Goal: Task Accomplishment & Management: Use online tool/utility

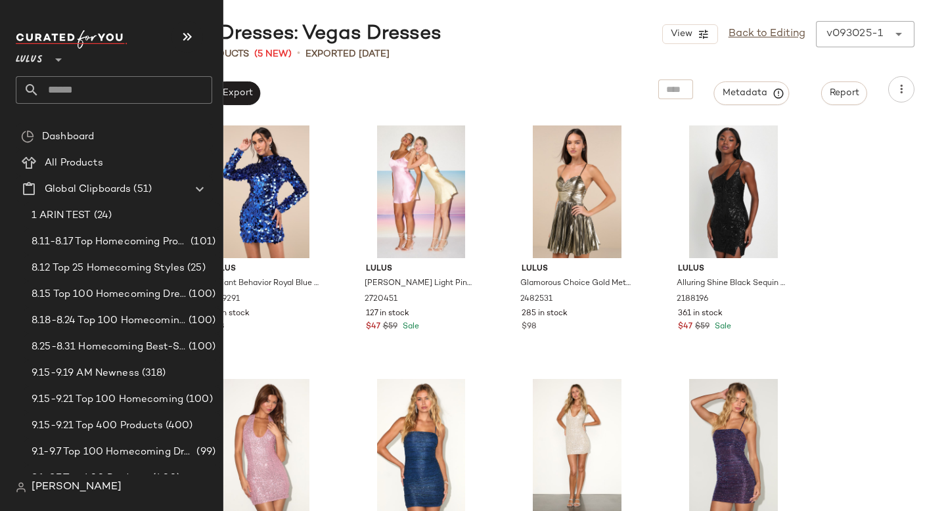
click at [85, 92] on input "text" at bounding box center [125, 90] width 173 height 28
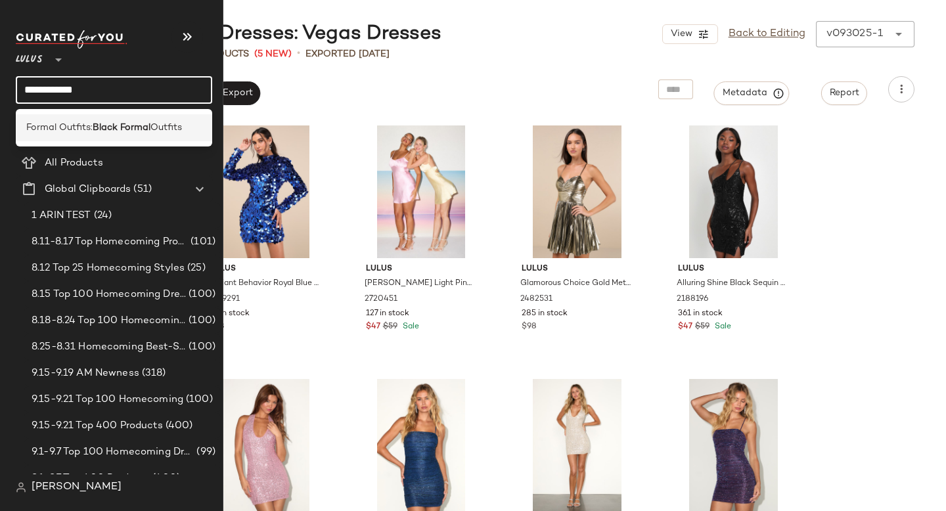
type input "**********"
click at [94, 122] on b "Black Formal" at bounding box center [122, 128] width 58 height 14
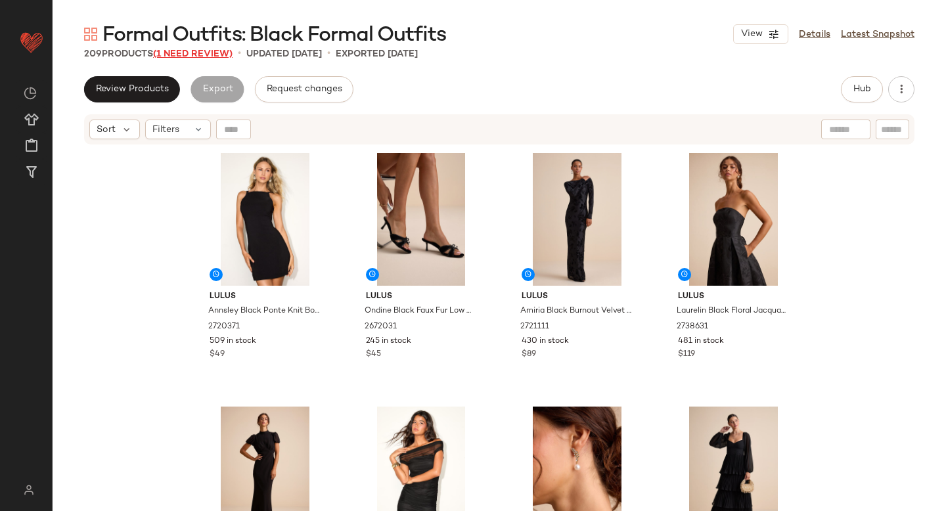
click at [195, 50] on span "(1 Need Review)" at bounding box center [192, 54] width 79 height 10
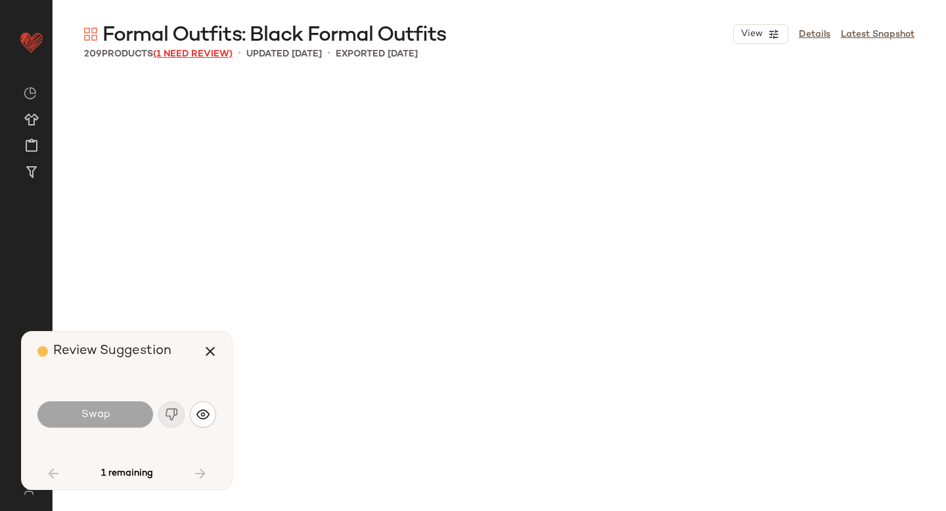
scroll to position [4057, 0]
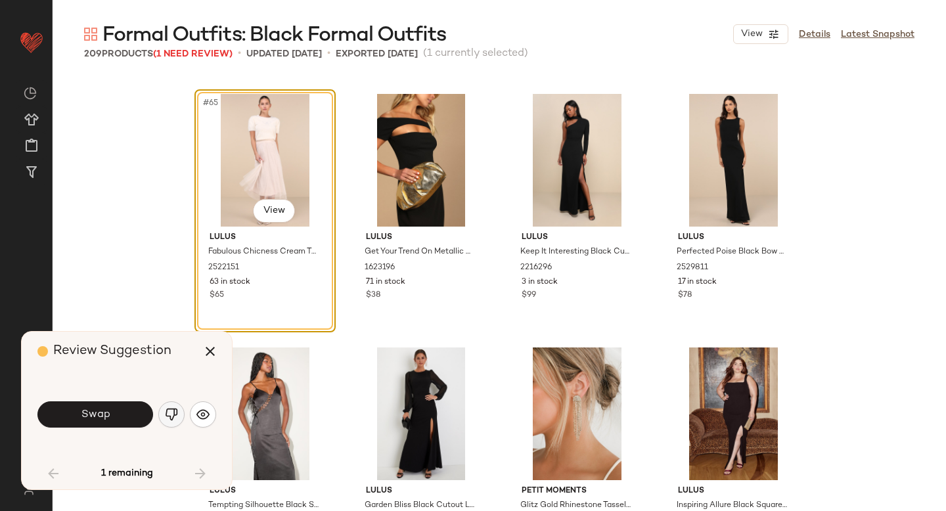
click at [179, 416] on button "button" at bounding box center [171, 414] width 26 height 26
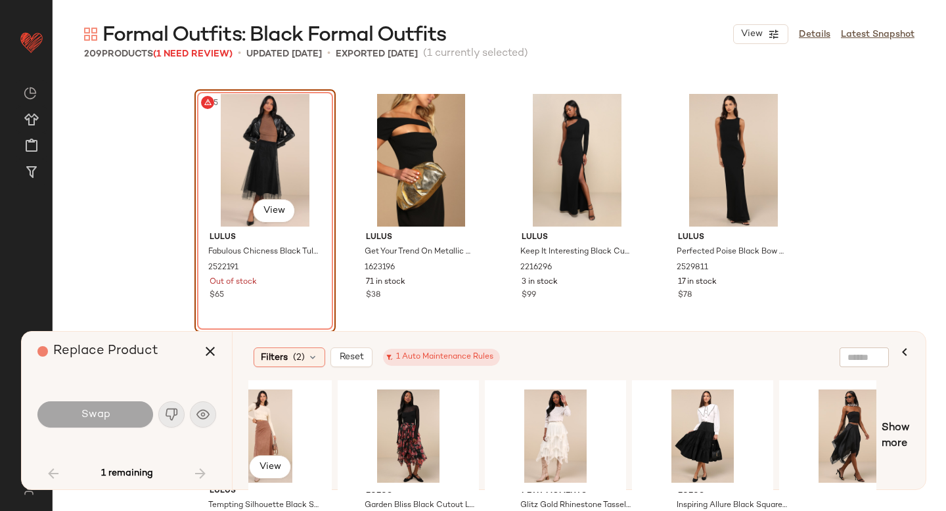
scroll to position [0, 501]
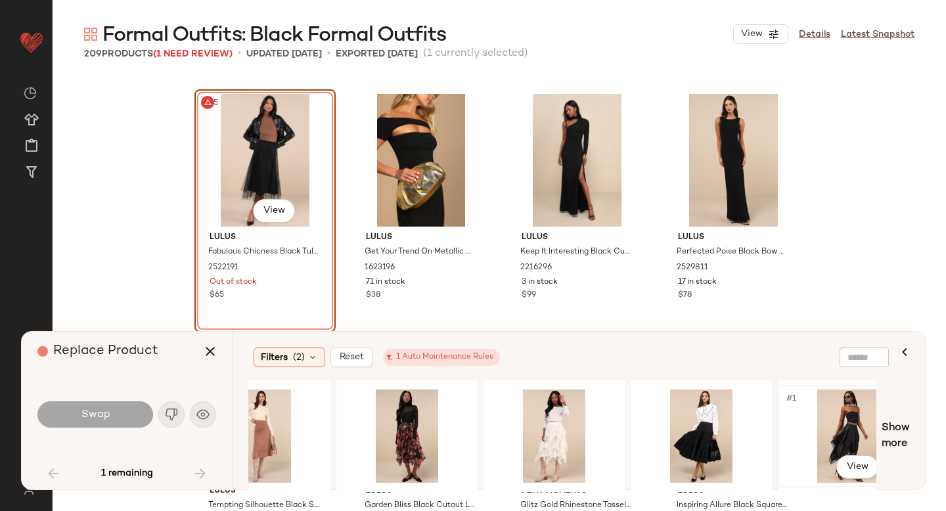
click at [849, 416] on div "#1 View" at bounding box center [848, 436] width 132 height 93
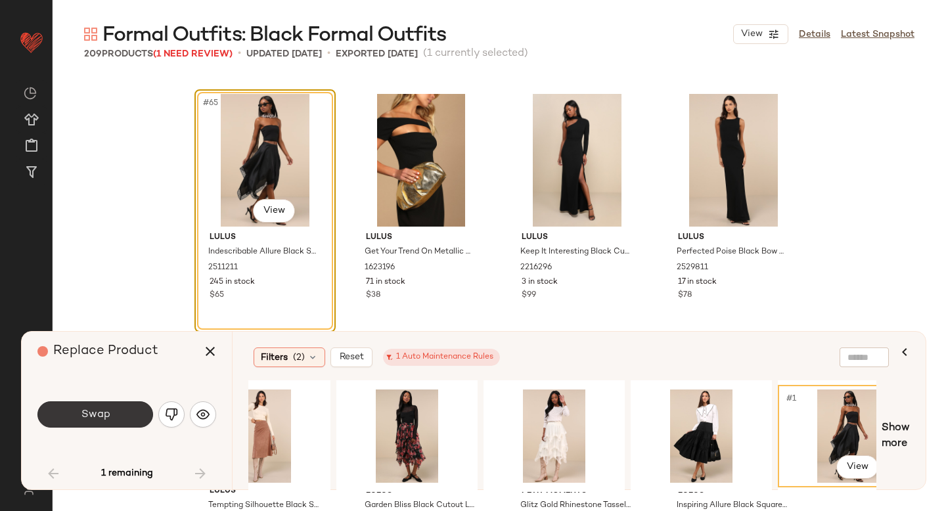
click at [126, 409] on button "Swap" at bounding box center [95, 414] width 116 height 26
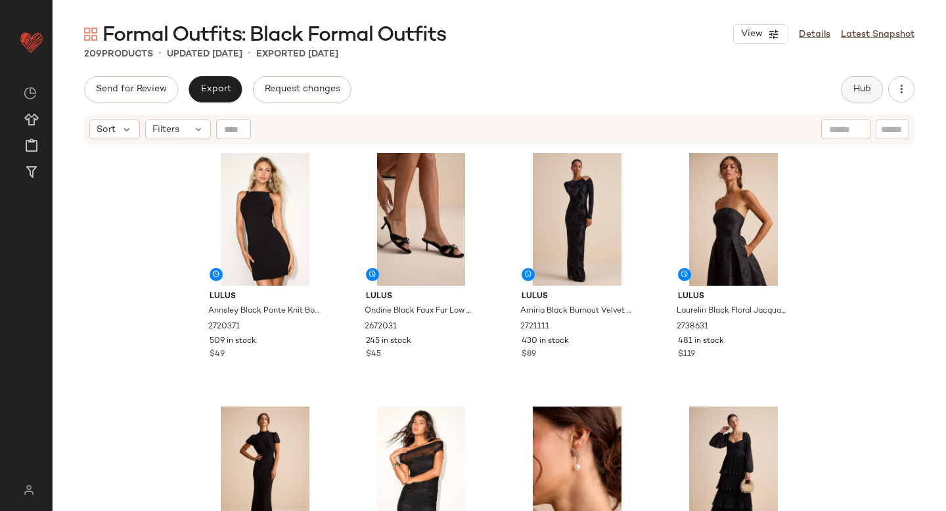
click at [850, 91] on button "Hub" at bounding box center [862, 89] width 42 height 26
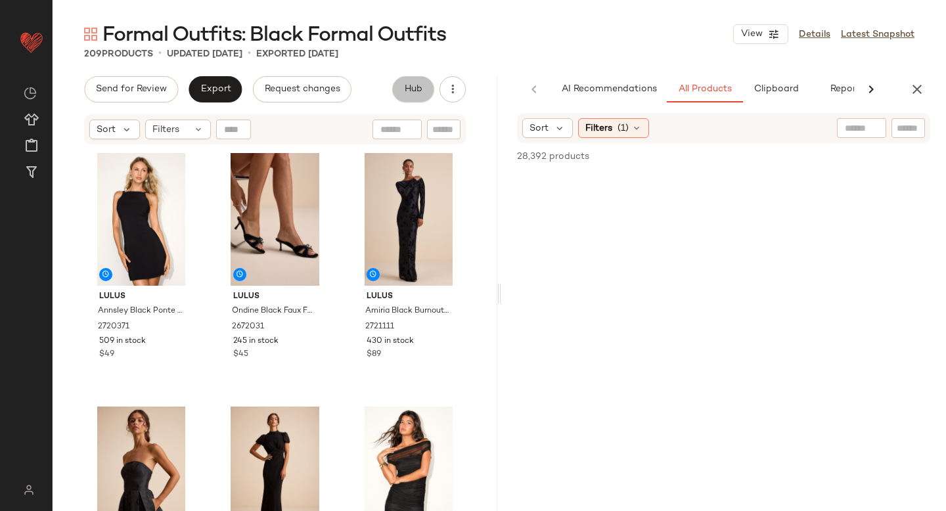
scroll to position [0, 31]
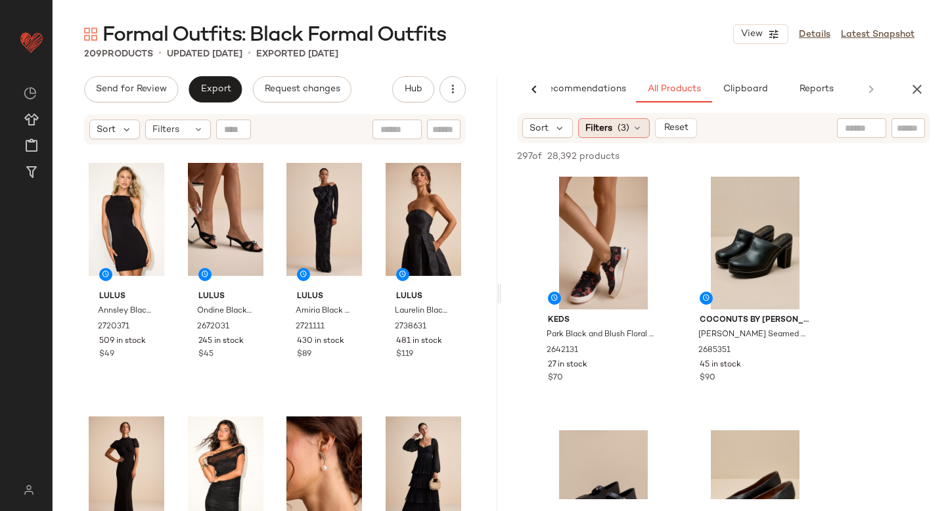
click at [618, 125] on span "(3)" at bounding box center [624, 129] width 12 height 14
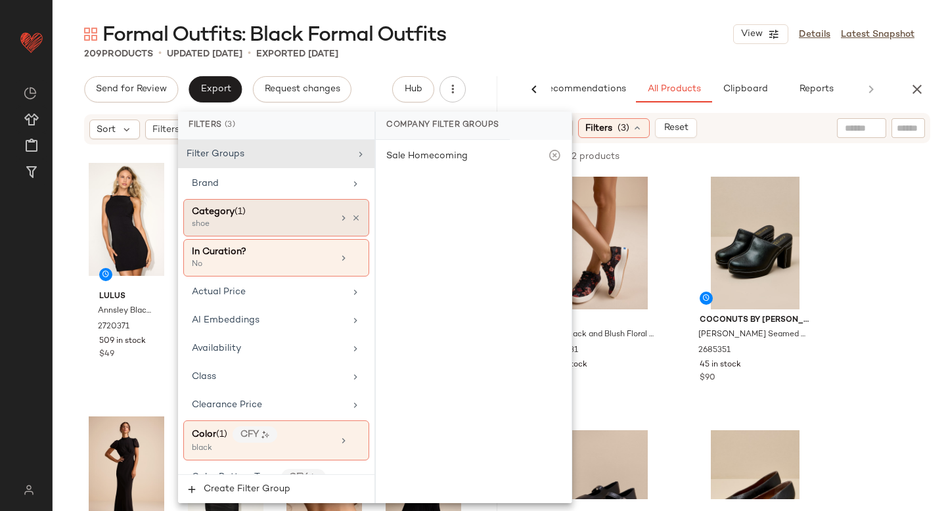
click at [292, 215] on div "Category (1)" at bounding box center [262, 212] width 141 height 14
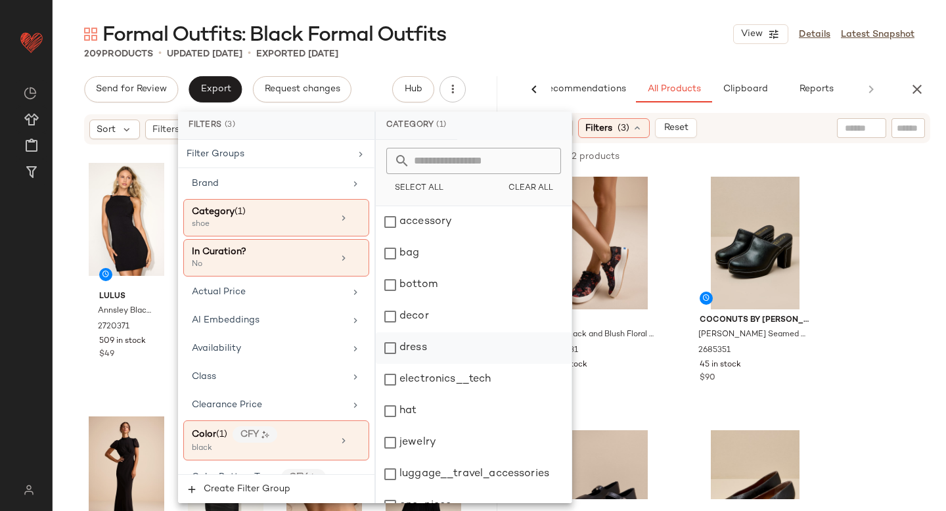
click at [389, 354] on div "dress" at bounding box center [474, 348] width 196 height 32
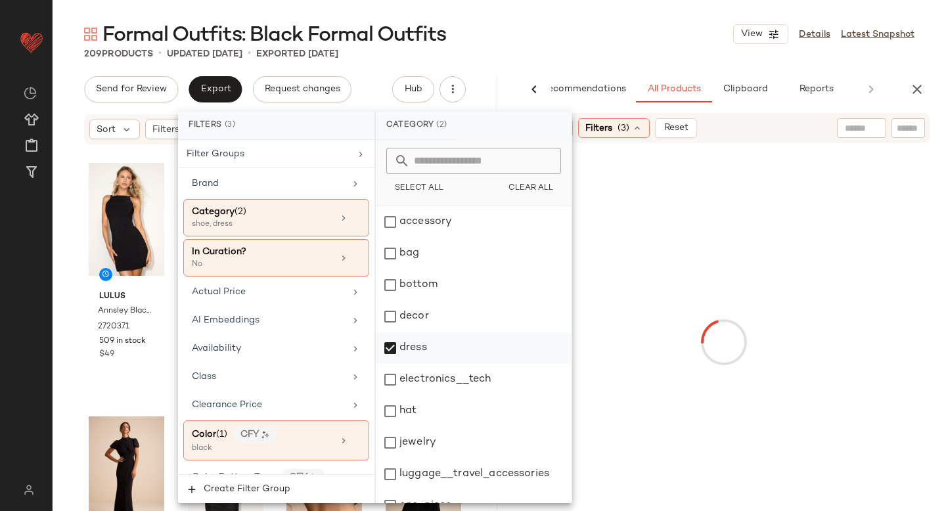
scroll to position [239, 0]
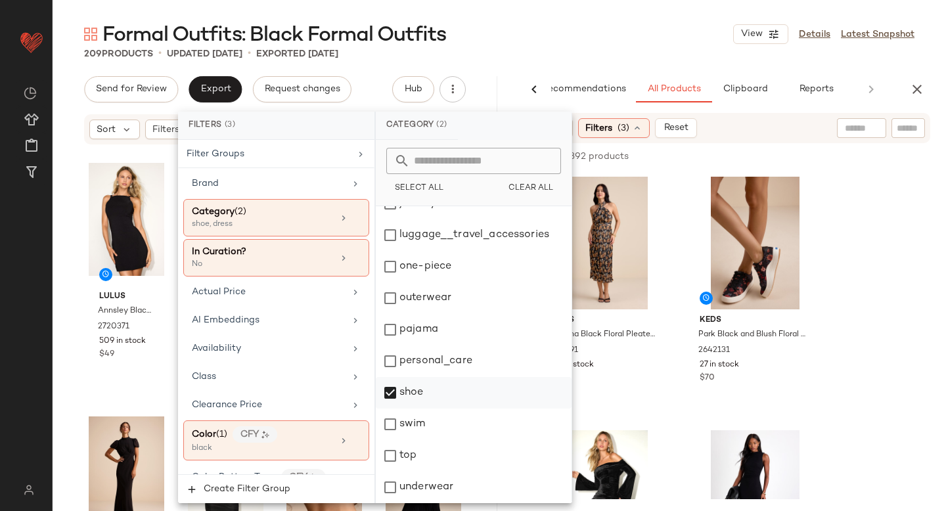
click at [392, 393] on div "shoe" at bounding box center [474, 393] width 196 height 32
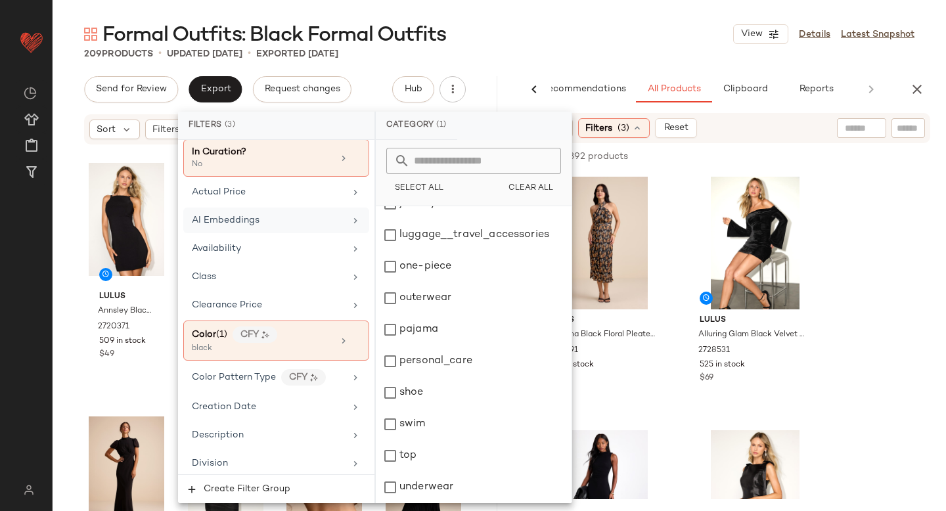
scroll to position [0, 0]
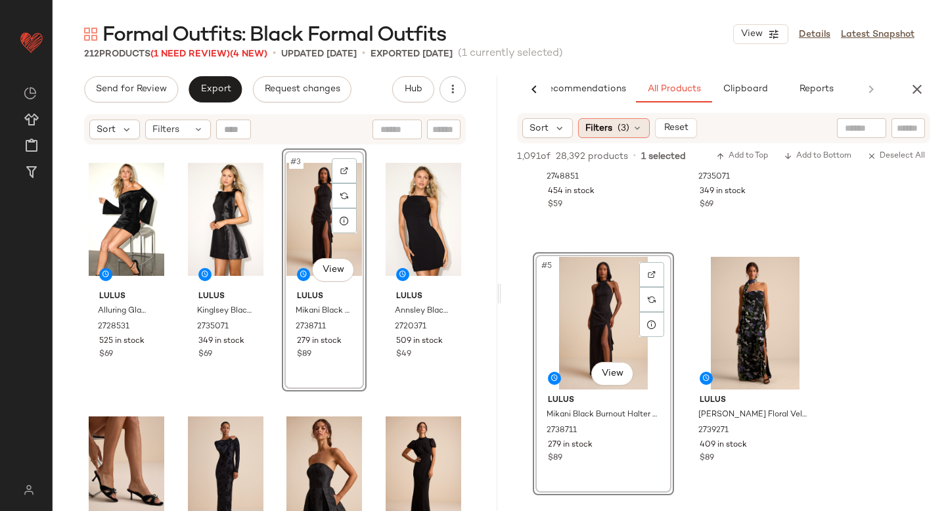
click at [621, 135] on div "Filters (3)" at bounding box center [614, 128] width 72 height 20
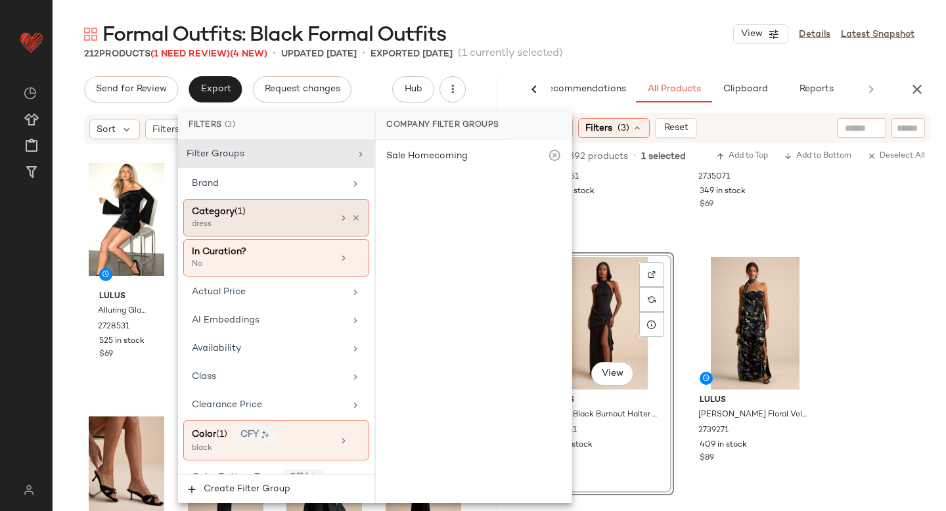
click at [257, 230] on div "dress" at bounding box center [257, 225] width 131 height 12
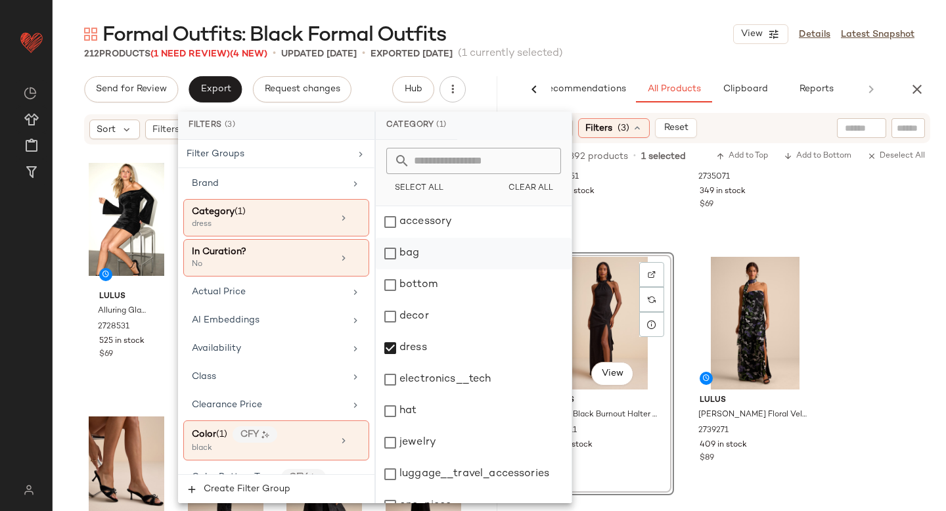
click at [399, 263] on div "bag" at bounding box center [474, 254] width 196 height 32
click at [397, 336] on div "dress" at bounding box center [474, 348] width 196 height 32
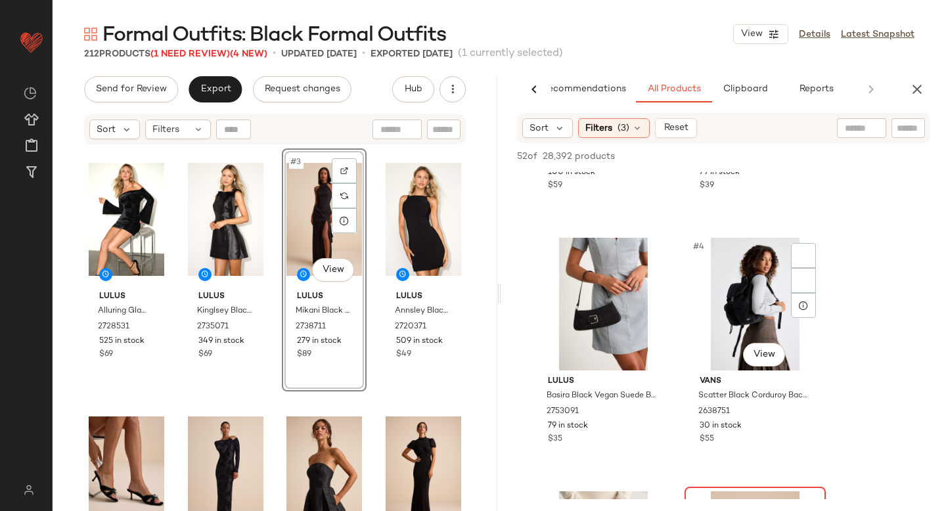
scroll to position [187, 0]
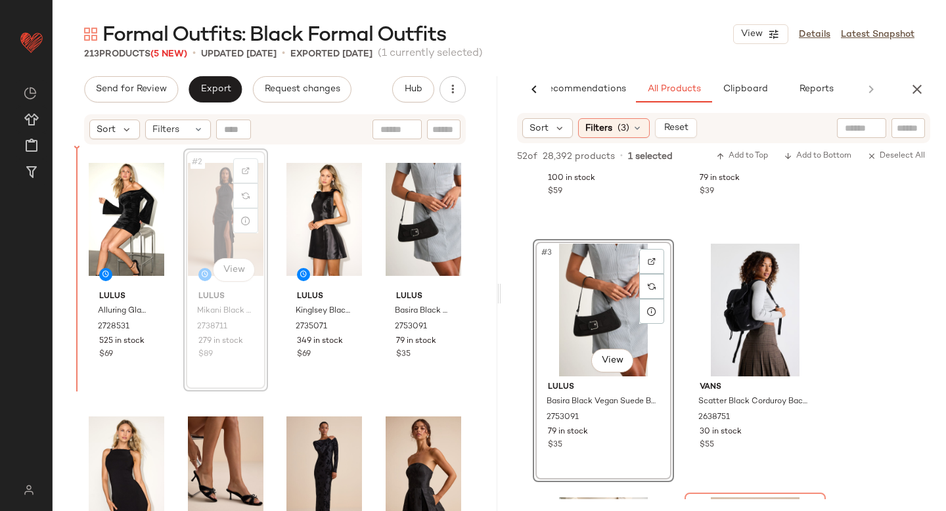
drag, startPoint x: 182, startPoint y: 234, endPoint x: 71, endPoint y: 262, distance: 114.6
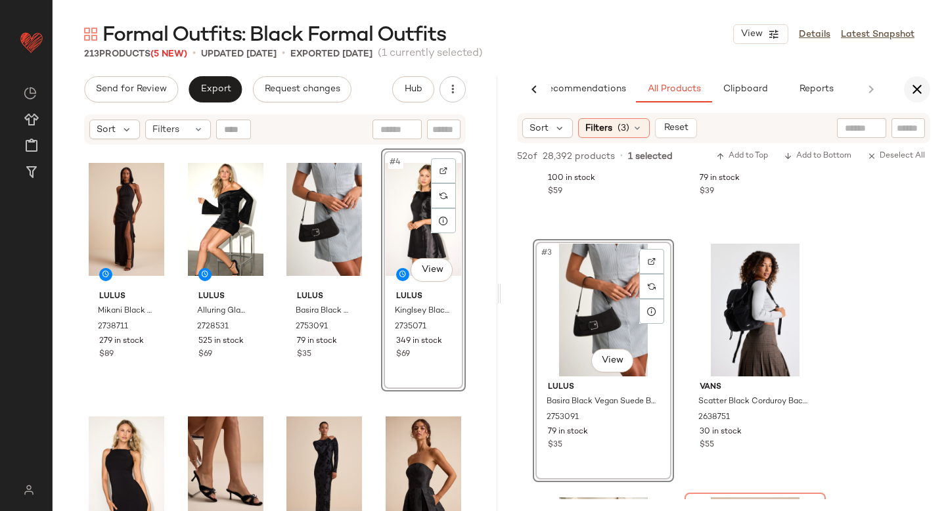
click at [925, 89] on button "button" at bounding box center [917, 89] width 26 height 26
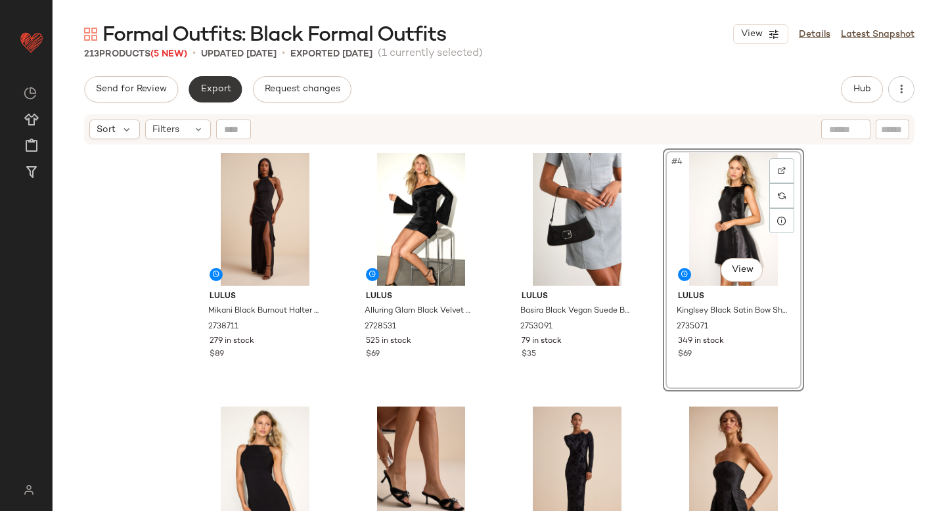
click at [216, 89] on span "Export" at bounding box center [215, 89] width 31 height 11
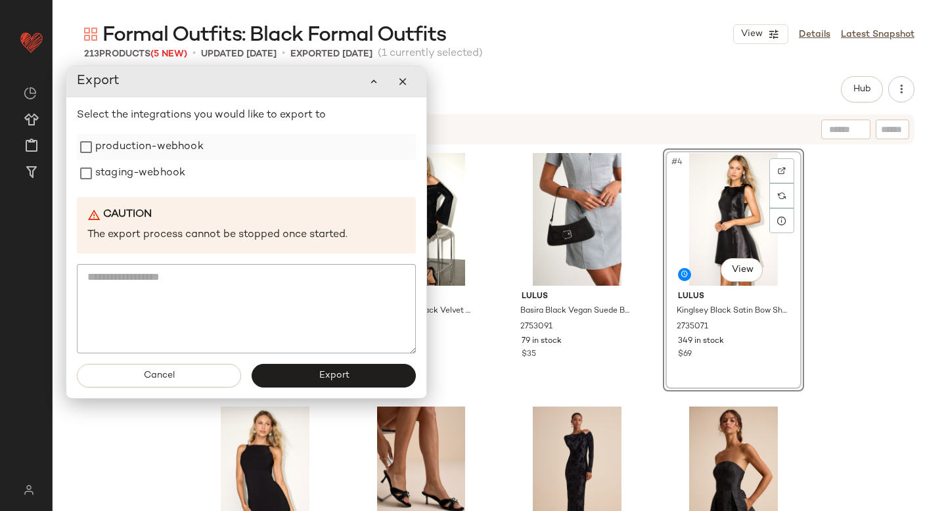
click at [159, 152] on label "production-webhook" at bounding box center [149, 147] width 108 height 26
click at [158, 169] on label "staging-webhook" at bounding box center [140, 173] width 90 height 26
click at [293, 365] on button "Export" at bounding box center [334, 376] width 164 height 24
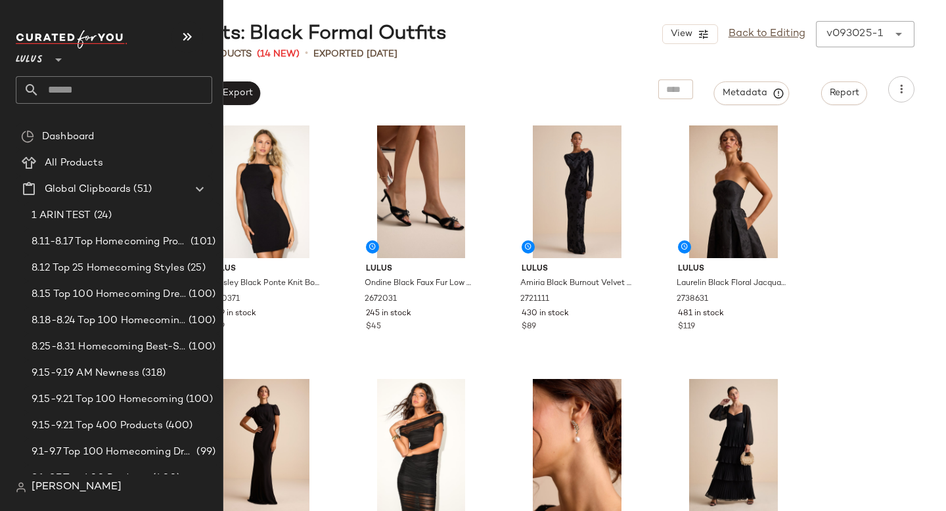
click at [74, 78] on input "text" at bounding box center [125, 90] width 173 height 28
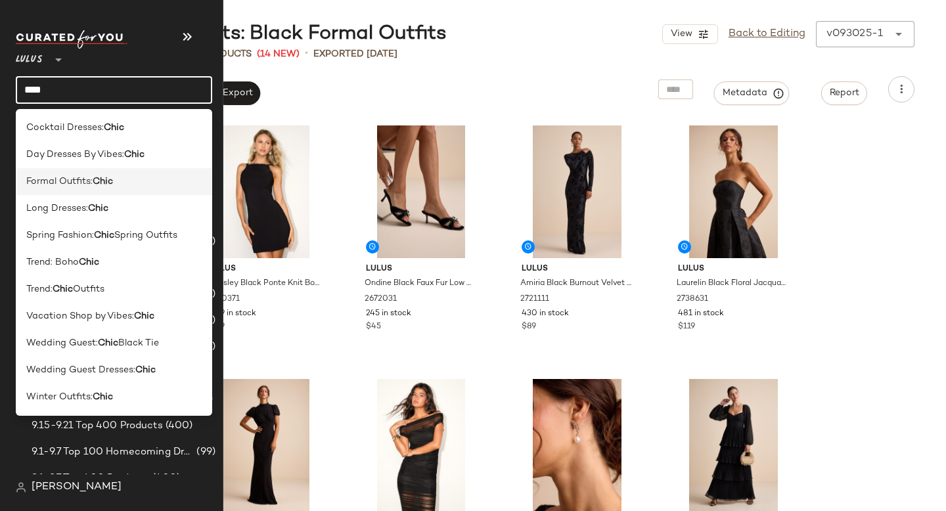
type input "****"
click at [92, 180] on span "Formal Outfits:" at bounding box center [59, 182] width 66 height 14
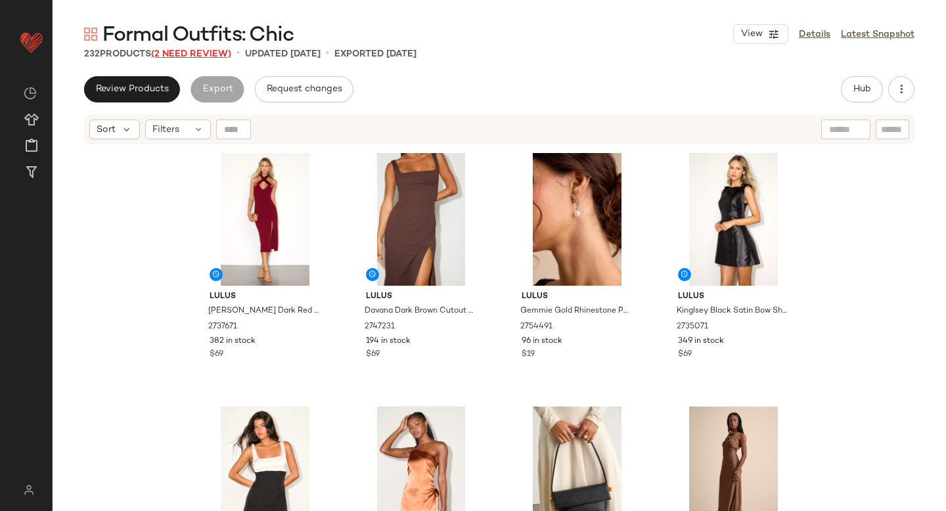
click at [185, 50] on span "(2 Need Review)" at bounding box center [191, 54] width 80 height 10
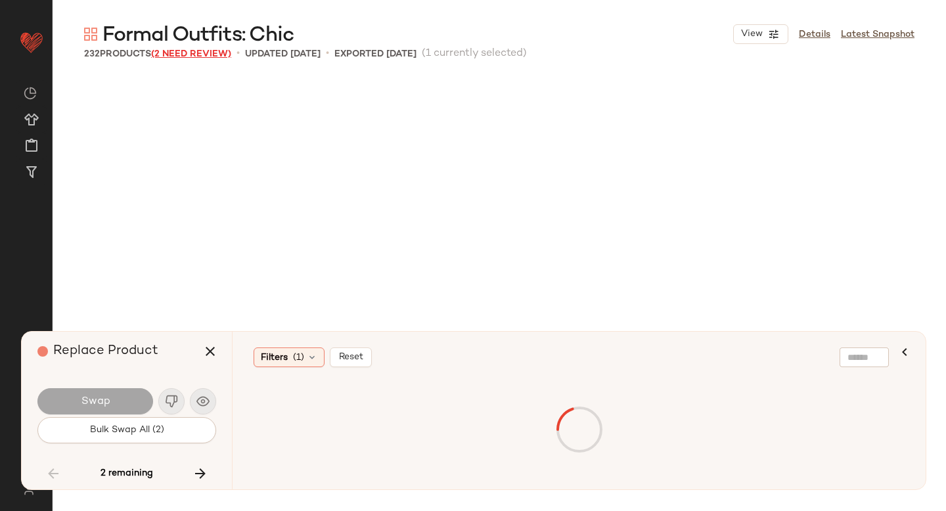
scroll to position [8114, 0]
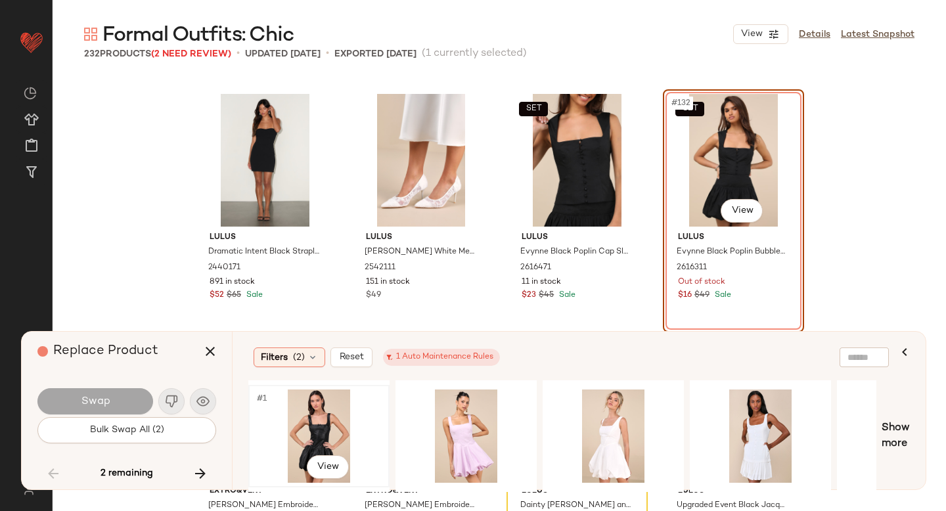
click at [318, 422] on div "#1 View" at bounding box center [319, 436] width 132 height 93
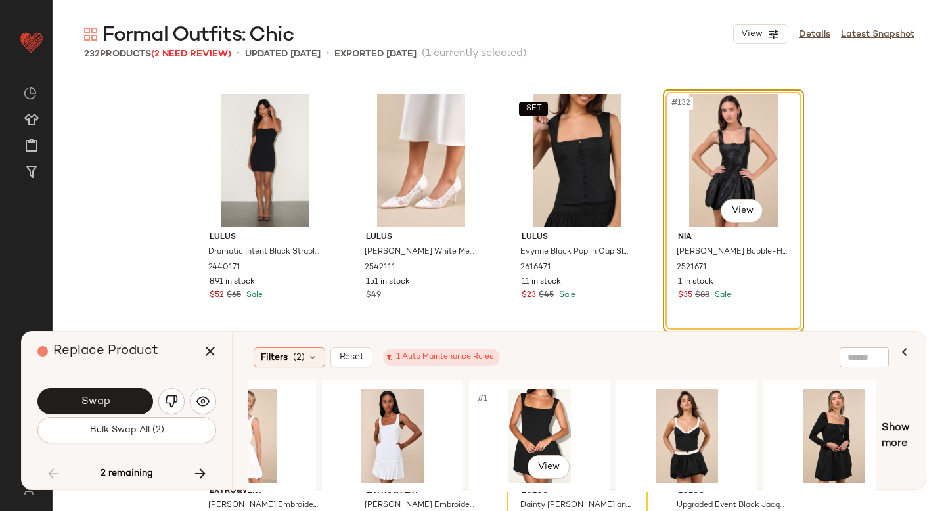
scroll to position [0, 432]
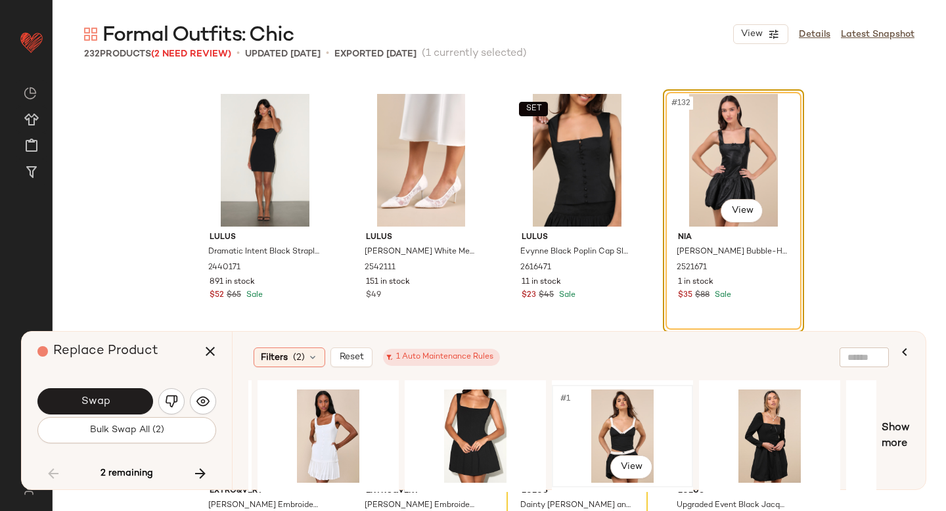
click at [599, 425] on div "#1 View" at bounding box center [622, 436] width 132 height 93
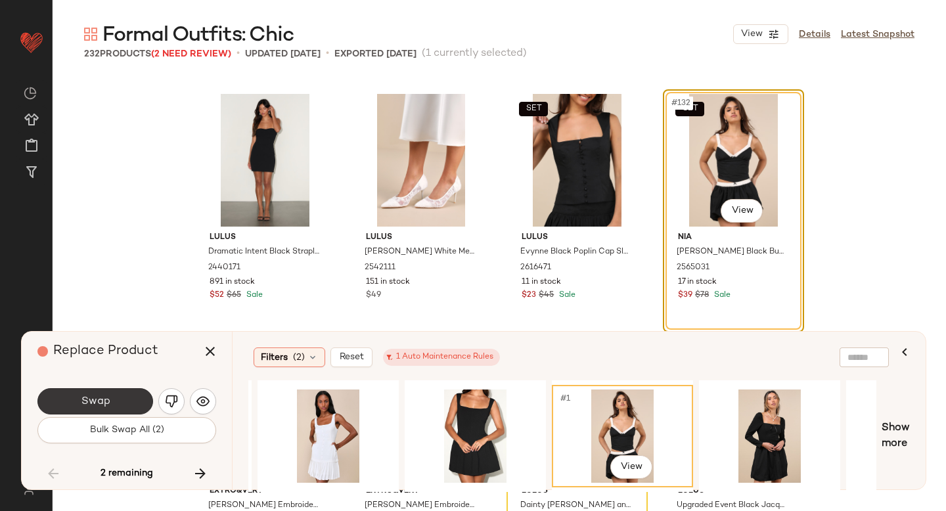
click at [135, 403] on button "Swap" at bounding box center [95, 401] width 116 height 26
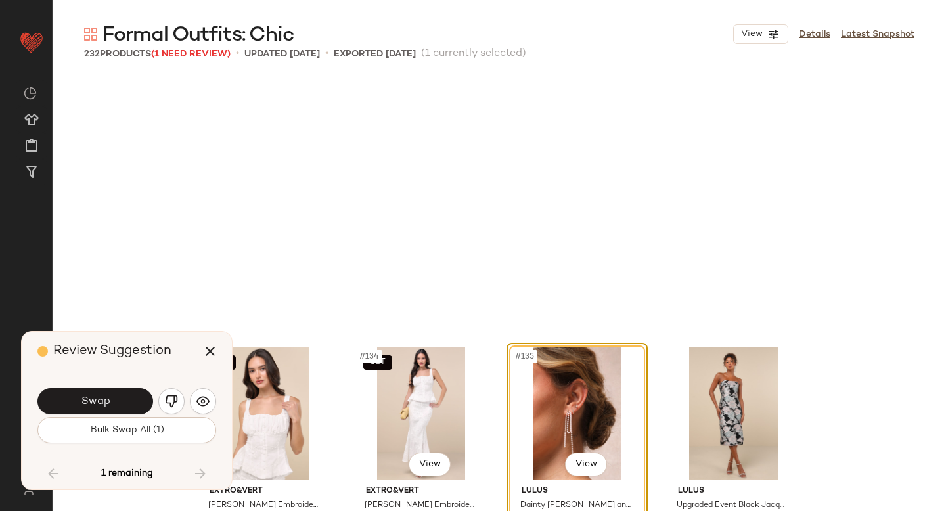
scroll to position [8368, 0]
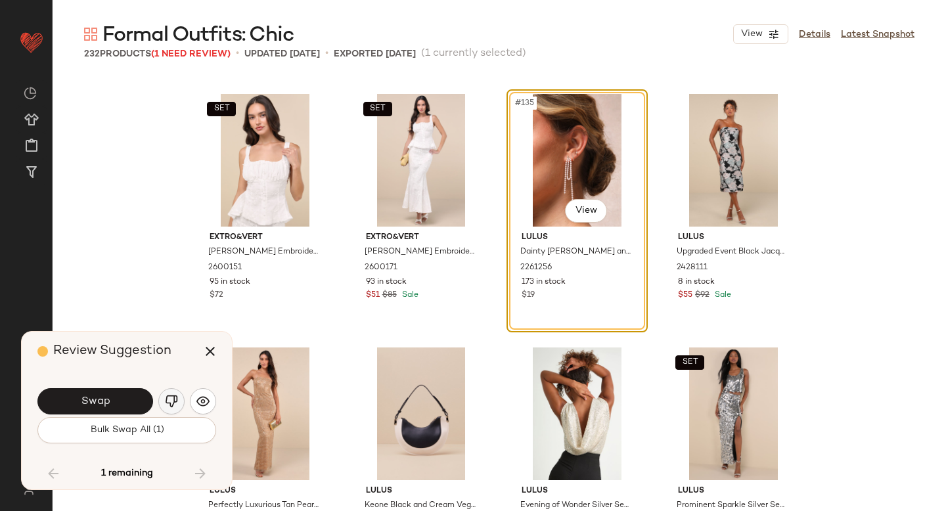
click at [173, 407] on img "button" at bounding box center [171, 401] width 13 height 13
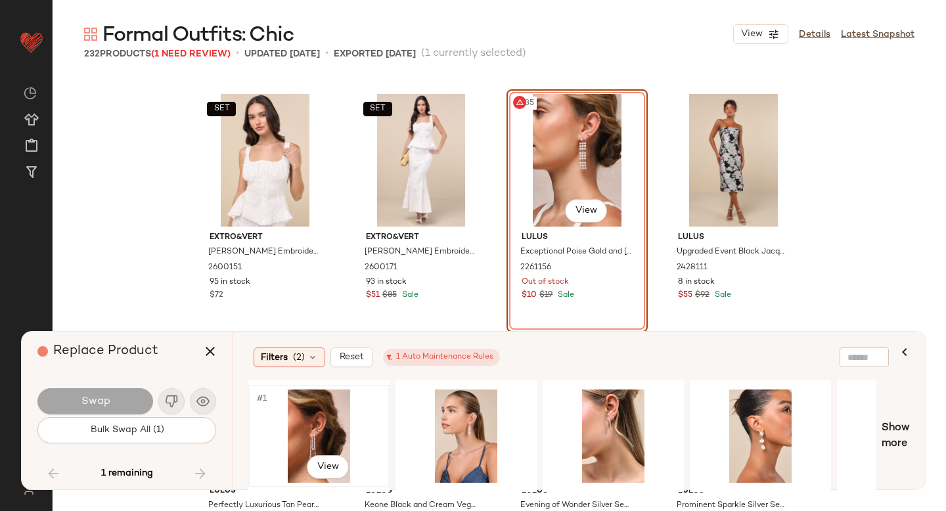
click at [336, 422] on div "#1 View" at bounding box center [319, 436] width 132 height 93
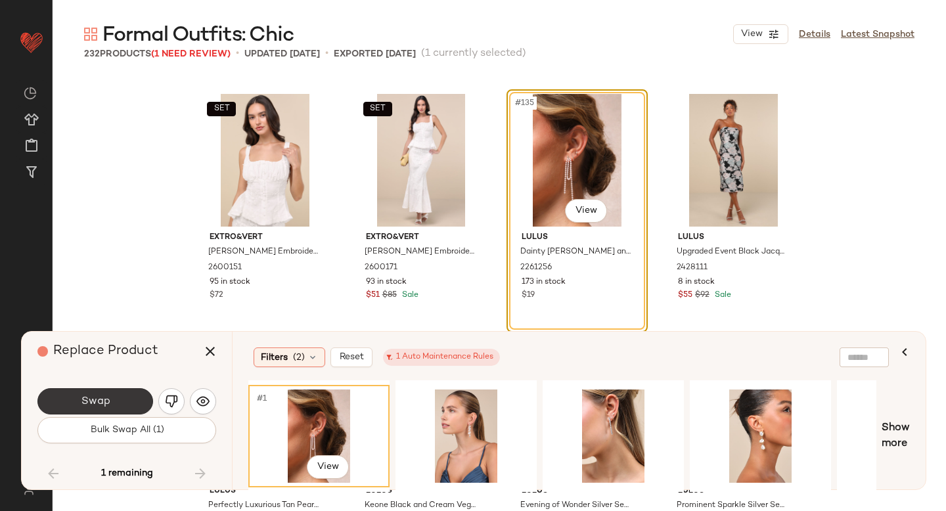
click at [70, 403] on button "Swap" at bounding box center [95, 401] width 116 height 26
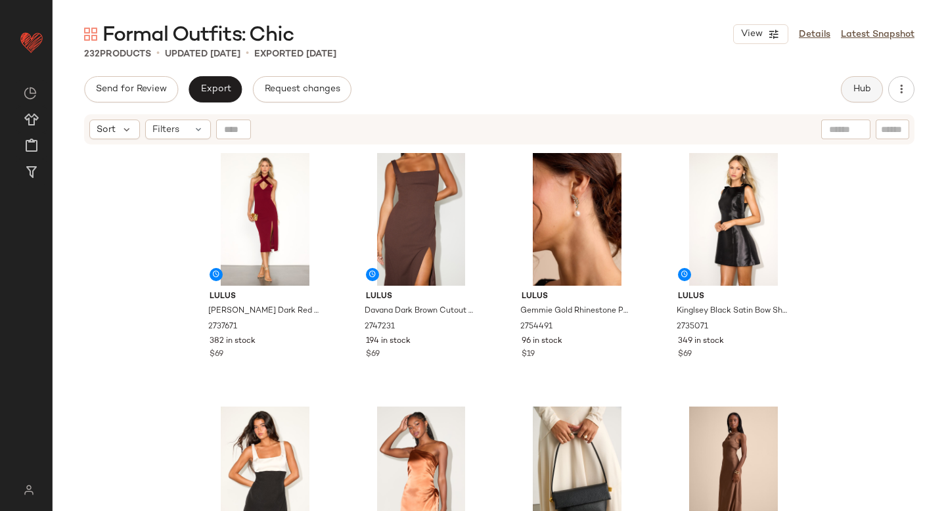
click at [859, 79] on button "Hub" at bounding box center [862, 89] width 42 height 26
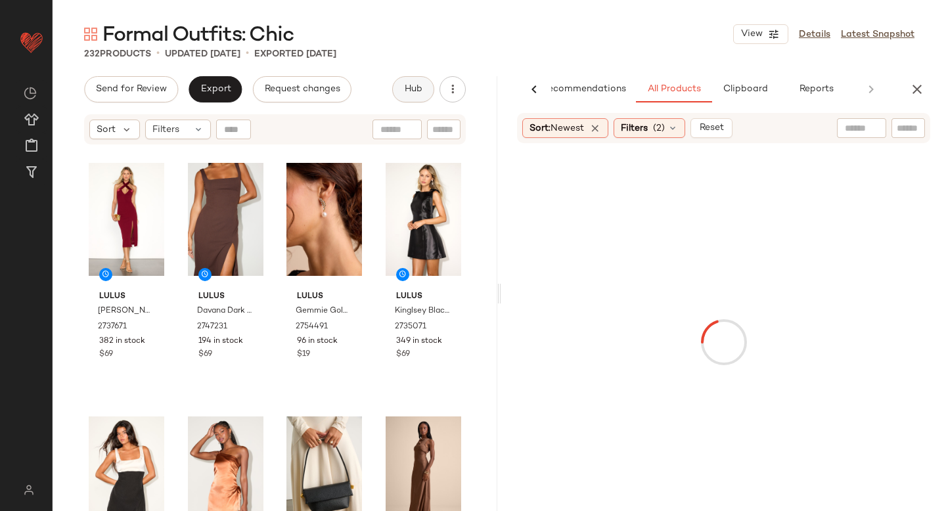
scroll to position [0, 31]
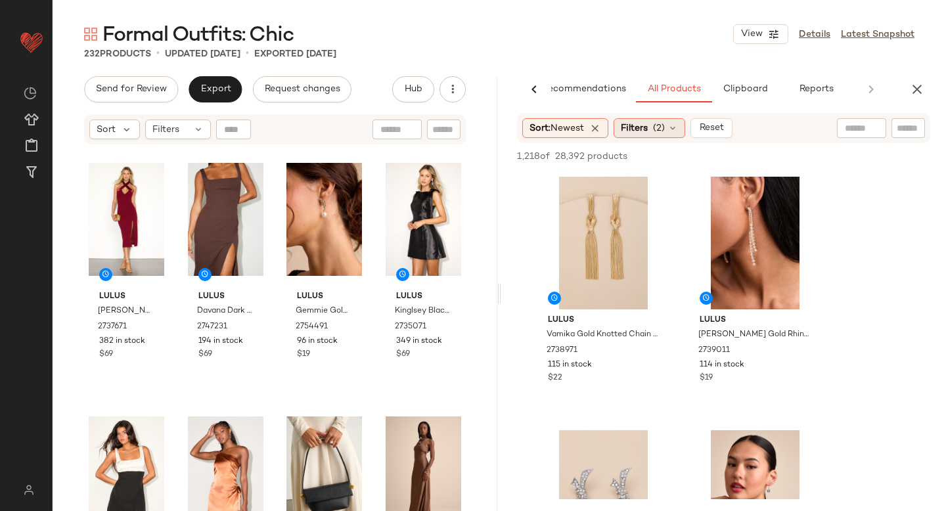
click at [681, 122] on div "Filters (2)" at bounding box center [650, 128] width 72 height 20
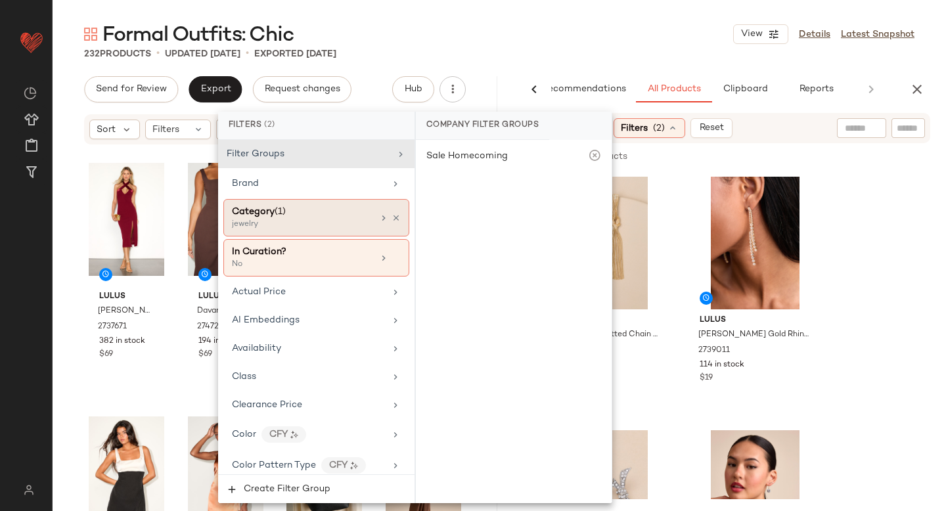
click at [283, 211] on span "(1)" at bounding box center [280, 212] width 11 height 10
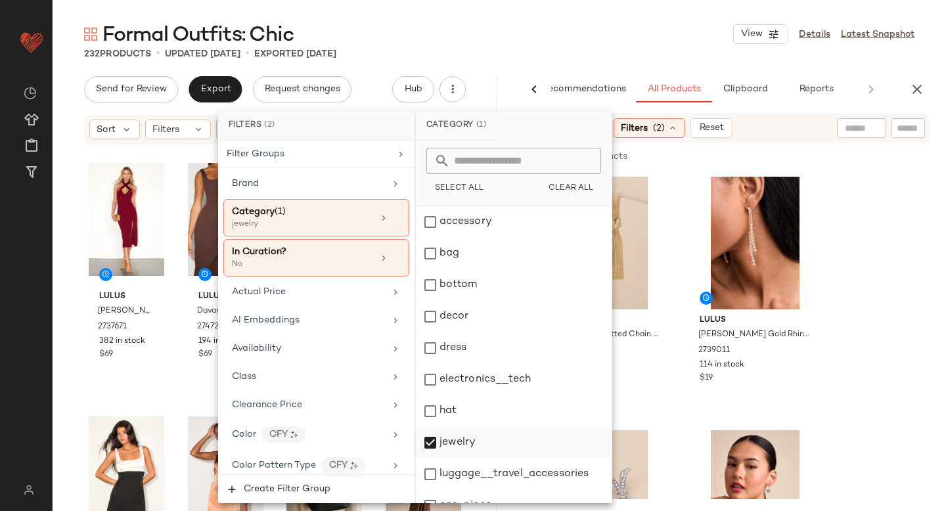
click at [429, 439] on div "jewelry" at bounding box center [514, 443] width 196 height 32
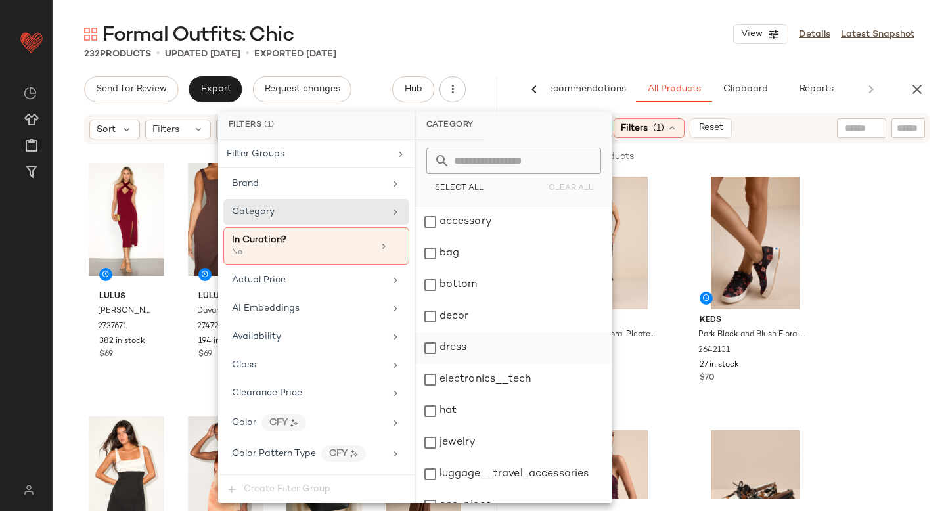
click at [428, 349] on div "dress" at bounding box center [514, 348] width 196 height 32
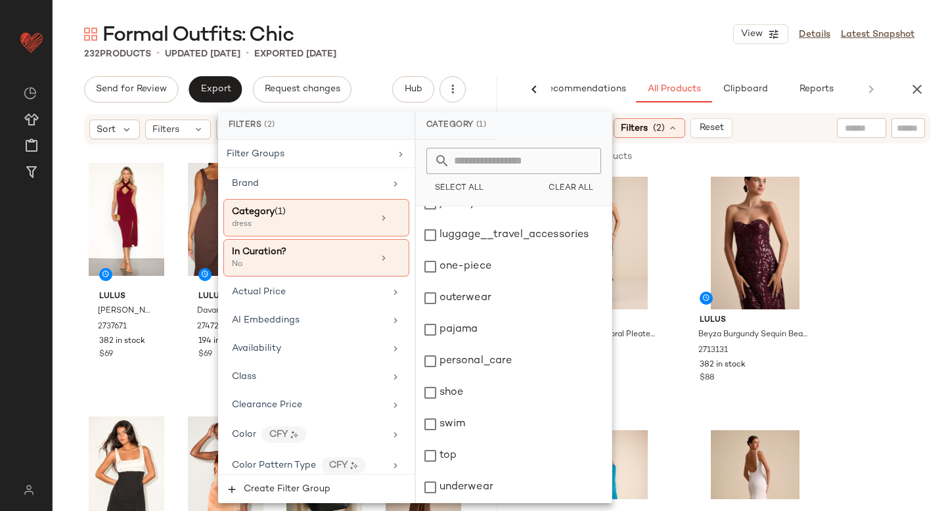
scroll to position [286, 0]
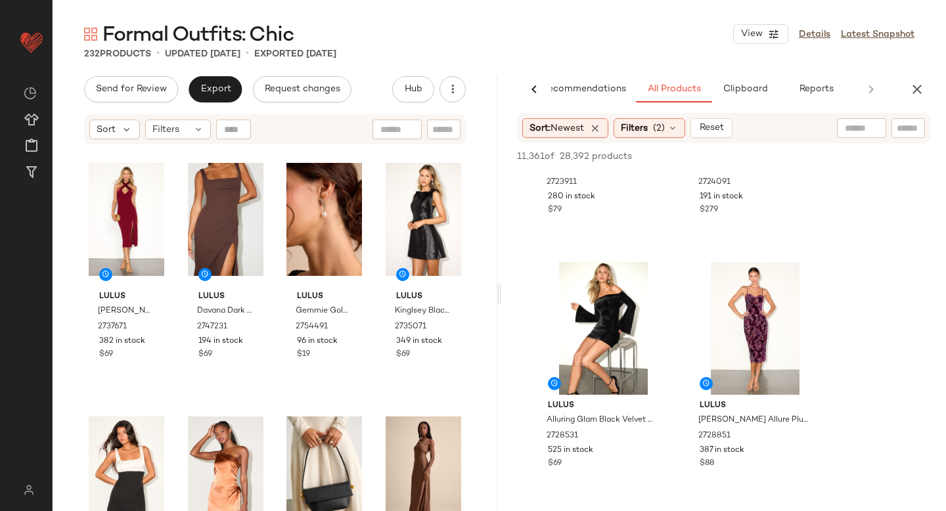
scroll to position [430, 0]
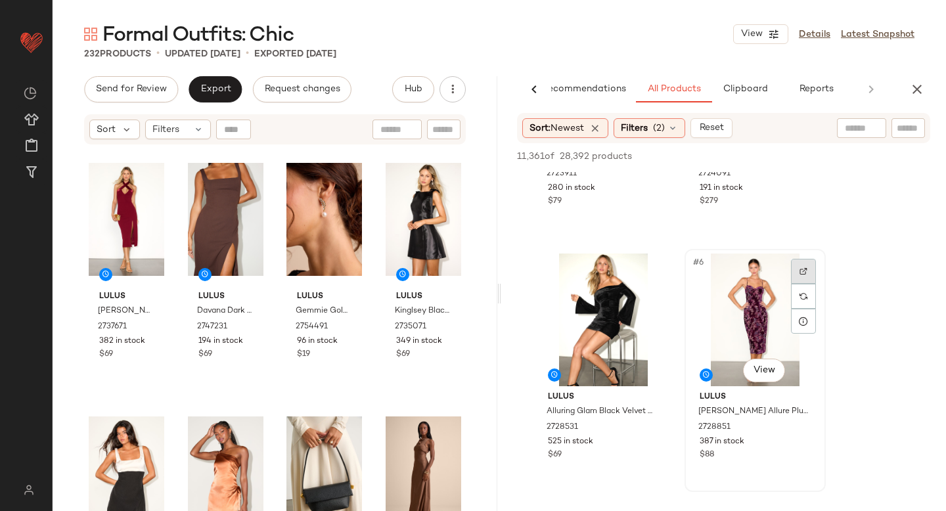
click at [807, 268] on div at bounding box center [803, 271] width 25 height 25
click at [655, 271] on img at bounding box center [652, 271] width 8 height 8
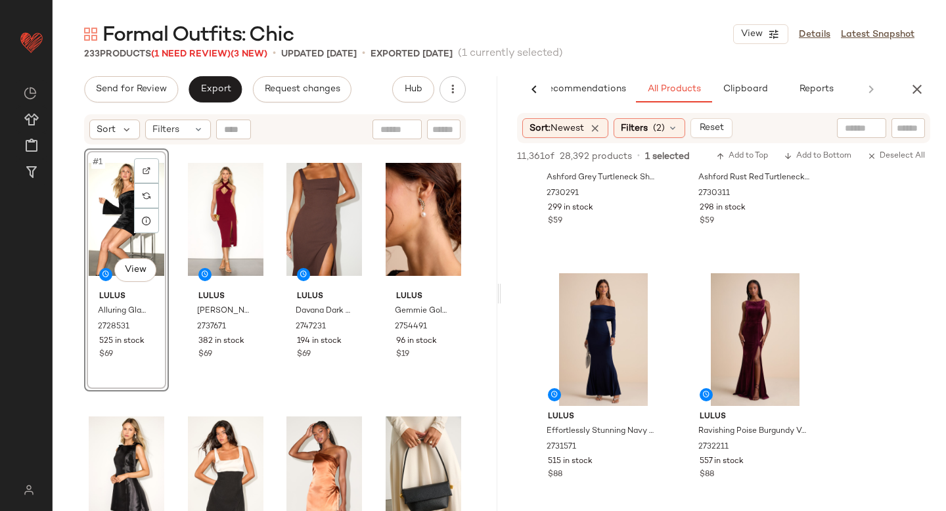
scroll to position [958, 0]
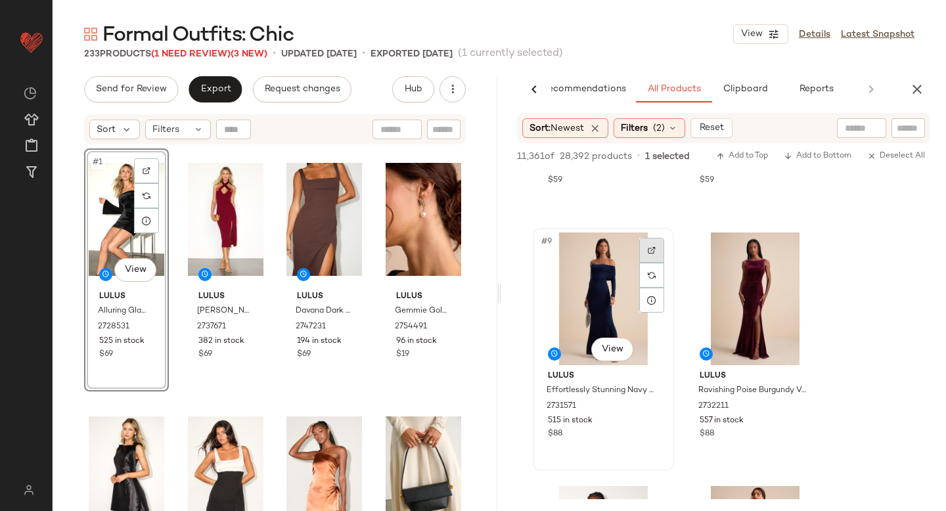
click at [650, 246] on img at bounding box center [652, 250] width 8 height 8
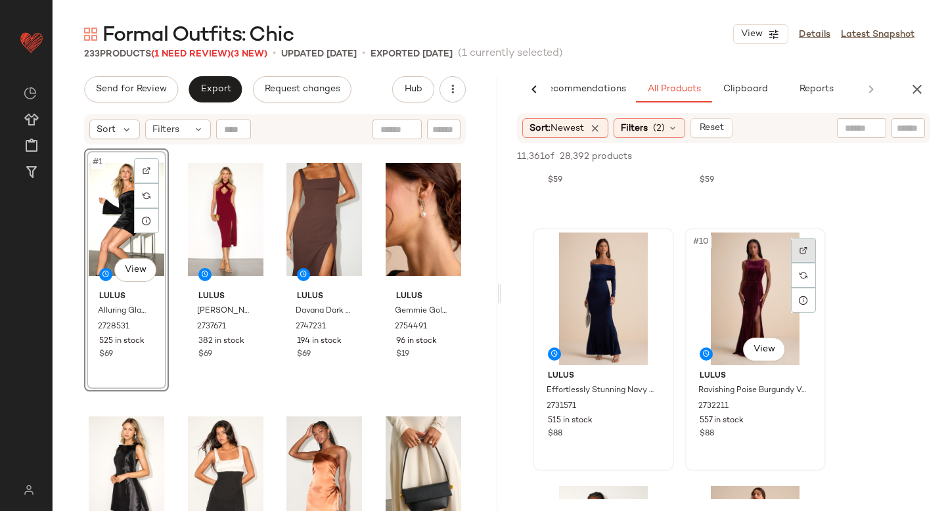
click at [809, 246] on div at bounding box center [803, 250] width 25 height 25
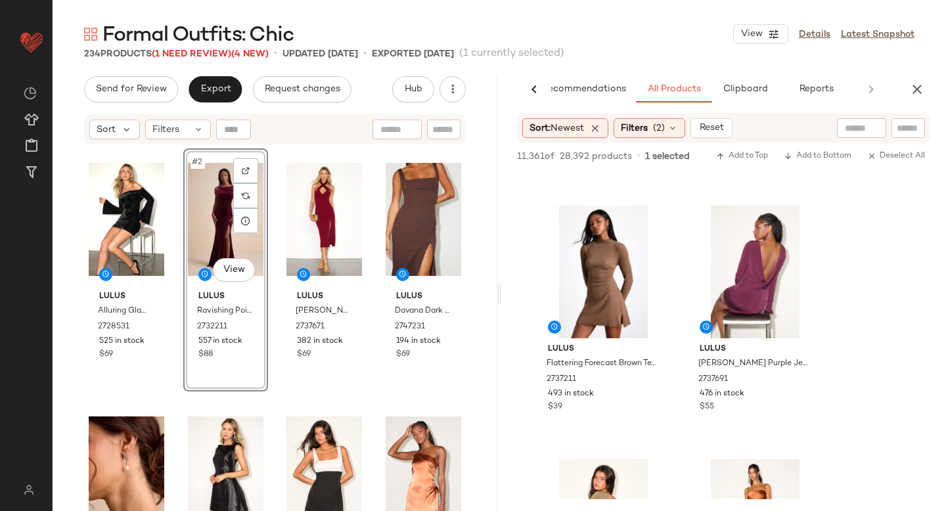
scroll to position [4410, 0]
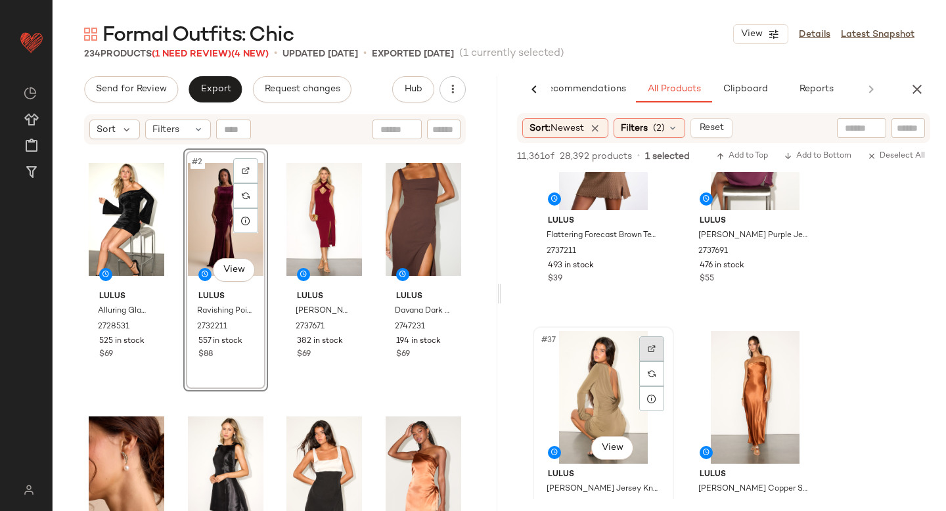
click at [652, 345] on img at bounding box center [652, 349] width 8 height 8
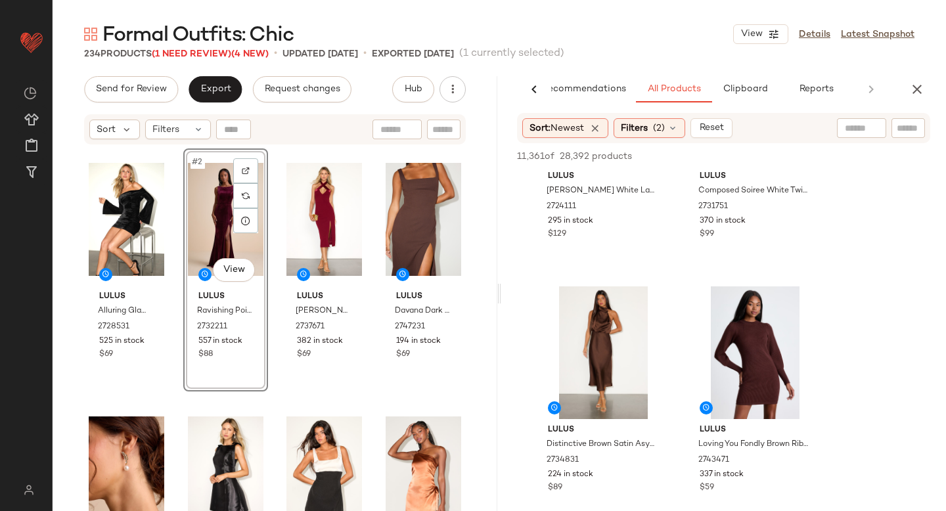
scroll to position [6737, 0]
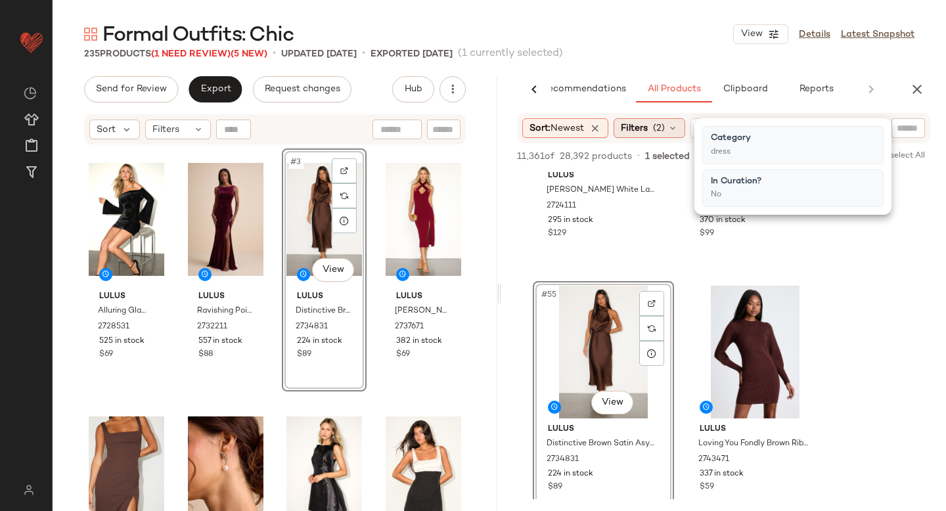
click at [671, 120] on div "Filters (2)" at bounding box center [650, 128] width 72 height 20
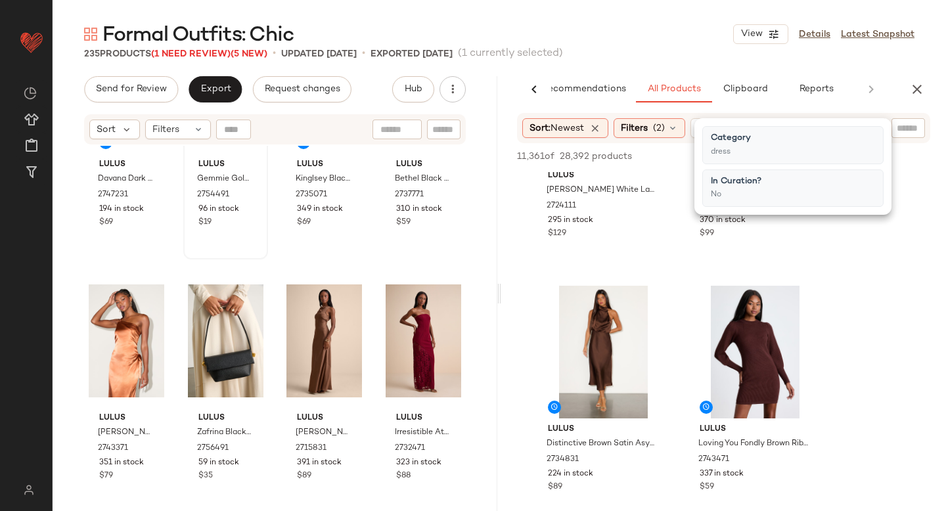
scroll to position [0, 0]
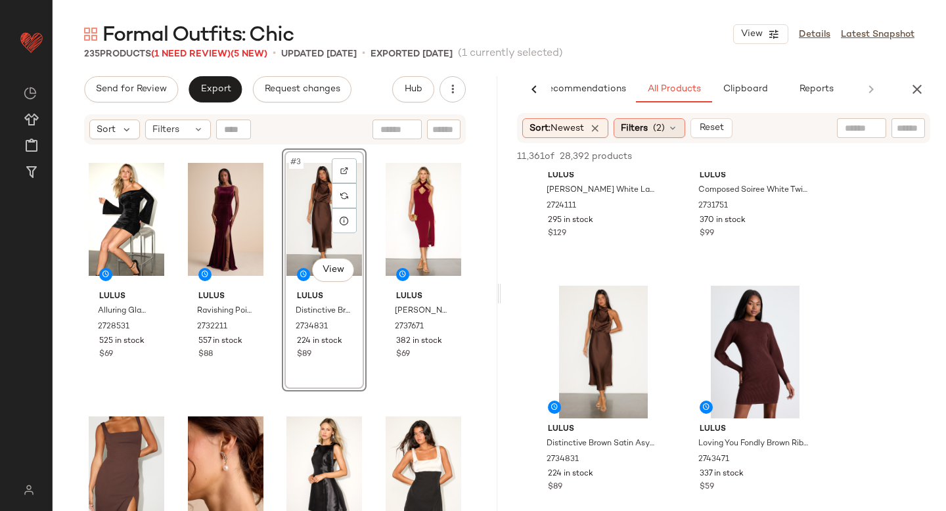
click at [660, 133] on span "(2)" at bounding box center [659, 129] width 12 height 14
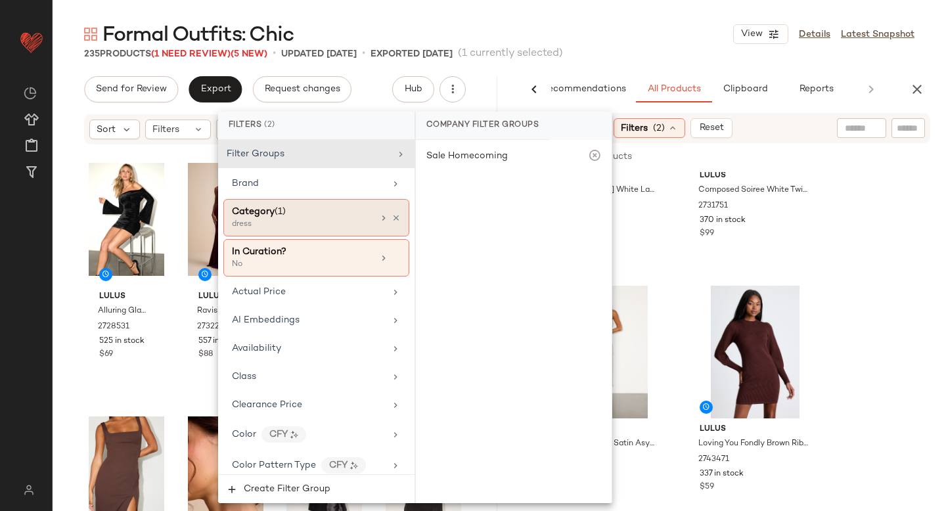
click at [282, 213] on span "(1)" at bounding box center [280, 212] width 11 height 10
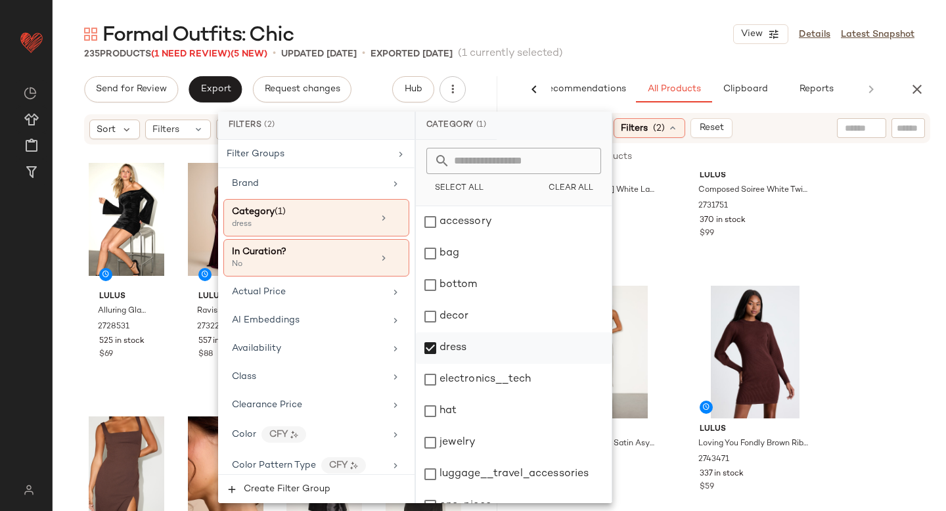
click at [437, 351] on div "dress" at bounding box center [514, 348] width 196 height 32
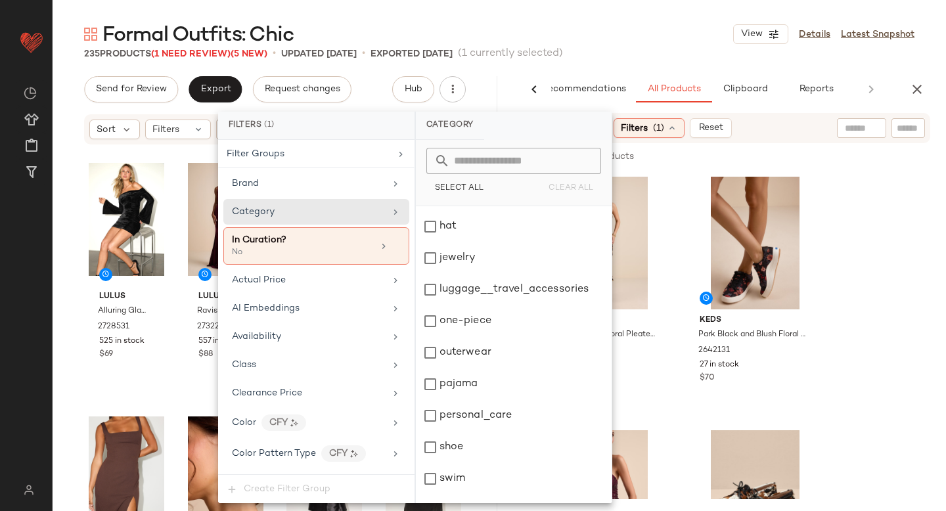
scroll to position [239, 0]
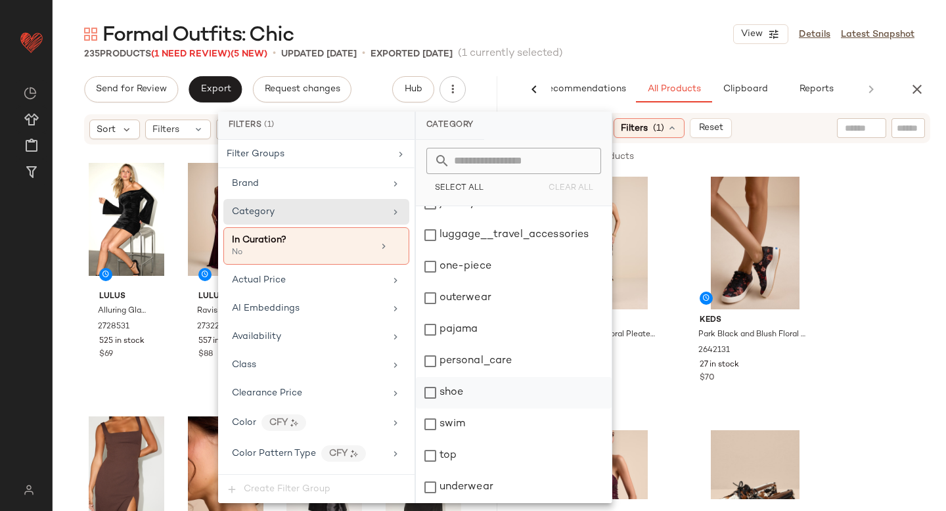
click at [438, 397] on div "shoe" at bounding box center [514, 393] width 196 height 32
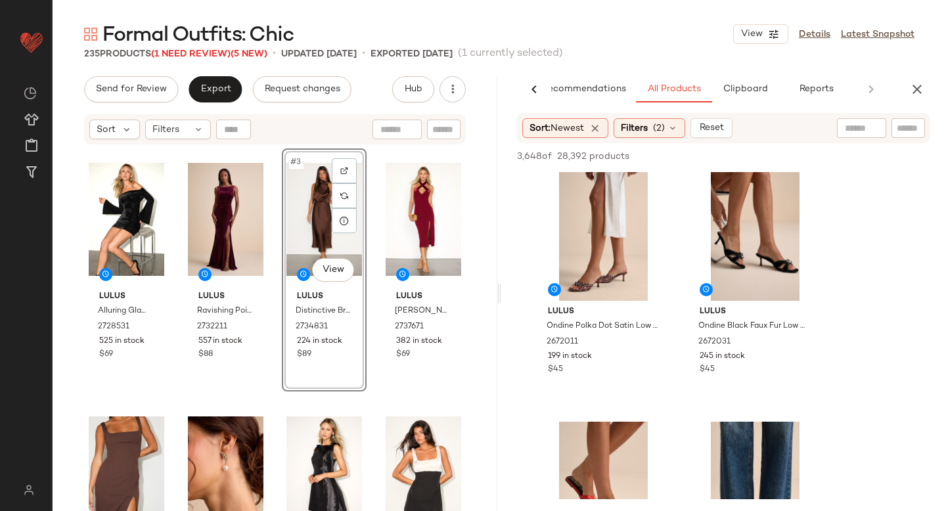
scroll to position [2501, 0]
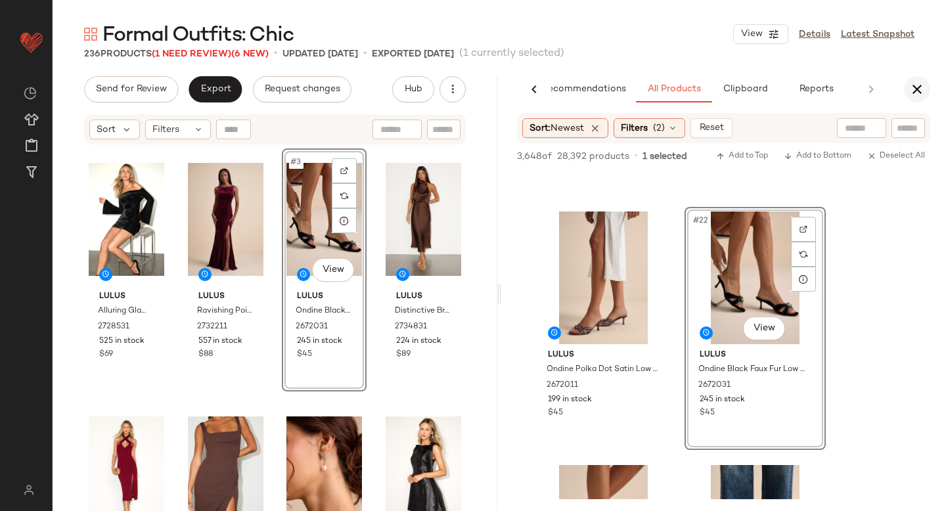
click at [917, 86] on icon "button" at bounding box center [917, 89] width 16 height 16
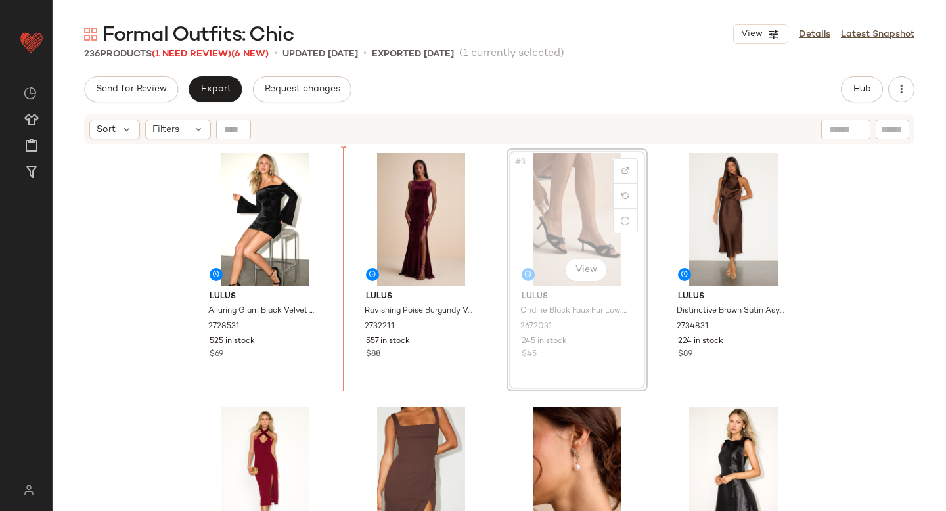
drag, startPoint x: 558, startPoint y: 194, endPoint x: 332, endPoint y: 234, distance: 229.4
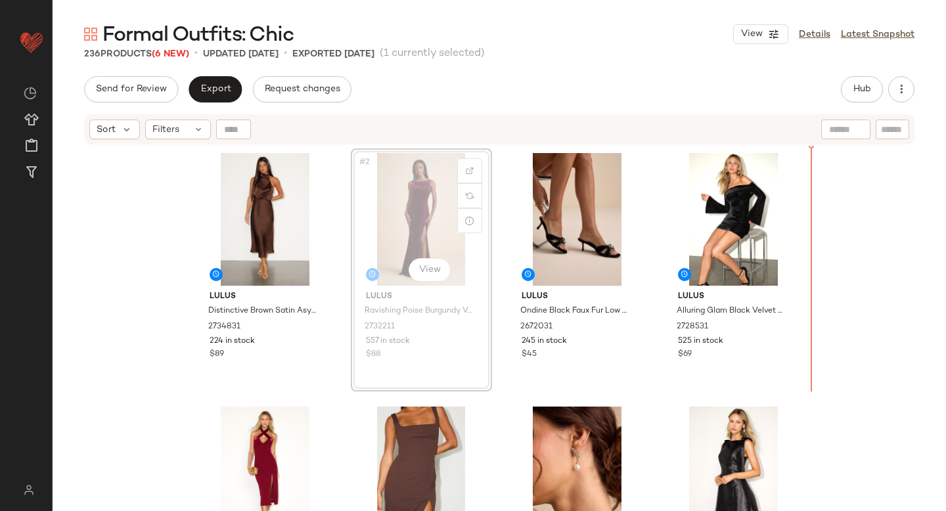
drag, startPoint x: 411, startPoint y: 211, endPoint x: 817, endPoint y: 204, distance: 406.0
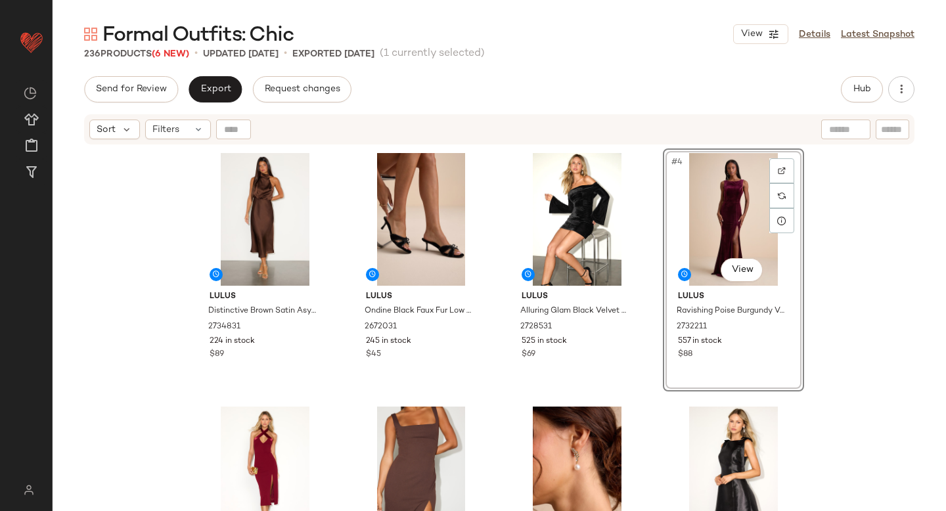
click at [945, 252] on div "Lulus Distinctive Brown Satin [MEDICAL_DATA] Midi Dress 2734831 224 in stock $8…" at bounding box center [499, 345] width 893 height 398
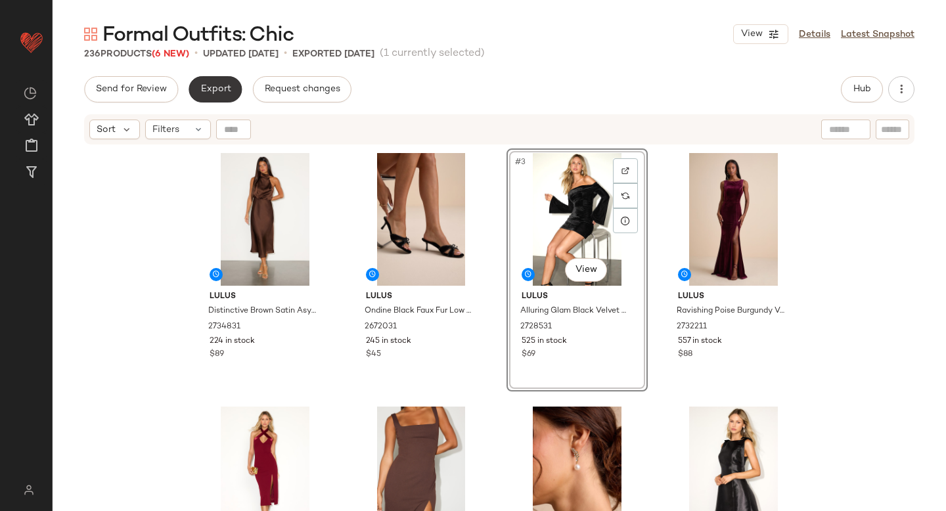
click at [223, 94] on span "Export" at bounding box center [215, 89] width 31 height 11
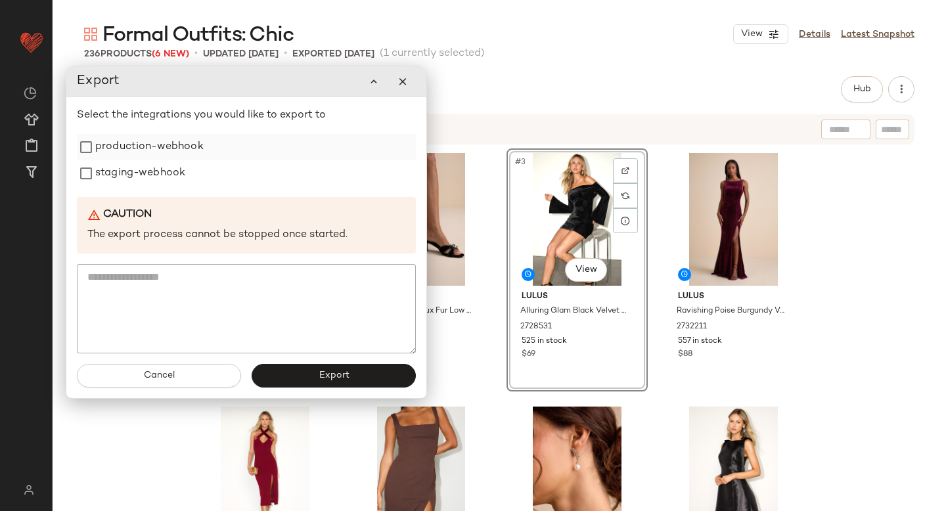
click at [160, 145] on label "production-webhook" at bounding box center [149, 147] width 108 height 26
click at [146, 173] on label "staging-webhook" at bounding box center [140, 173] width 90 height 26
click at [313, 374] on button "Export" at bounding box center [334, 376] width 164 height 24
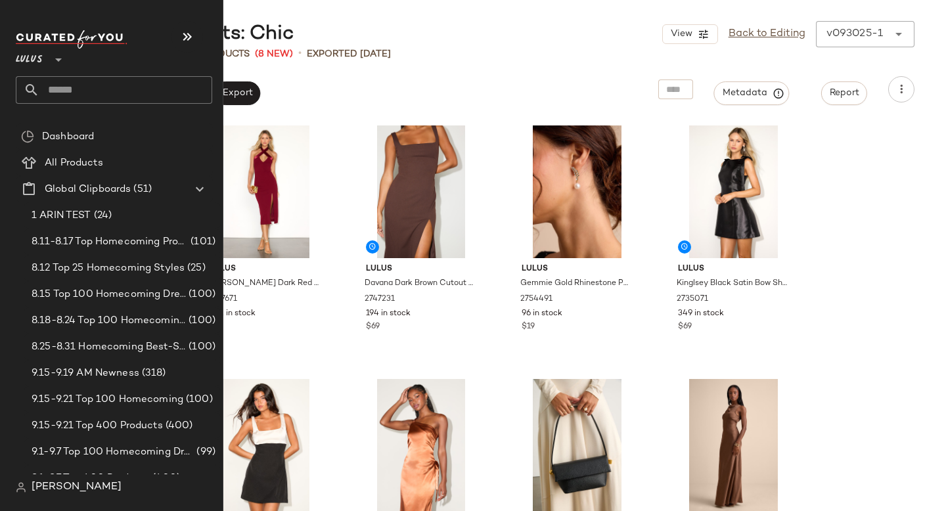
click at [127, 97] on input "text" at bounding box center [125, 90] width 173 height 28
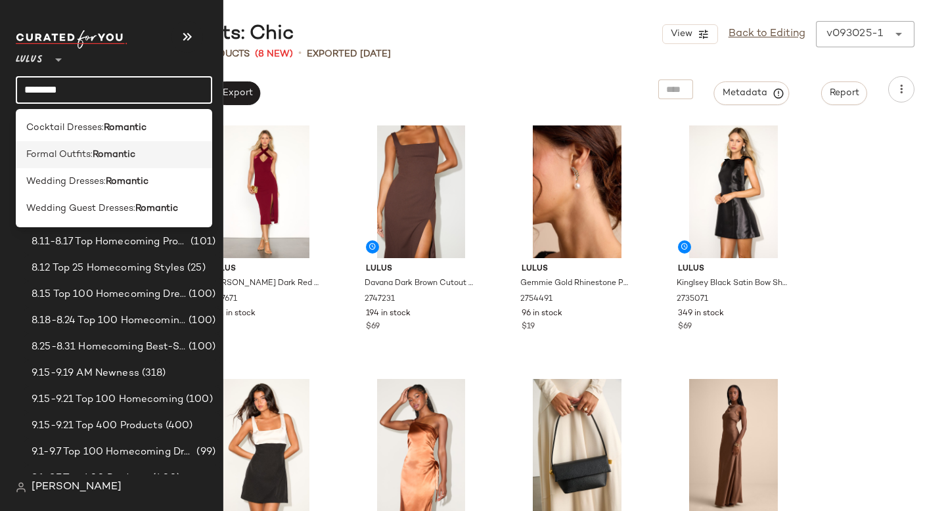
type input "********"
click at [137, 157] on div "Formal Outfits: Romantic" at bounding box center [113, 155] width 175 height 14
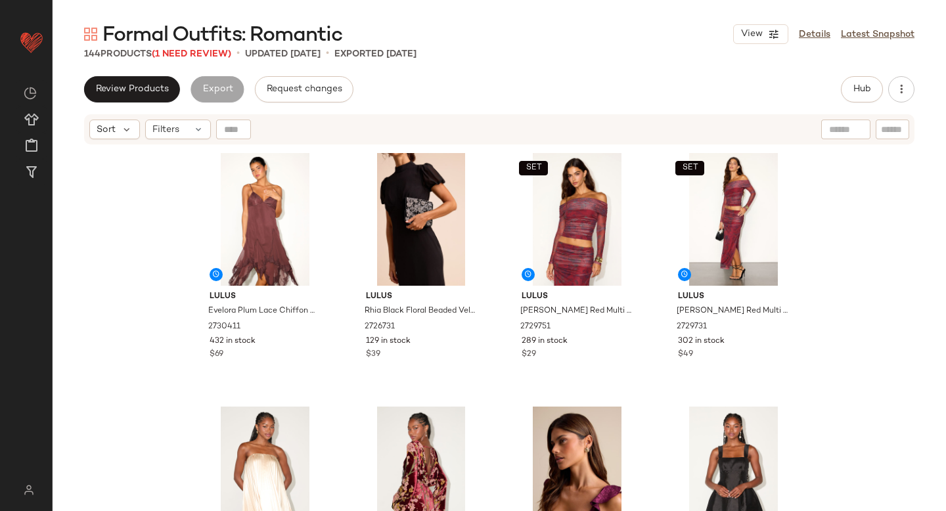
click at [630, 54] on div "144 Products (1 Need Review) • updated [DATE] • Exported [DATE]" at bounding box center [499, 53] width 893 height 13
click at [872, 81] on button "Hub" at bounding box center [862, 89] width 42 height 26
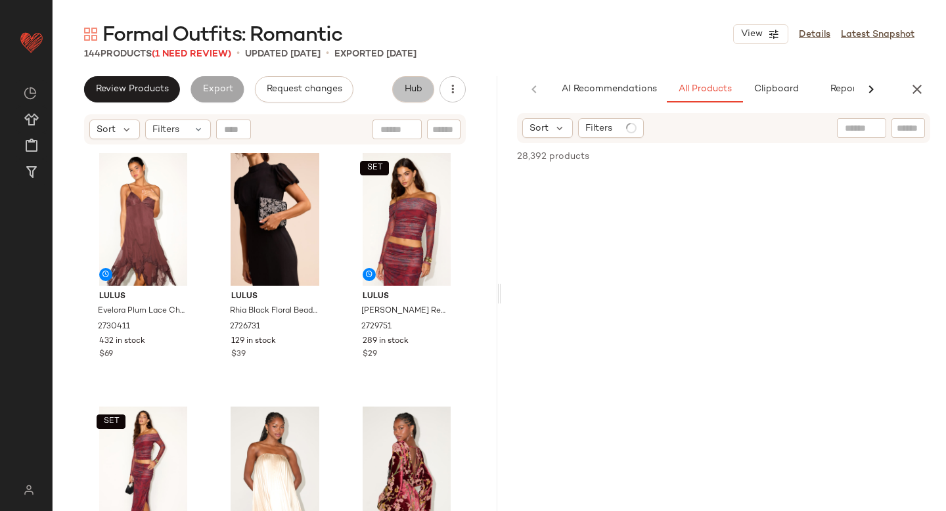
scroll to position [0, 31]
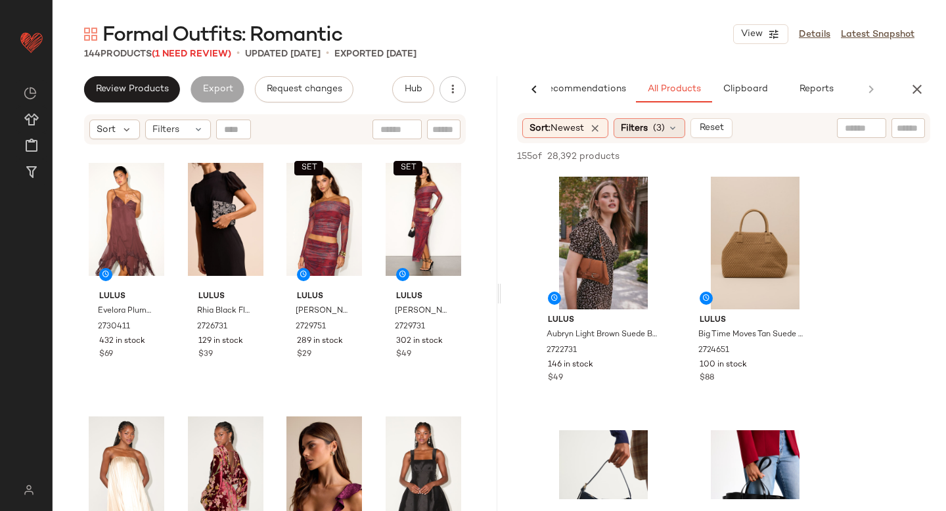
click at [665, 122] on span "(3)" at bounding box center [659, 129] width 12 height 14
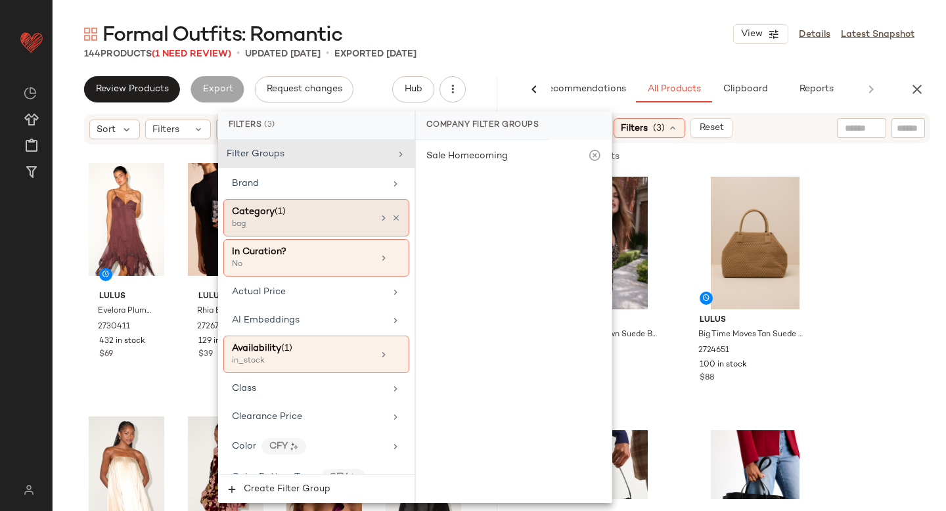
click at [295, 225] on div "bag" at bounding box center [297, 225] width 131 height 12
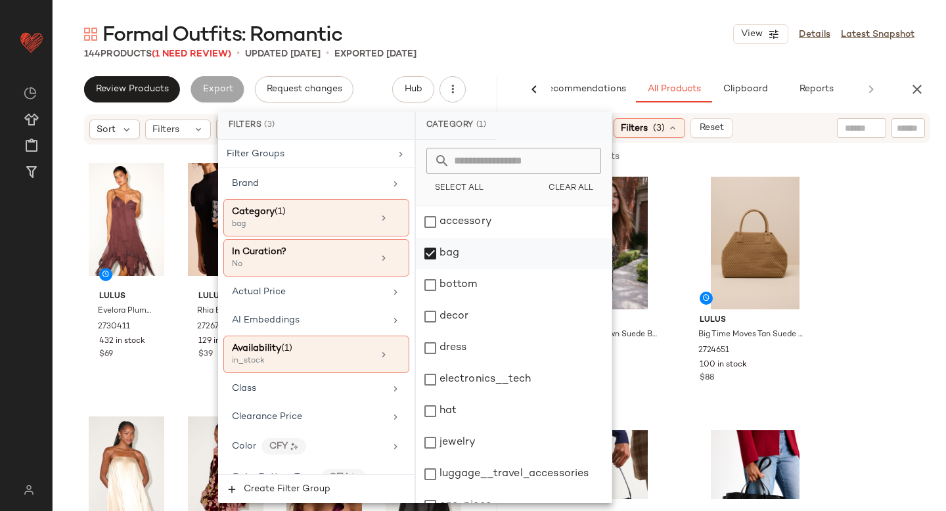
click at [430, 250] on div "bag" at bounding box center [514, 254] width 196 height 32
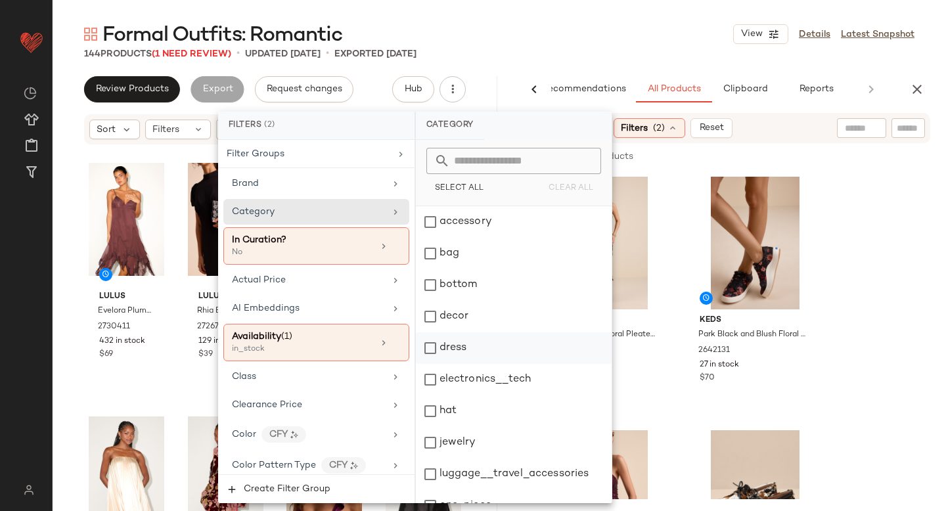
click at [428, 344] on div "dress" at bounding box center [514, 348] width 196 height 32
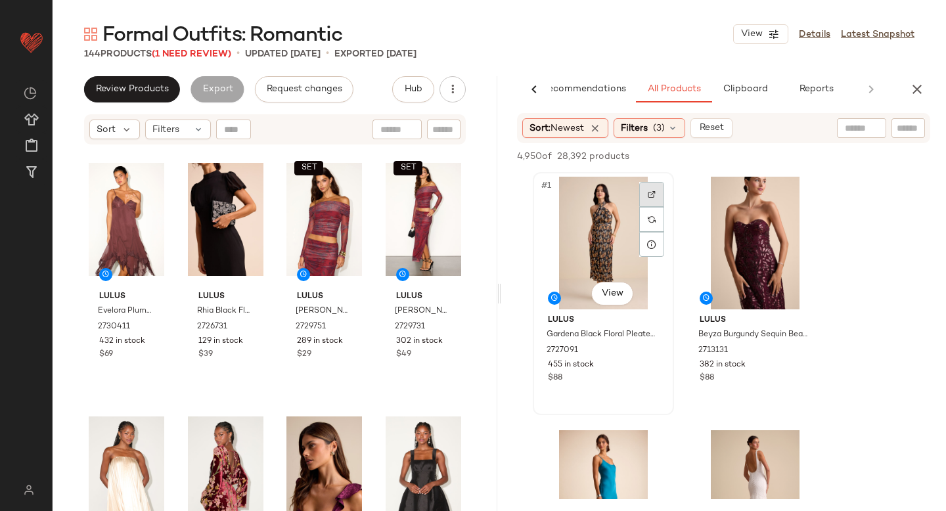
click at [649, 193] on img at bounding box center [652, 195] width 8 height 8
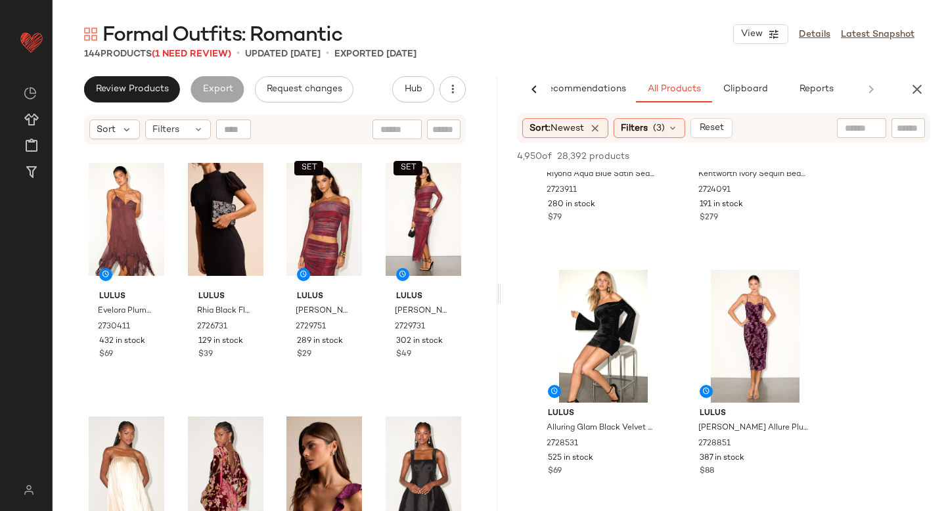
scroll to position [478, 0]
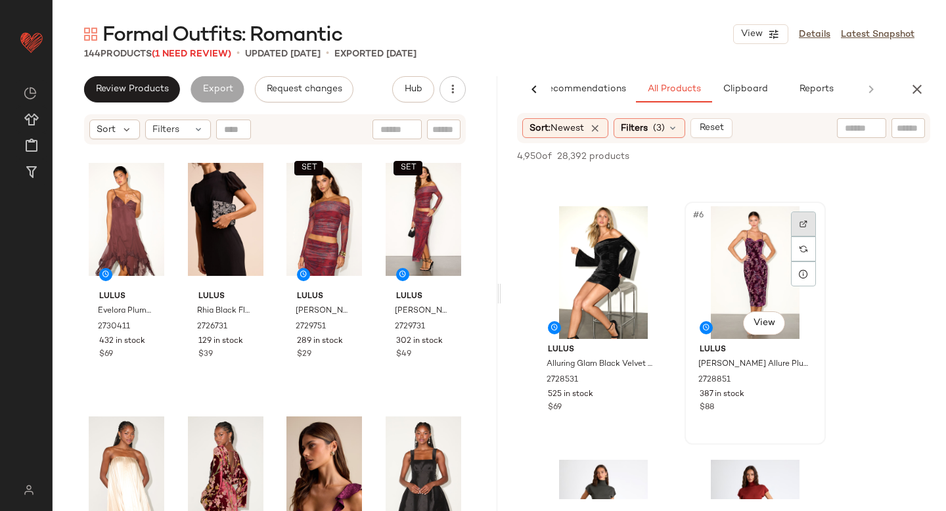
click at [807, 220] on img at bounding box center [803, 224] width 8 height 8
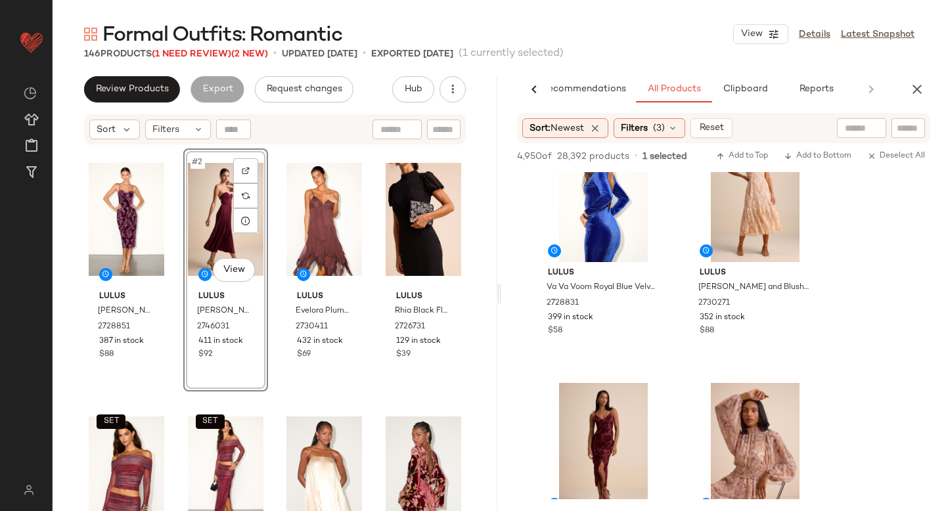
scroll to position [3038, 0]
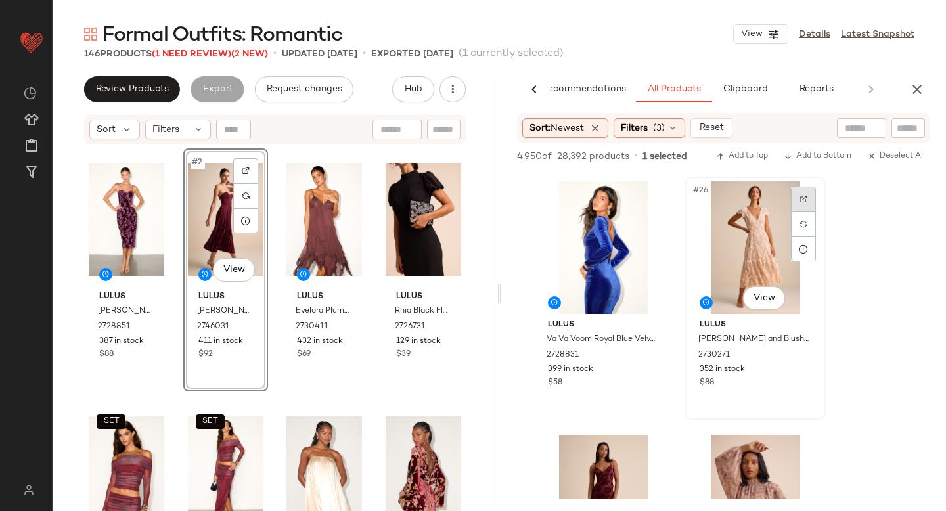
click at [803, 206] on div at bounding box center [803, 199] width 25 height 25
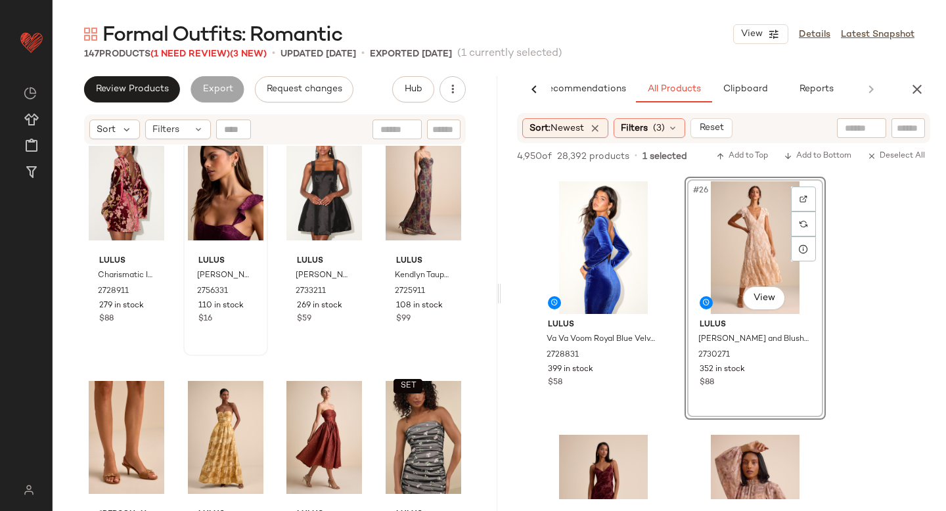
scroll to position [0, 0]
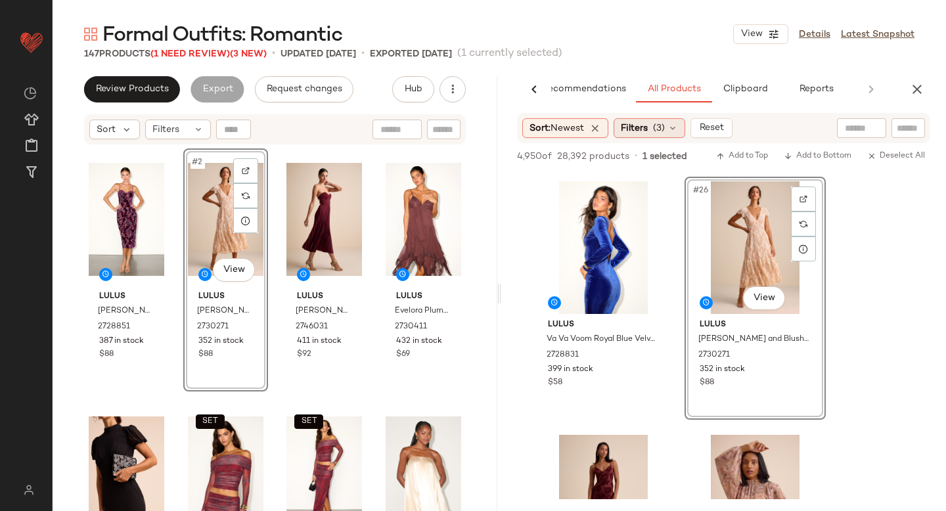
click at [631, 120] on div "Filters (3)" at bounding box center [650, 128] width 72 height 20
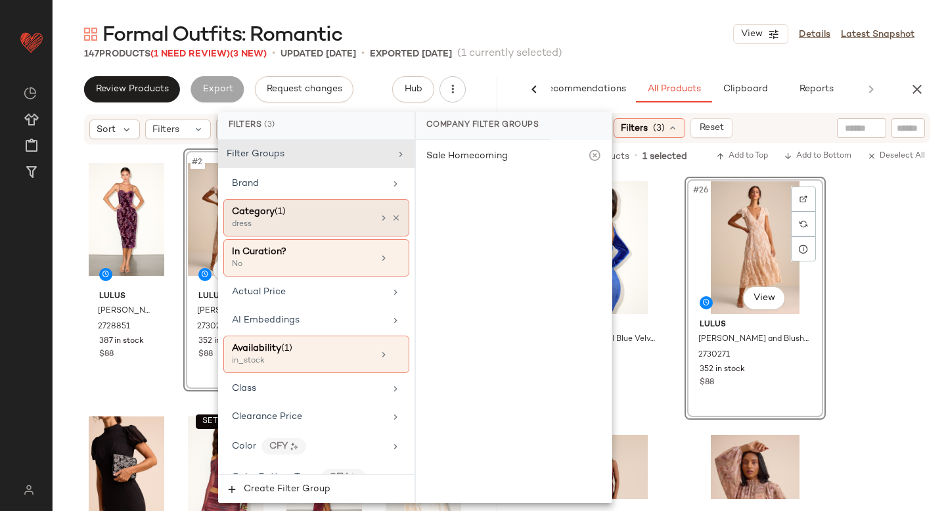
click at [281, 213] on span "(1)" at bounding box center [280, 212] width 11 height 10
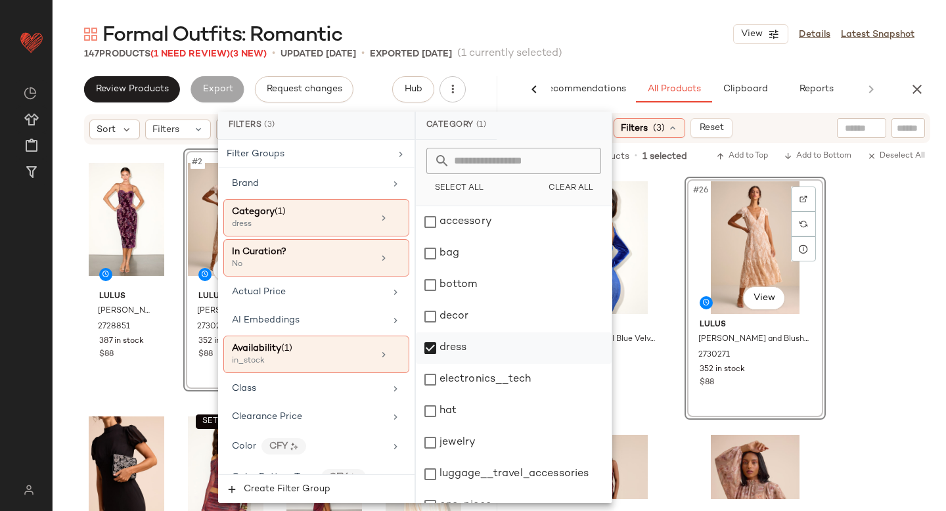
click at [437, 344] on div "dress" at bounding box center [514, 348] width 196 height 32
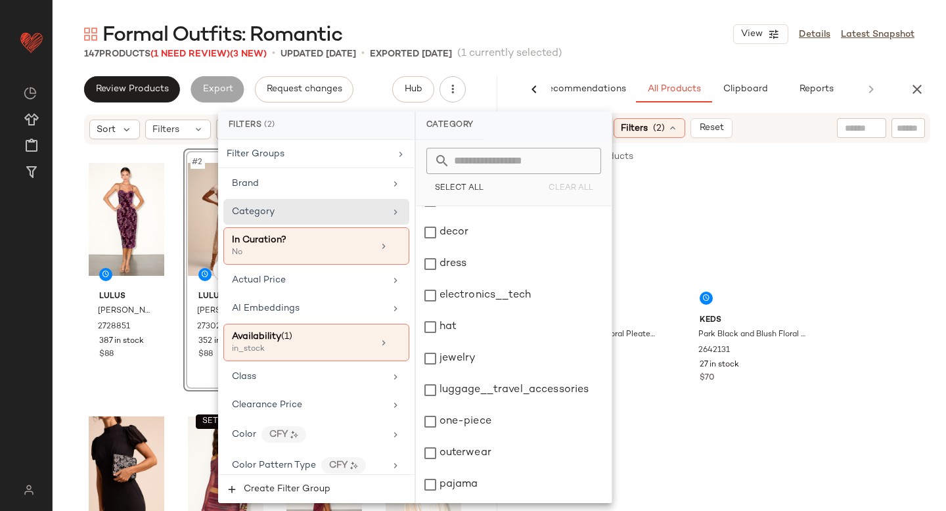
scroll to position [239, 0]
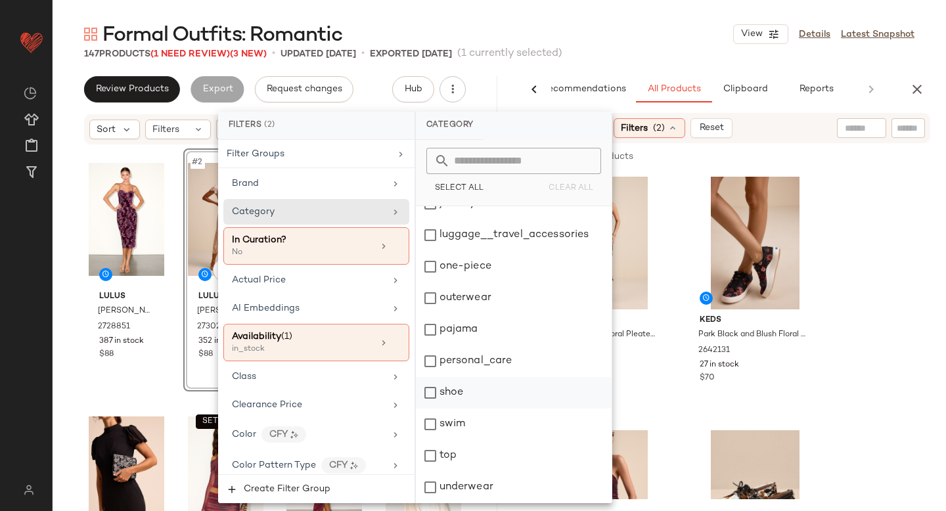
click at [430, 397] on div "shoe" at bounding box center [514, 393] width 196 height 32
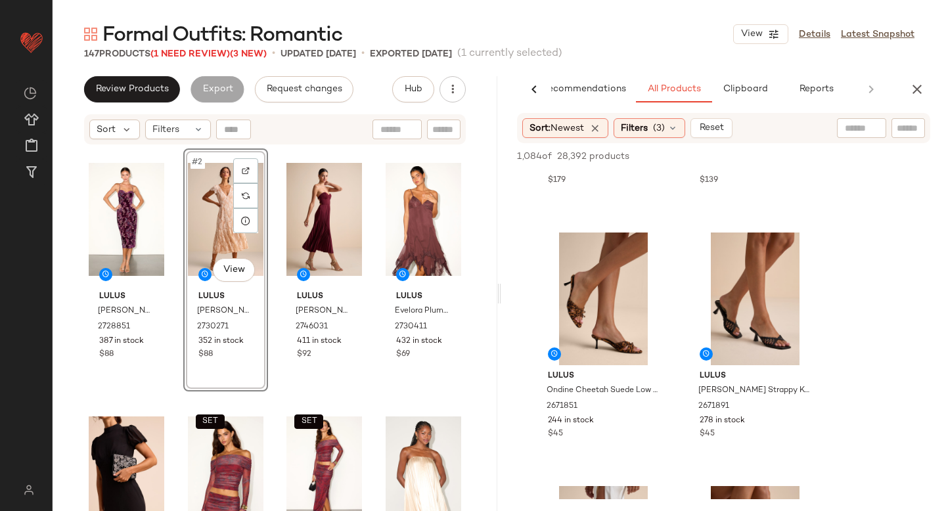
scroll to position [2268, 0]
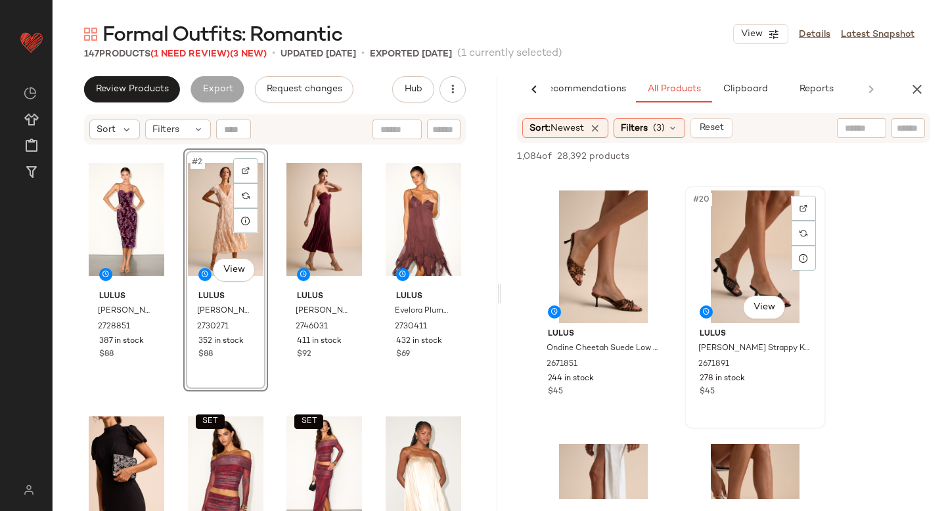
click at [750, 263] on div "#20 View" at bounding box center [755, 257] width 132 height 133
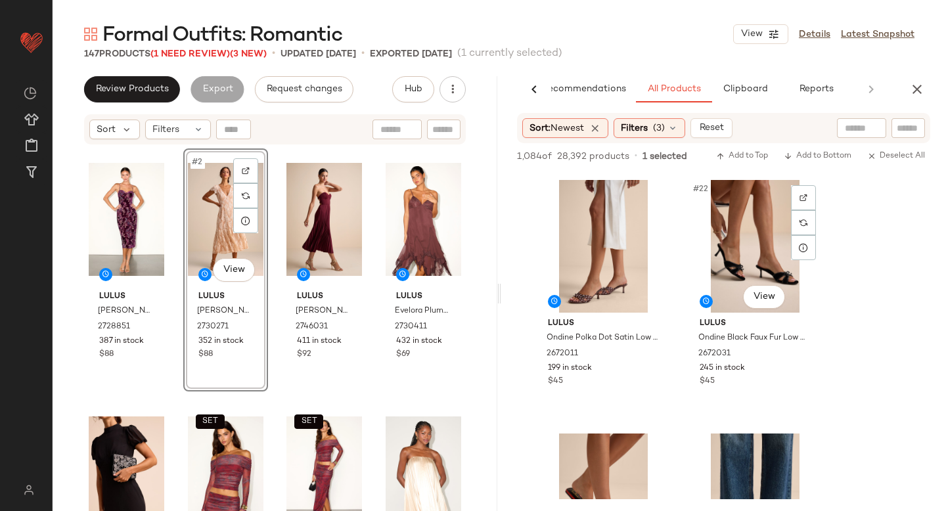
scroll to position [2527, 0]
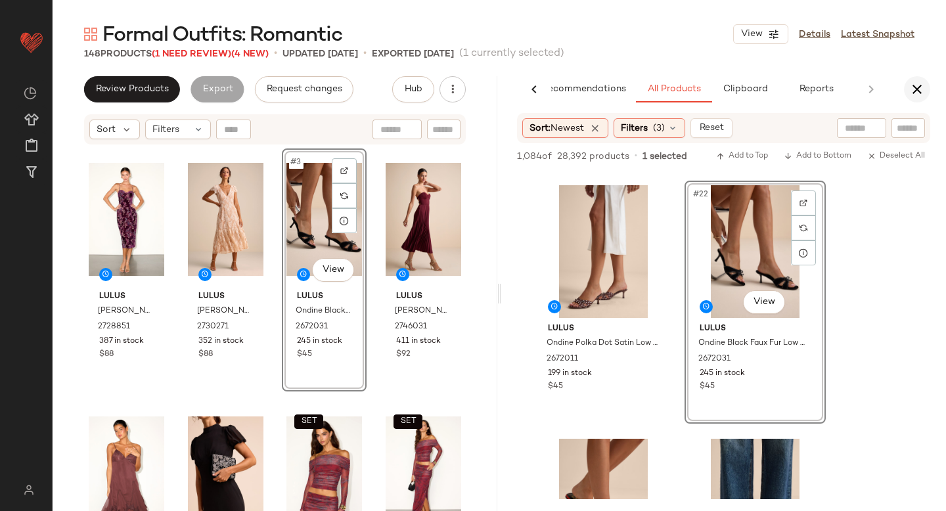
click at [924, 90] on icon "button" at bounding box center [917, 89] width 16 height 16
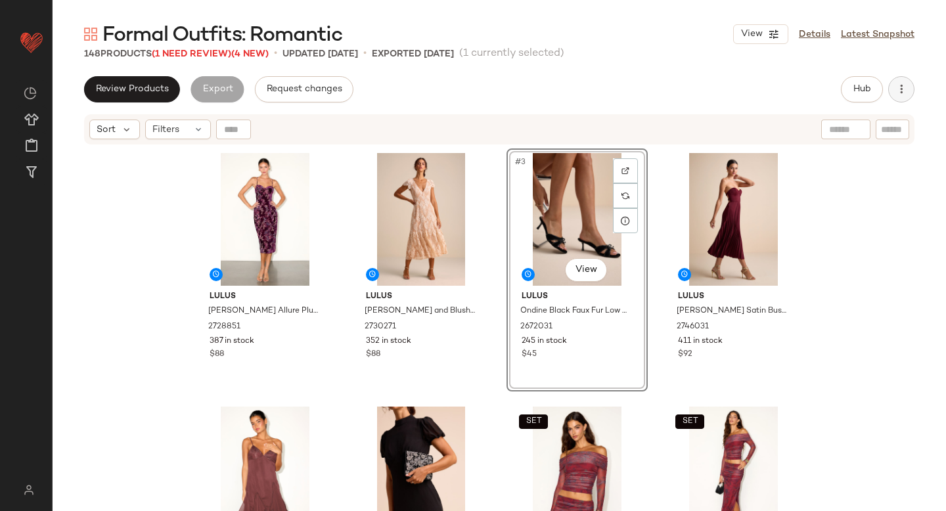
click at [903, 95] on icon "button" at bounding box center [901, 89] width 13 height 13
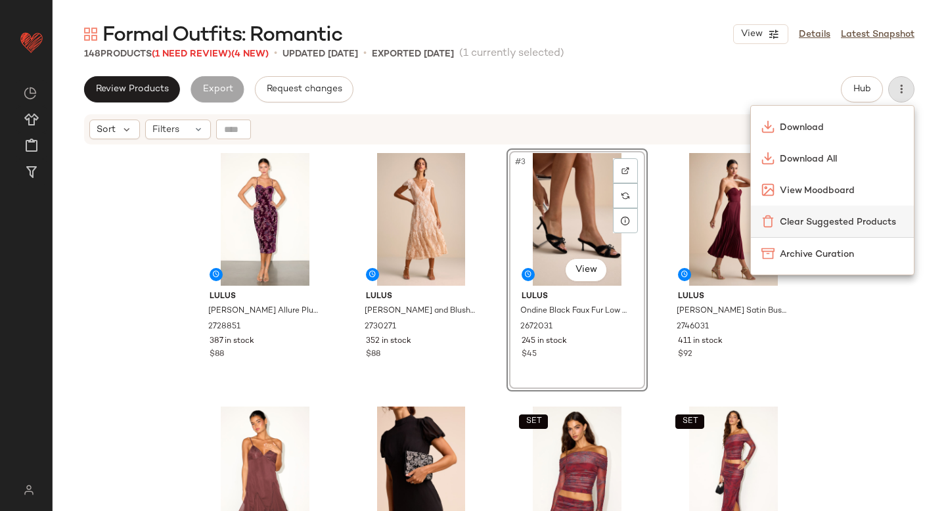
click at [789, 227] on span "Clear Suggested Products" at bounding box center [842, 222] width 124 height 14
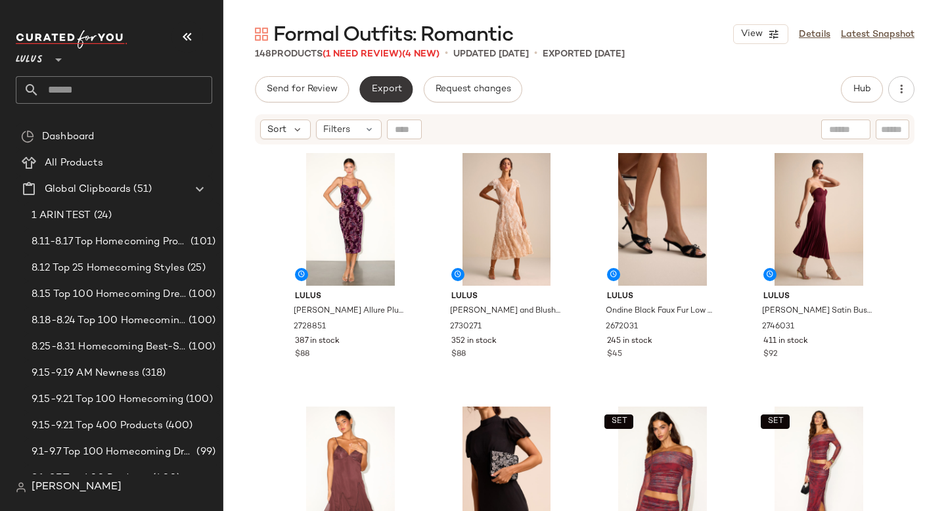
click at [386, 91] on span "Export" at bounding box center [386, 89] width 31 height 11
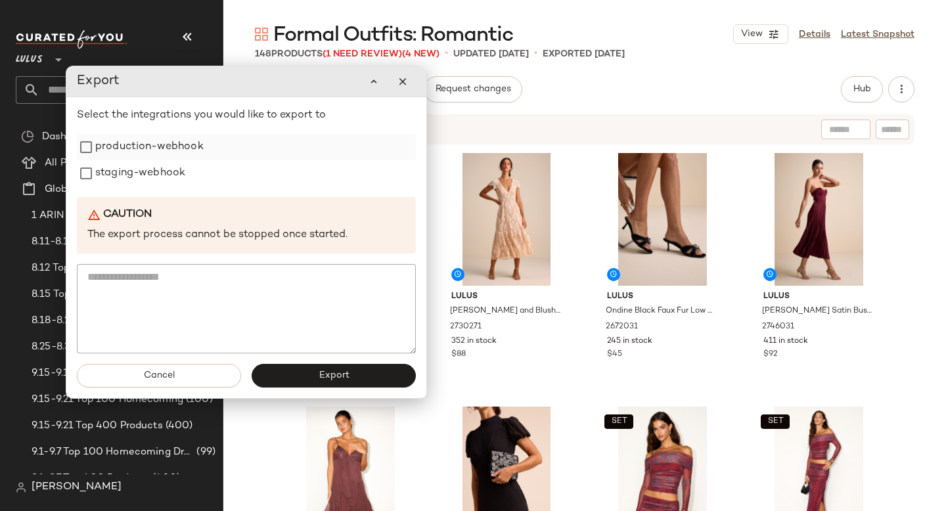
click at [154, 152] on label "production-webhook" at bounding box center [149, 147] width 108 height 26
click at [152, 171] on label "staging-webhook" at bounding box center [140, 173] width 90 height 26
click at [325, 381] on span "Export" at bounding box center [333, 376] width 31 height 11
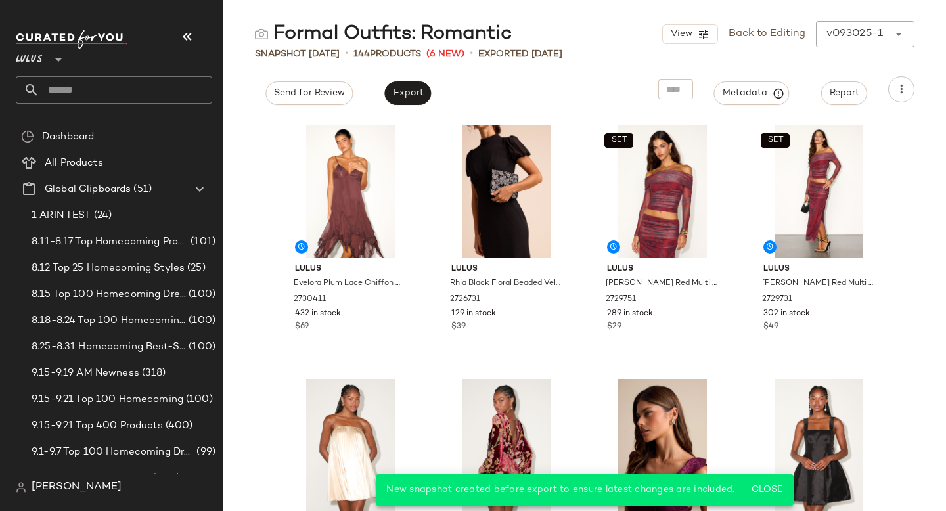
click at [82, 93] on input "text" at bounding box center [125, 90] width 173 height 28
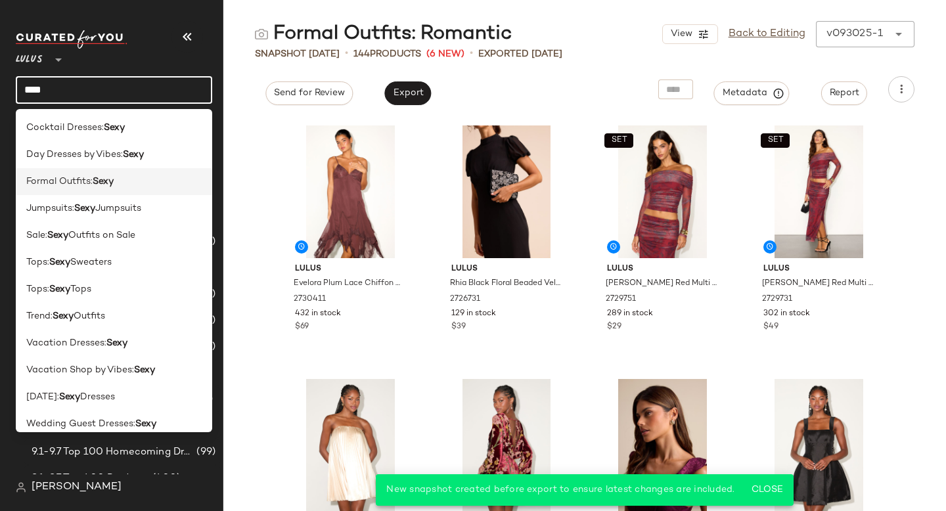
type input "****"
click at [104, 177] on b "Sexy" at bounding box center [103, 182] width 21 height 14
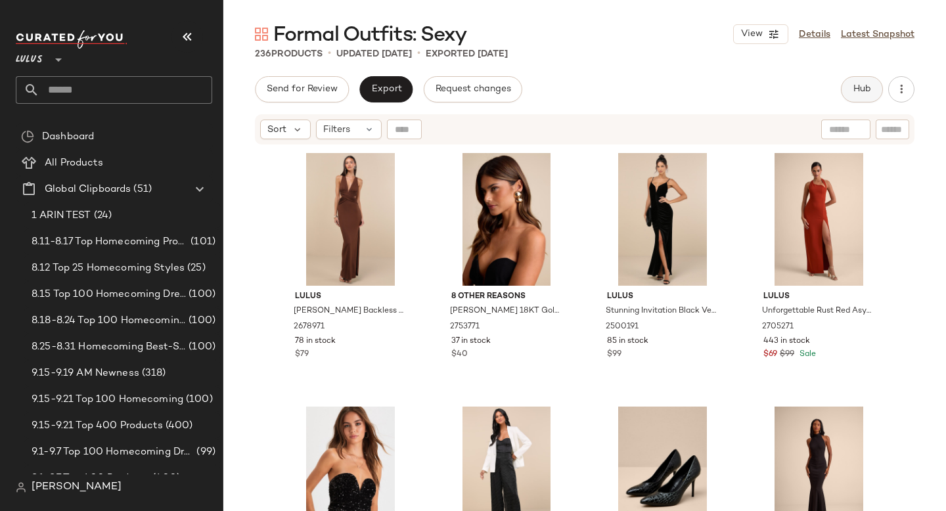
click at [863, 85] on span "Hub" at bounding box center [862, 89] width 18 height 11
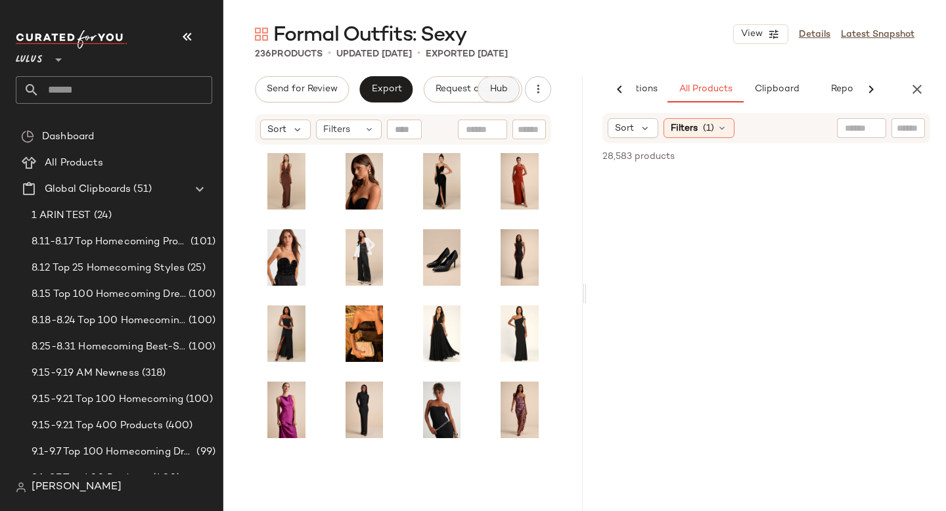
scroll to position [0, 116]
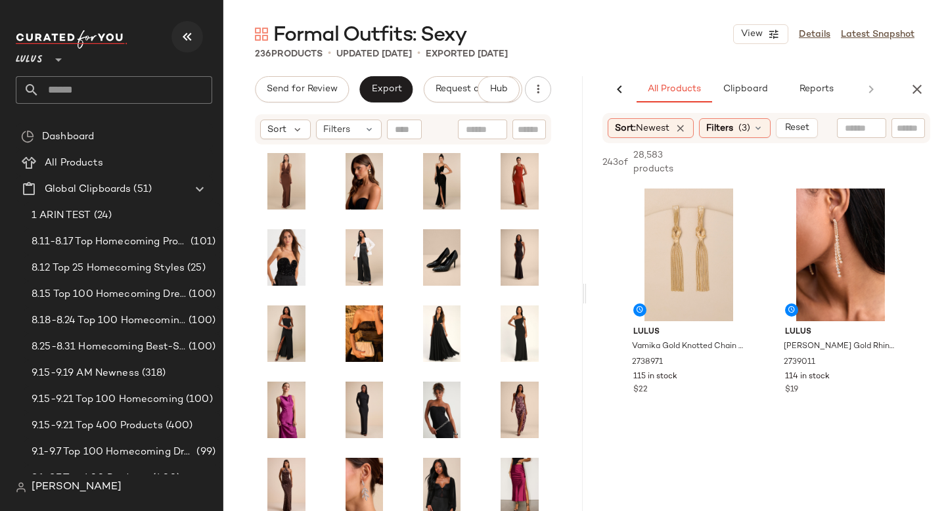
click at [185, 33] on icon "button" at bounding box center [187, 37] width 16 height 16
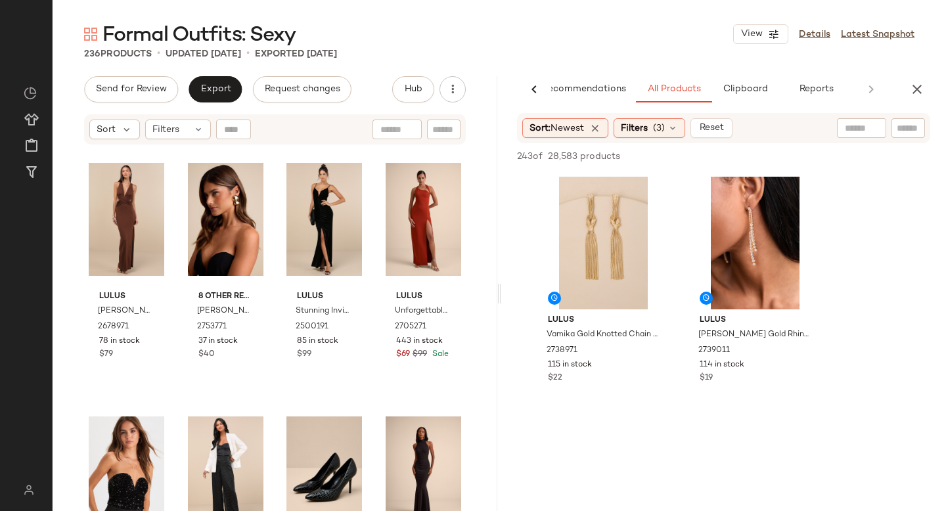
scroll to position [0, 31]
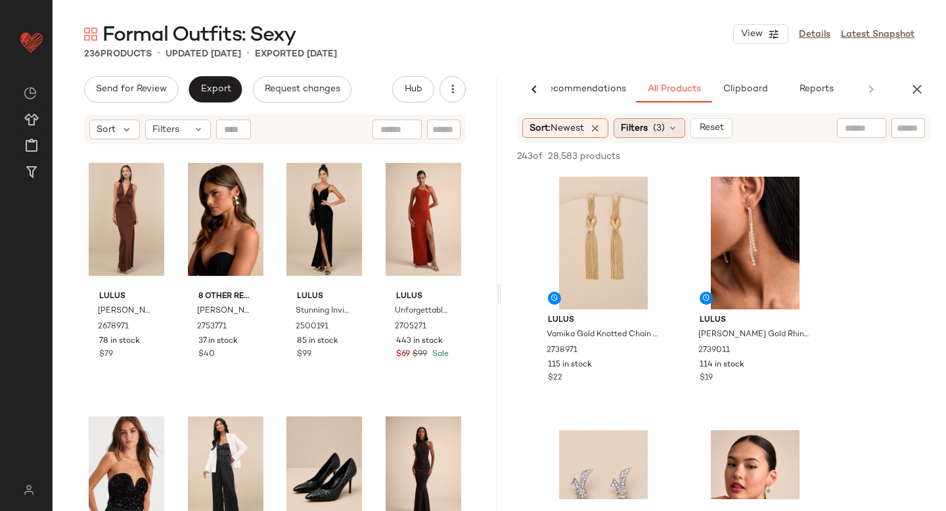
click at [648, 134] on span "Filters" at bounding box center [634, 129] width 27 height 14
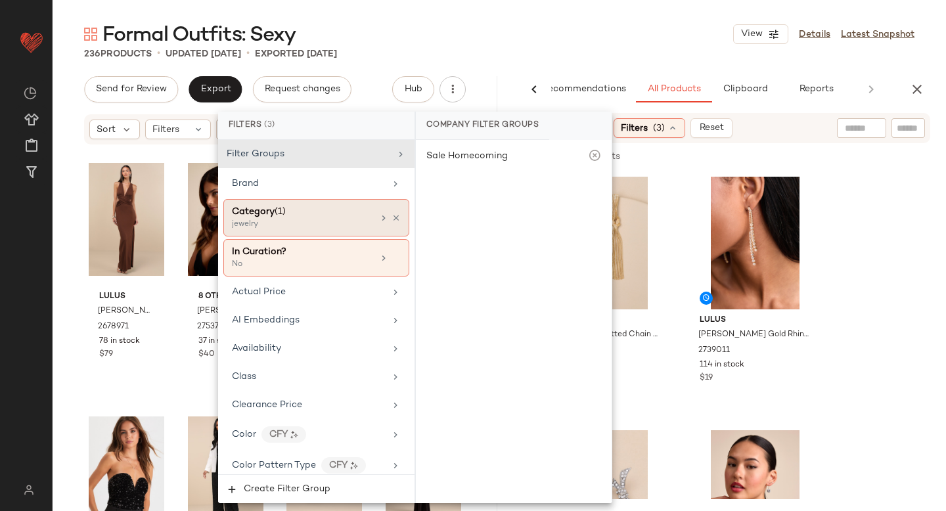
click at [315, 216] on div "Category (1)" at bounding box center [302, 212] width 141 height 14
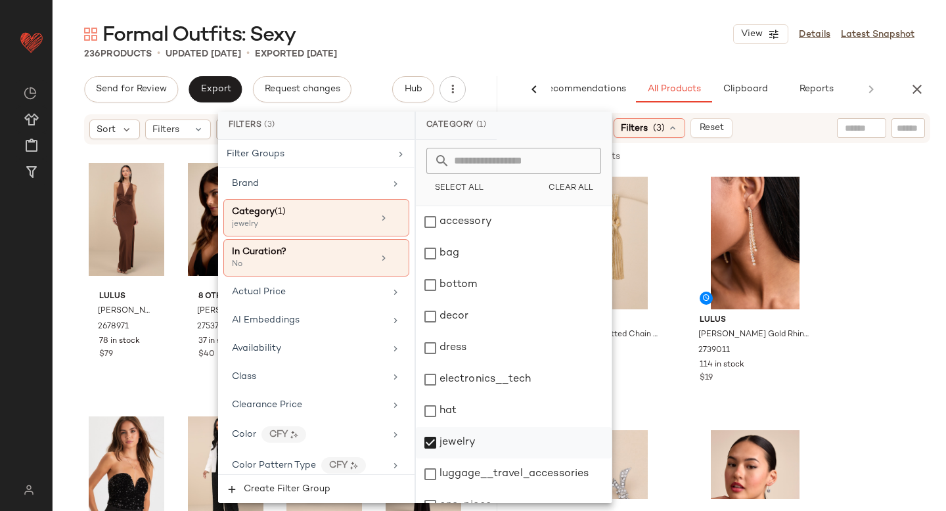
click at [432, 439] on div "jewelry" at bounding box center [514, 443] width 196 height 32
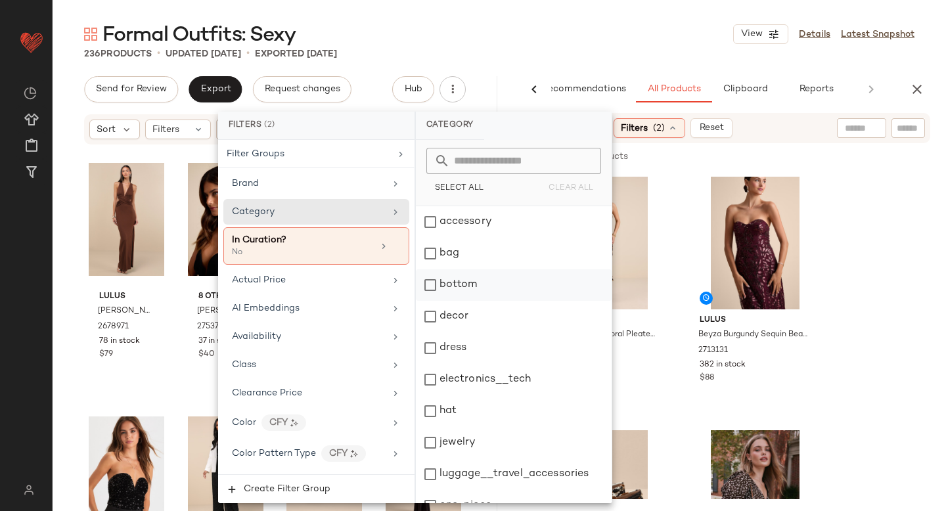
click at [438, 282] on div "bottom" at bounding box center [514, 285] width 196 height 32
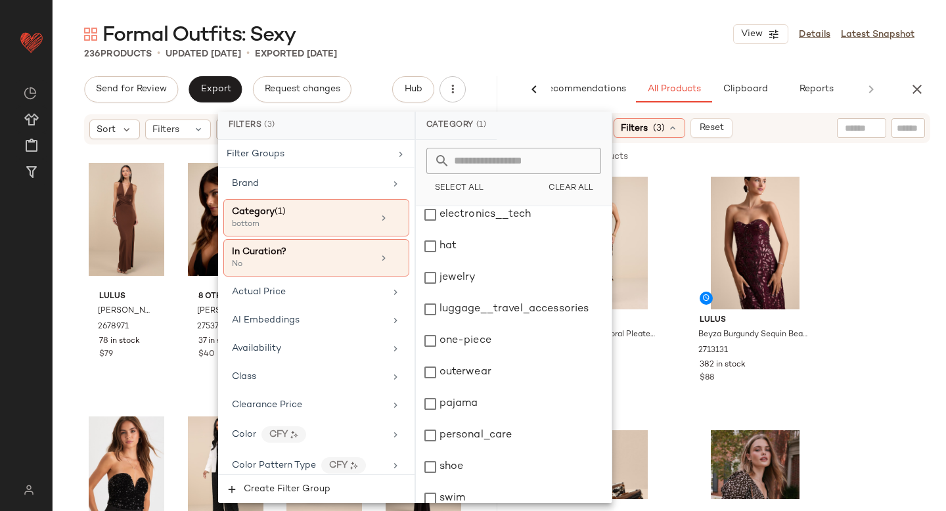
scroll to position [239, 0]
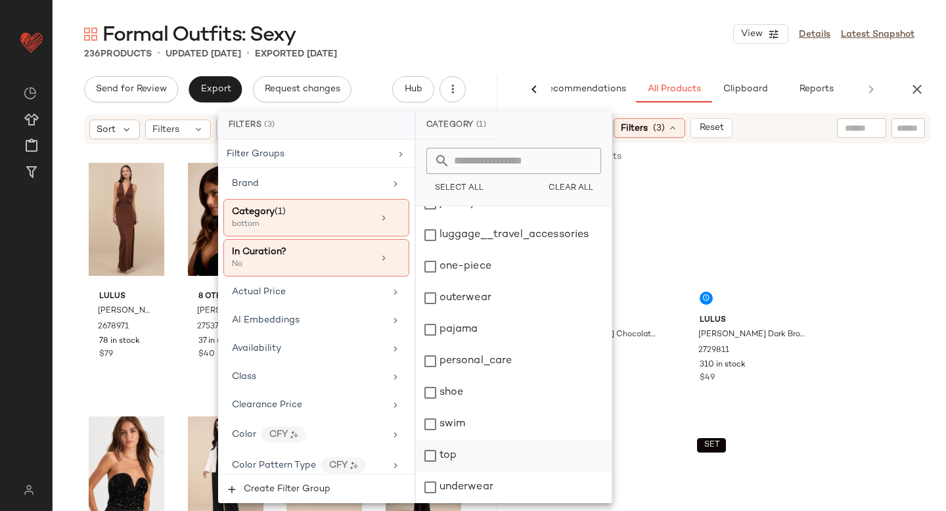
click at [428, 452] on div "top" at bounding box center [514, 456] width 196 height 32
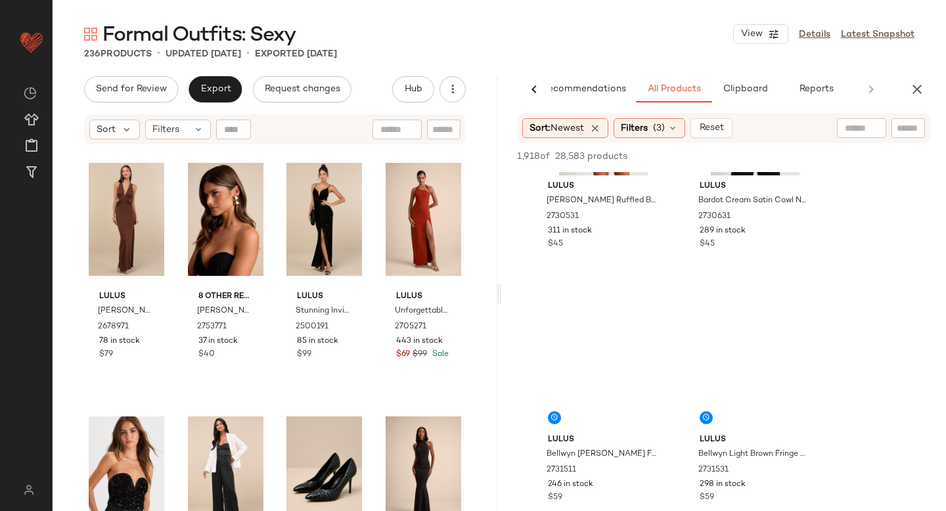
scroll to position [2768, 0]
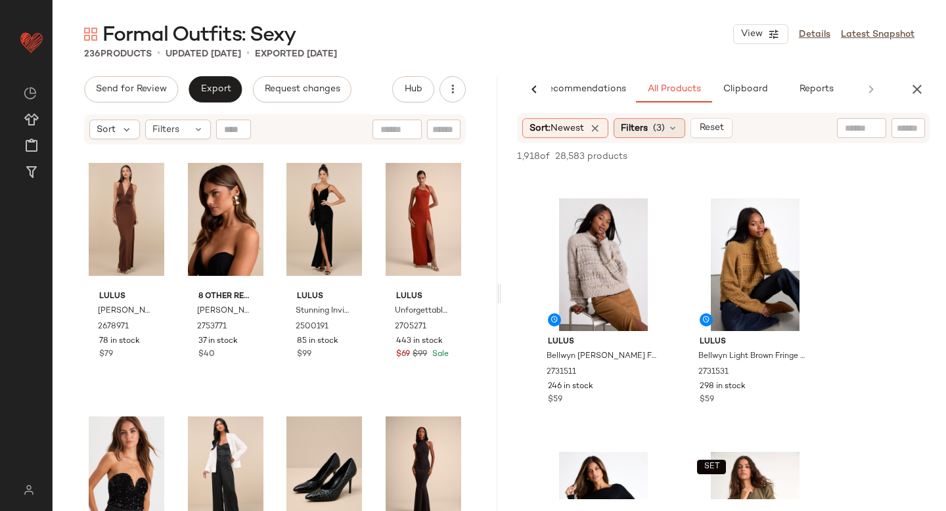
click at [656, 122] on div "Filters (3)" at bounding box center [650, 128] width 72 height 20
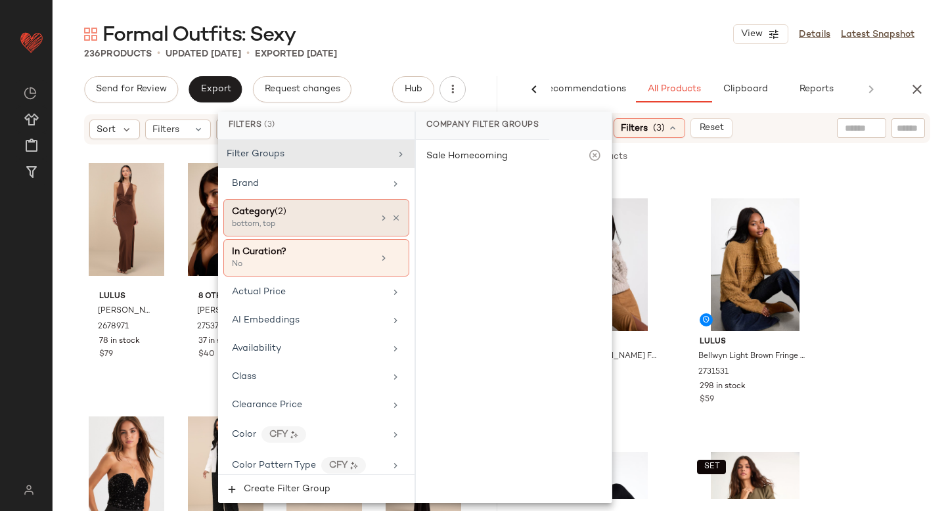
click at [298, 219] on div "bottom, top" at bounding box center [297, 225] width 131 height 12
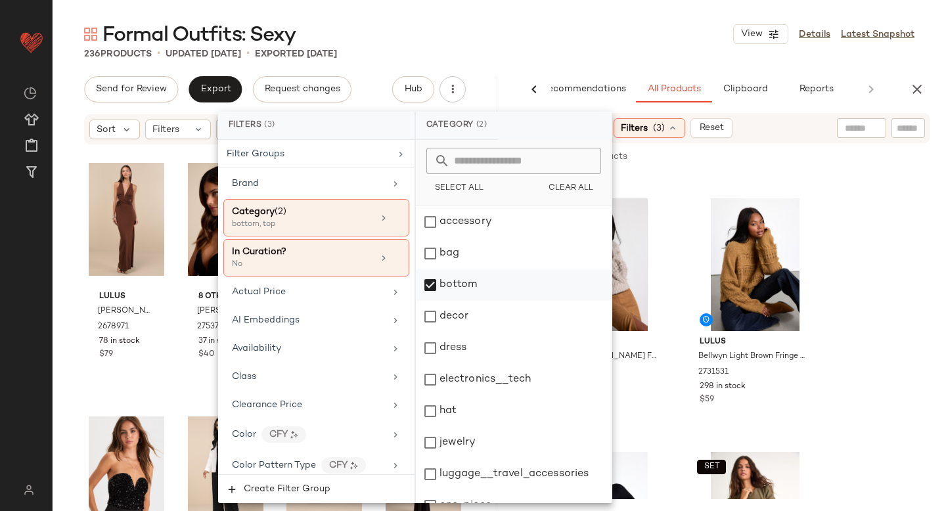
click at [434, 289] on div "bottom" at bounding box center [514, 285] width 196 height 32
click at [430, 344] on div "dress" at bounding box center [514, 348] width 196 height 32
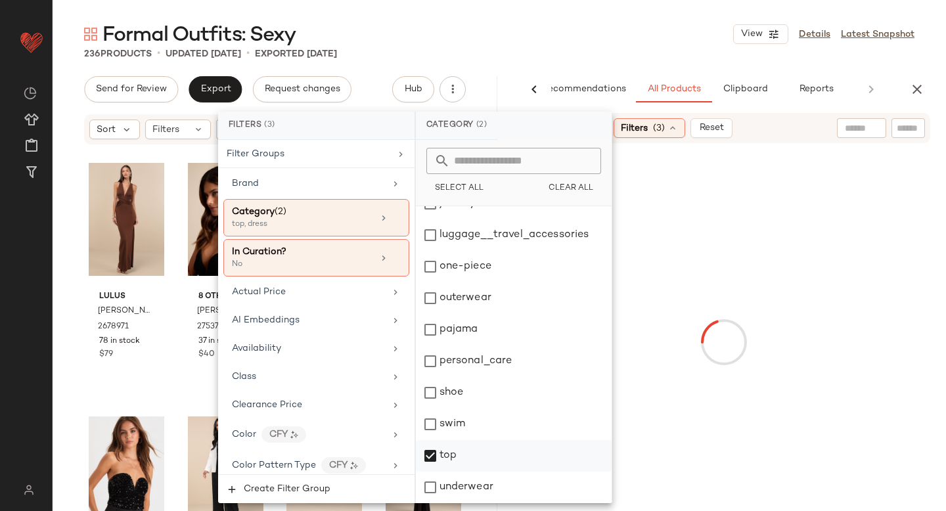
click at [437, 462] on div "top" at bounding box center [514, 456] width 196 height 32
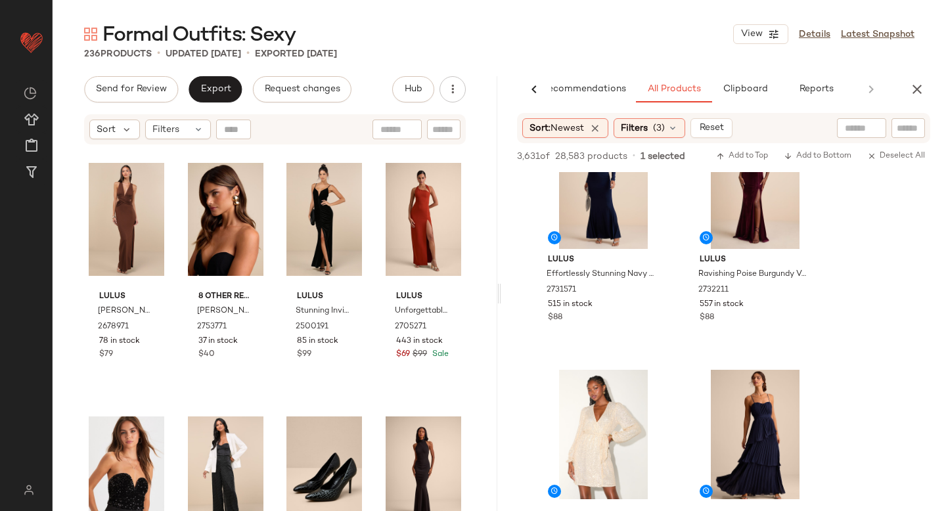
scroll to position [1286, 0]
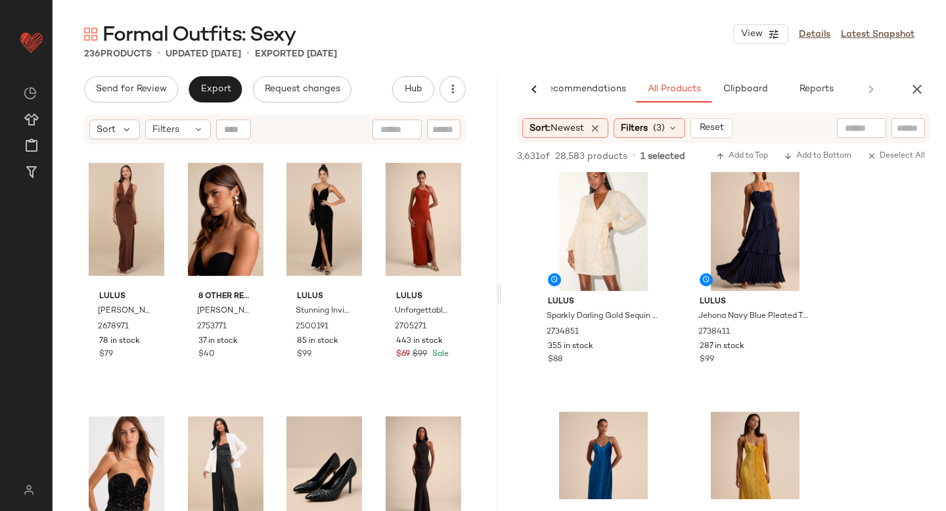
click at [917, 123] on input "text" at bounding box center [908, 129] width 23 height 14
type input "*"
click at [776, 124] on input "text" at bounding box center [773, 129] width 34 height 14
type input "****"
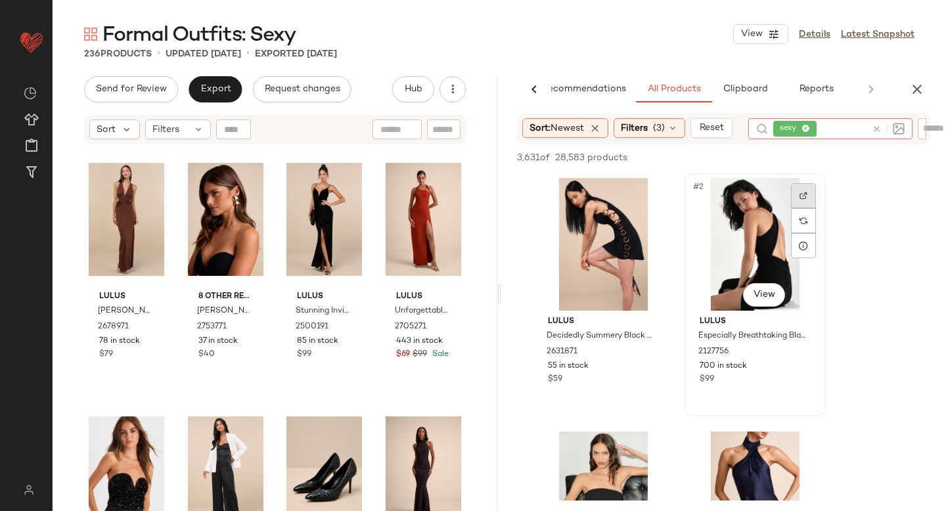
click at [809, 198] on div at bounding box center [803, 195] width 25 height 25
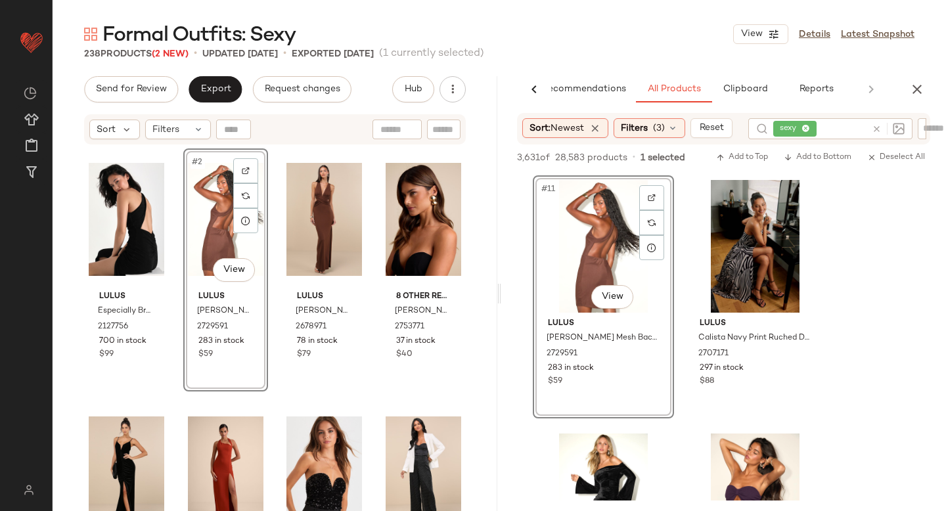
scroll to position [1276, 0]
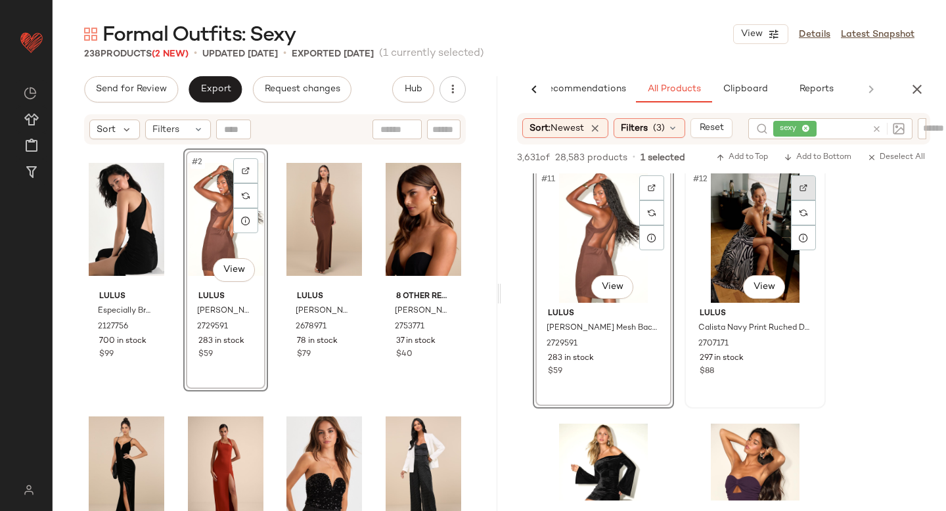
click at [792, 186] on div at bounding box center [803, 187] width 25 height 25
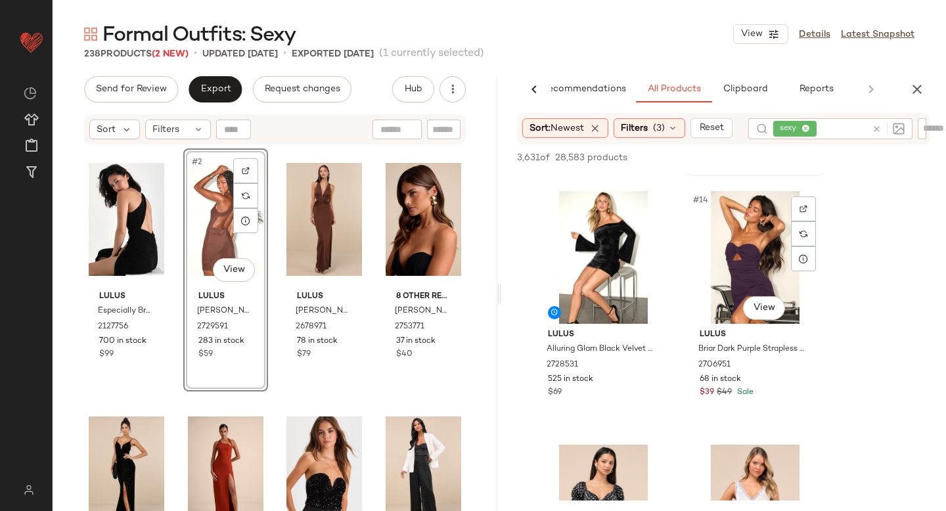
scroll to position [1508, 0]
click at [801, 210] on img at bounding box center [803, 210] width 8 height 8
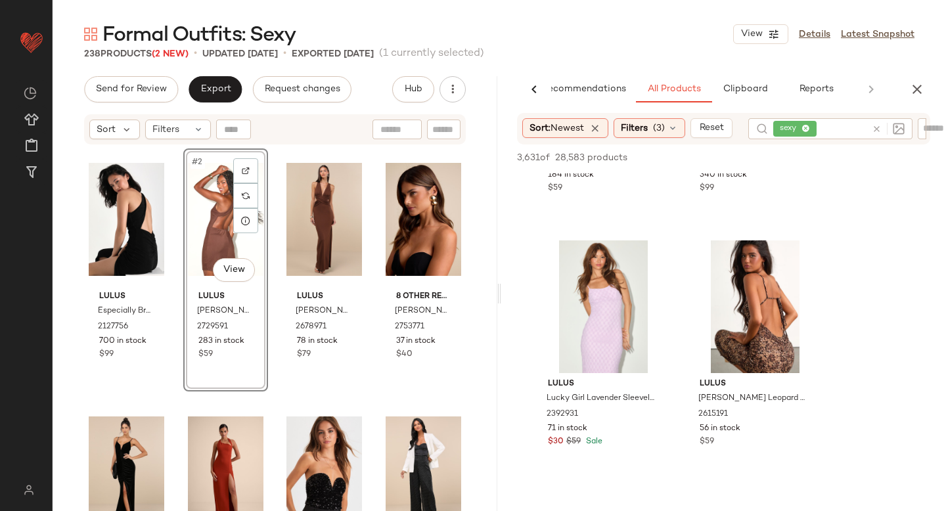
scroll to position [4761, 0]
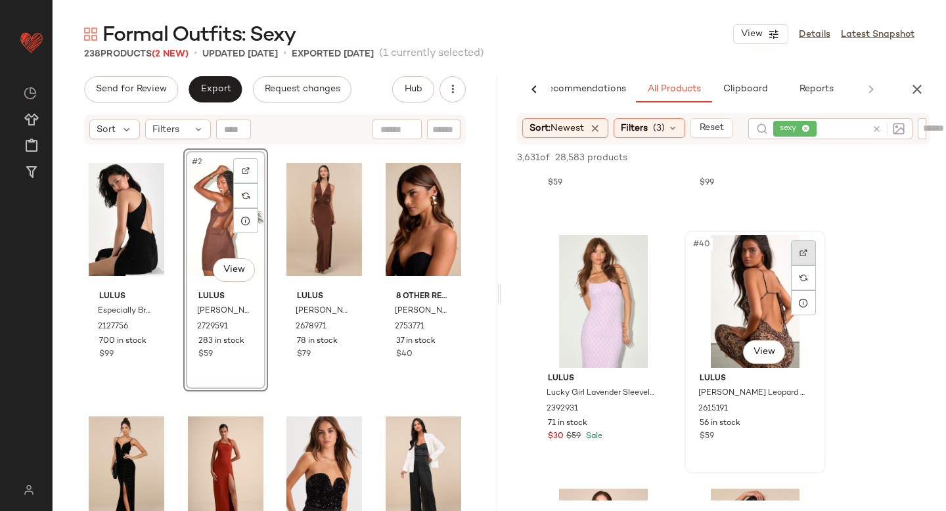
click at [810, 254] on div at bounding box center [803, 252] width 25 height 25
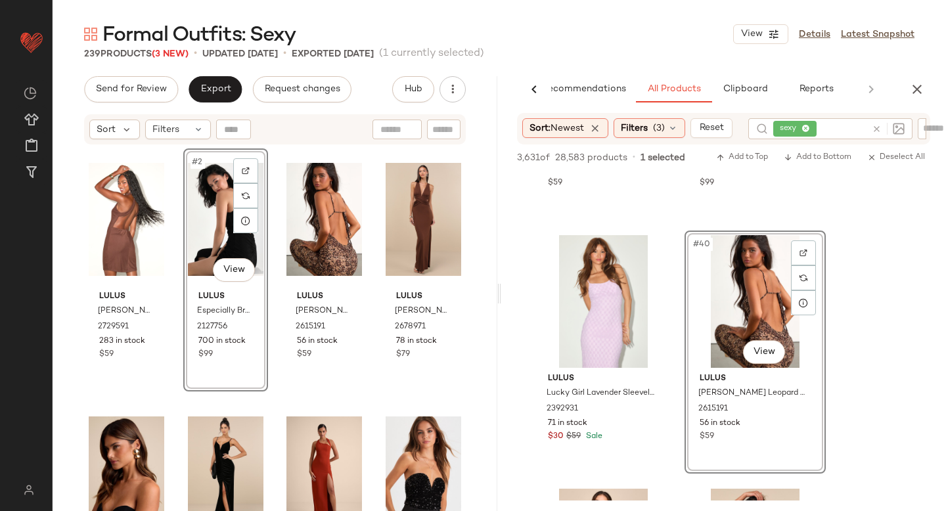
click at [882, 126] on icon at bounding box center [877, 129] width 10 height 10
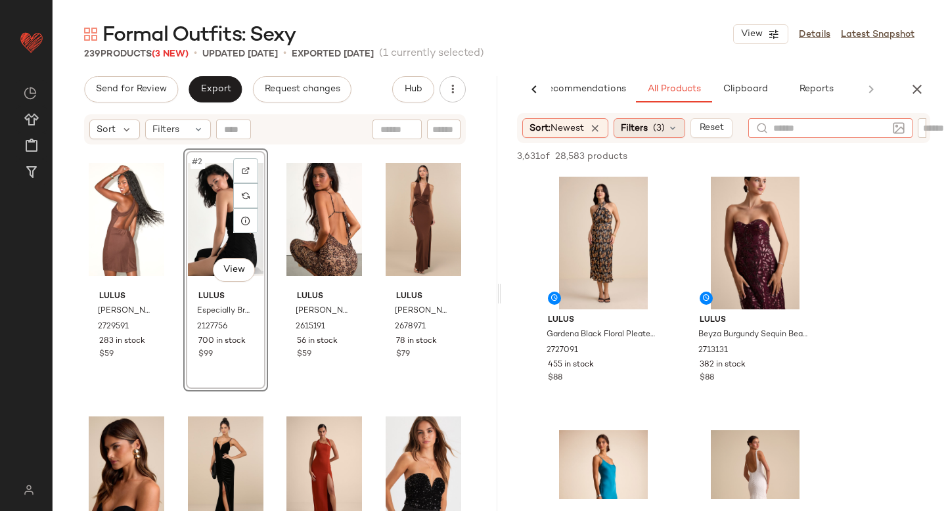
click at [659, 129] on span "(3)" at bounding box center [659, 129] width 12 height 14
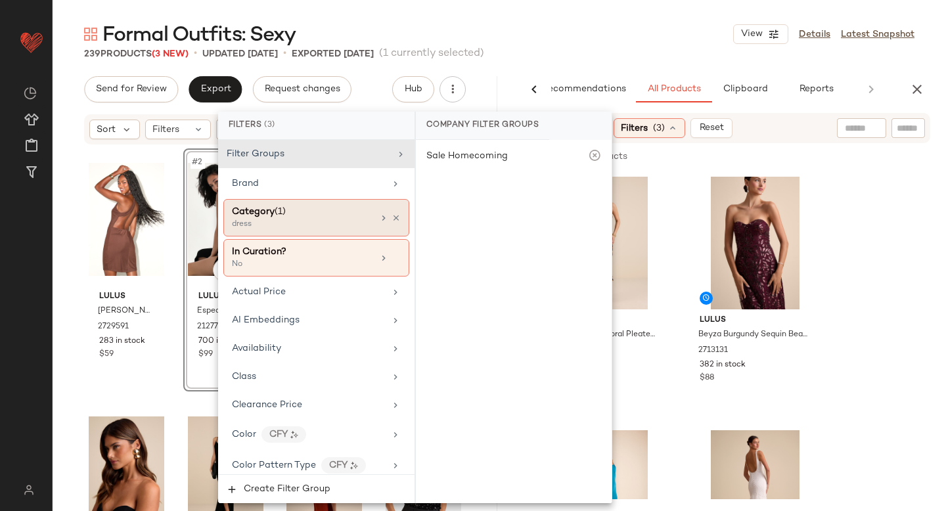
click at [335, 212] on div "Category (1)" at bounding box center [302, 212] width 141 height 14
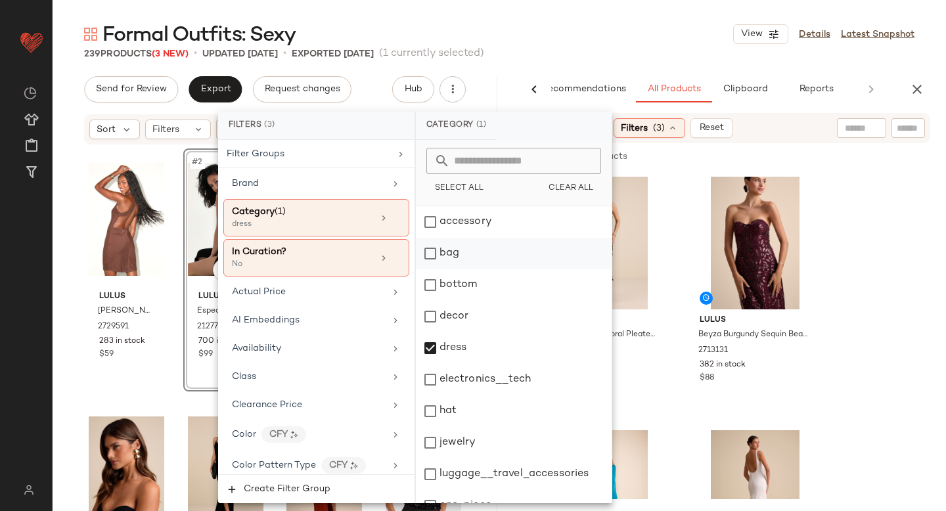
click at [433, 253] on div "bag" at bounding box center [514, 254] width 196 height 32
click at [434, 358] on div "dress" at bounding box center [514, 348] width 196 height 32
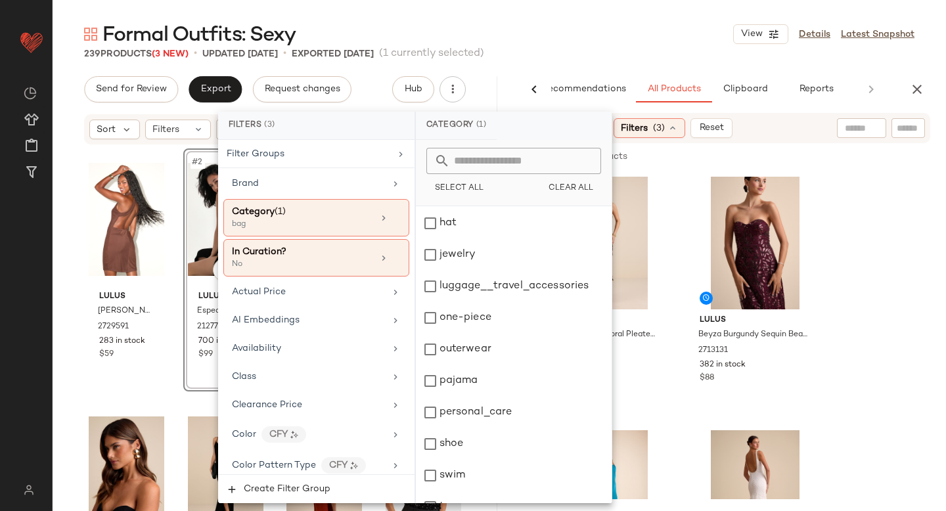
scroll to position [239, 0]
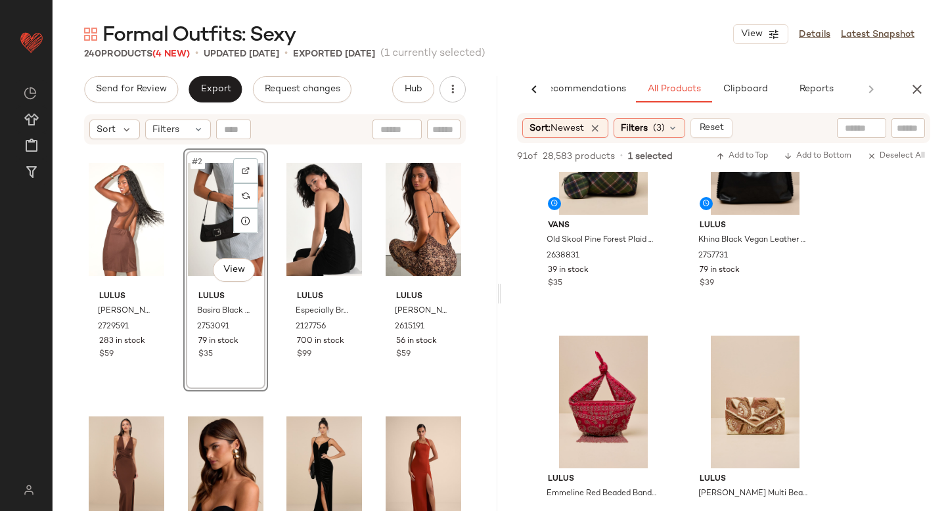
scroll to position [593, 0]
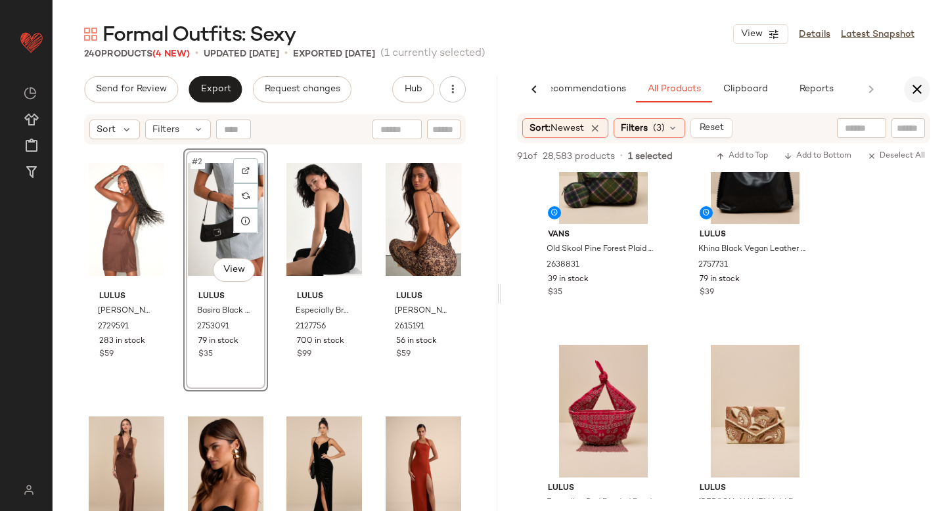
click at [909, 81] on icon "button" at bounding box center [917, 89] width 16 height 16
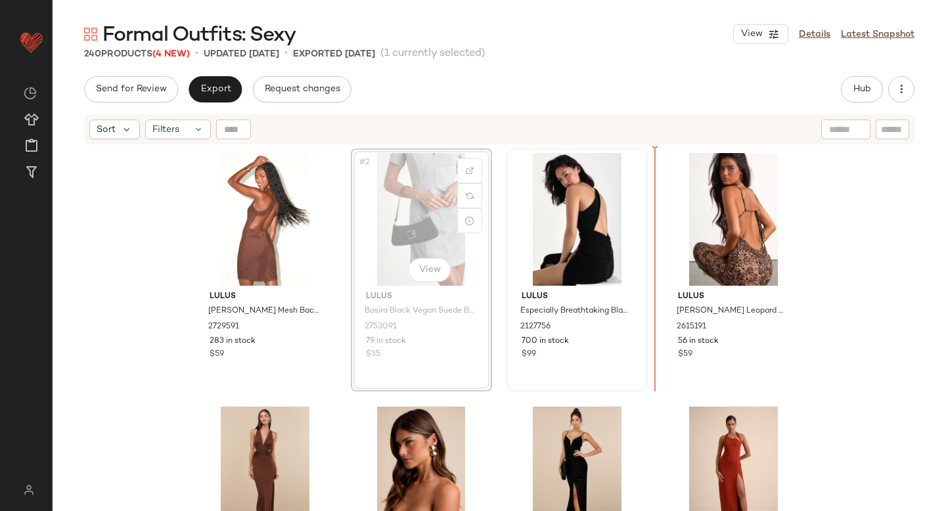
drag, startPoint x: 401, startPoint y: 206, endPoint x: 593, endPoint y: 225, distance: 193.4
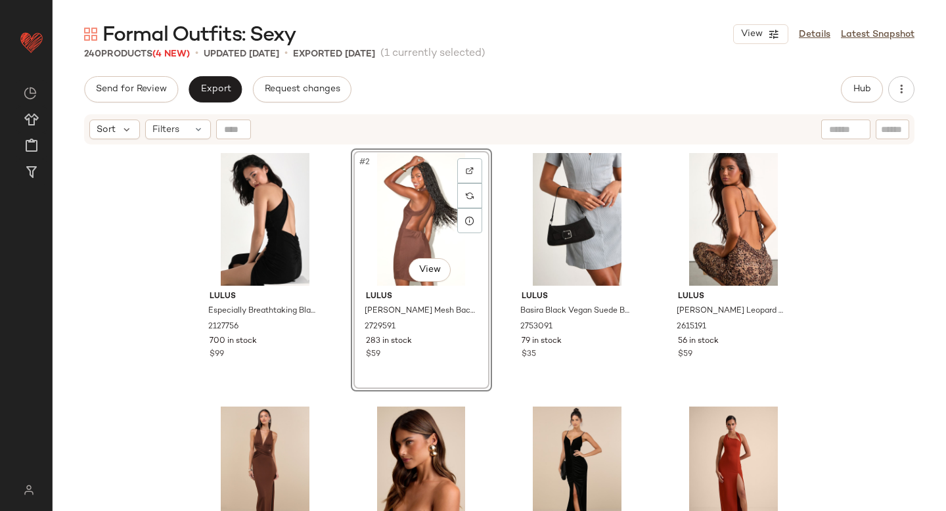
click at [885, 225] on div "Lulus Especially Breathtaking Black Ruched One-Shoulder Maxi Dress 2127756 700 …" at bounding box center [499, 345] width 893 height 398
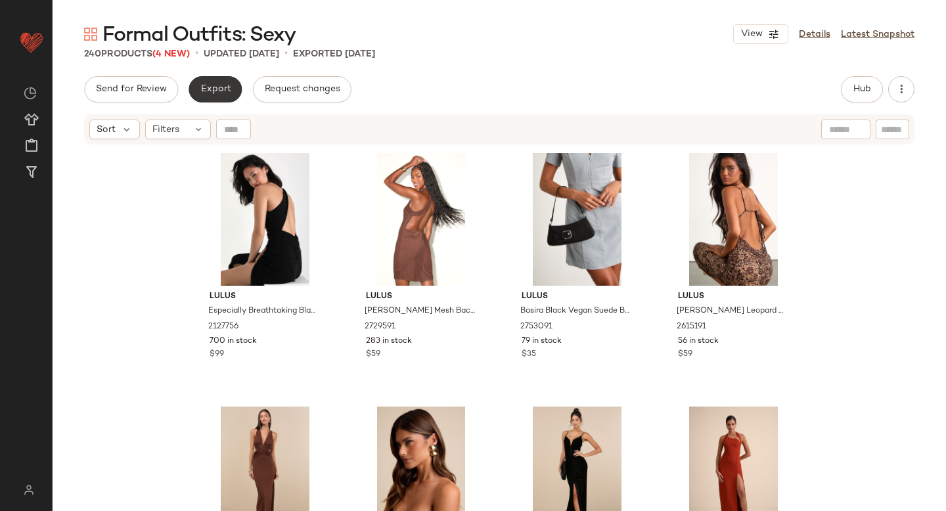
click at [213, 79] on button "Export" at bounding box center [215, 89] width 53 height 26
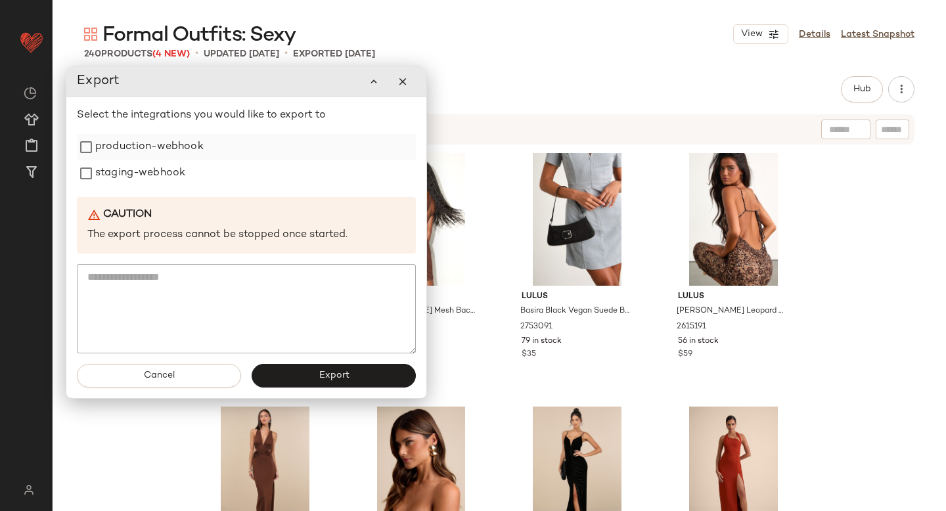
click at [166, 149] on label "production-webhook" at bounding box center [149, 147] width 108 height 26
click at [159, 166] on label "staging-webhook" at bounding box center [140, 173] width 90 height 26
click at [266, 376] on button "Export" at bounding box center [334, 376] width 164 height 24
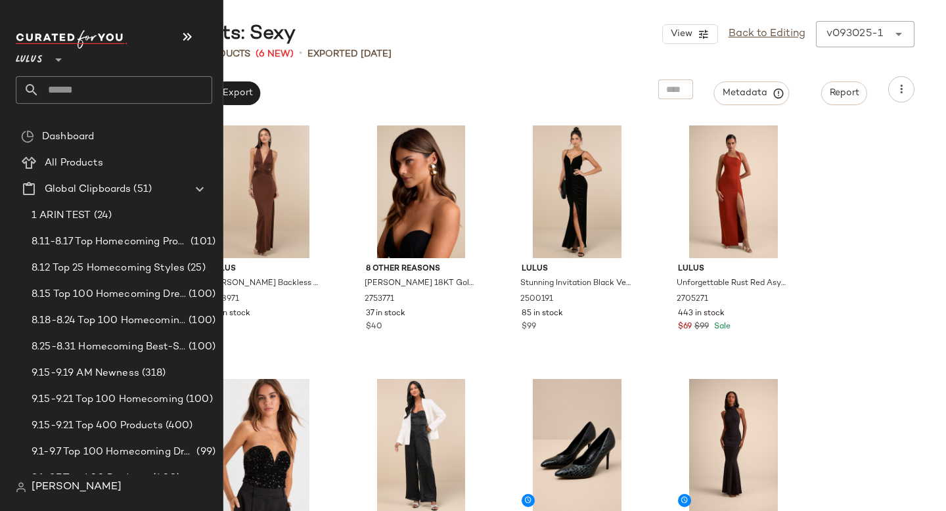
click at [68, 88] on input "text" at bounding box center [125, 90] width 173 height 28
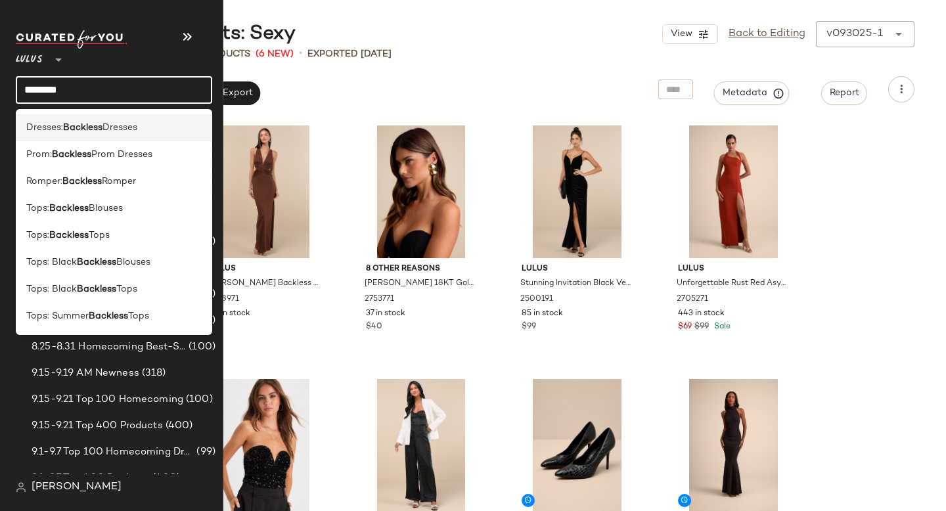
type input "********"
click at [56, 118] on div "Dresses: Backless Dresses" at bounding box center [114, 127] width 196 height 27
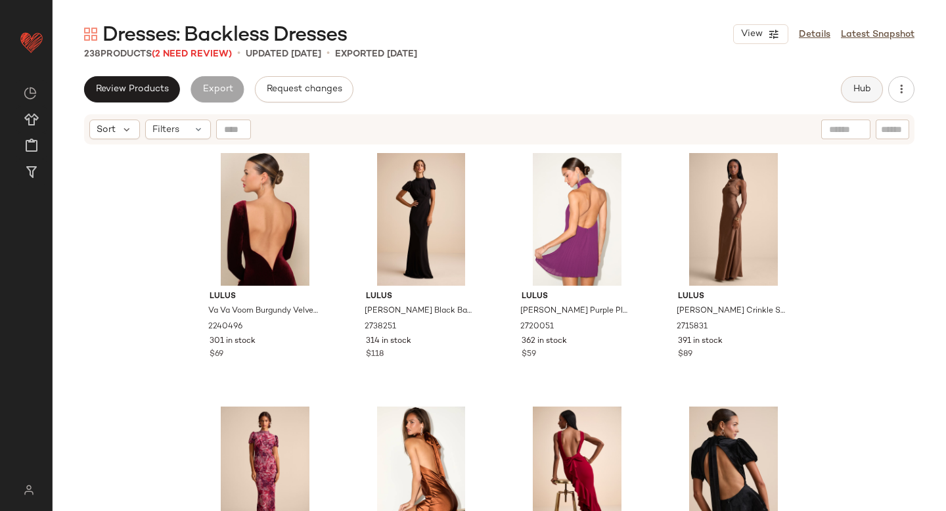
click at [861, 84] on span "Hub" at bounding box center [862, 89] width 18 height 11
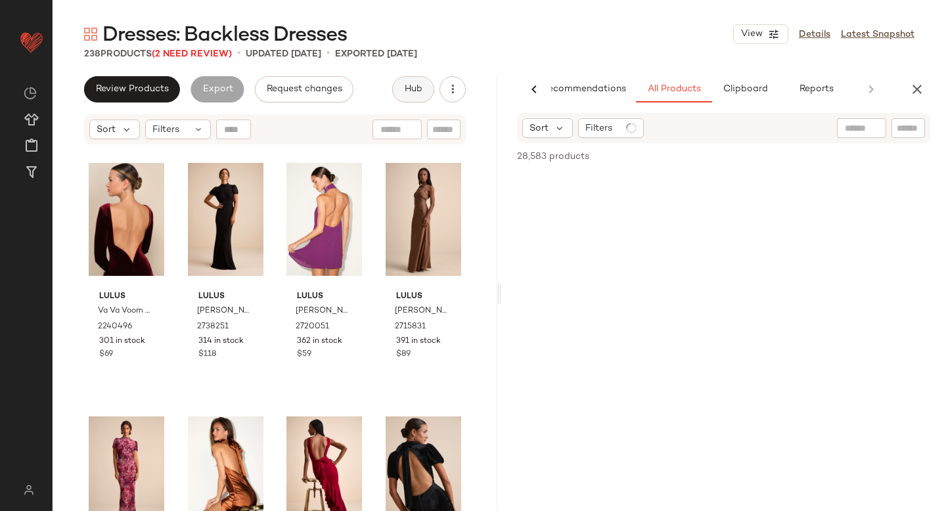
scroll to position [0, 31]
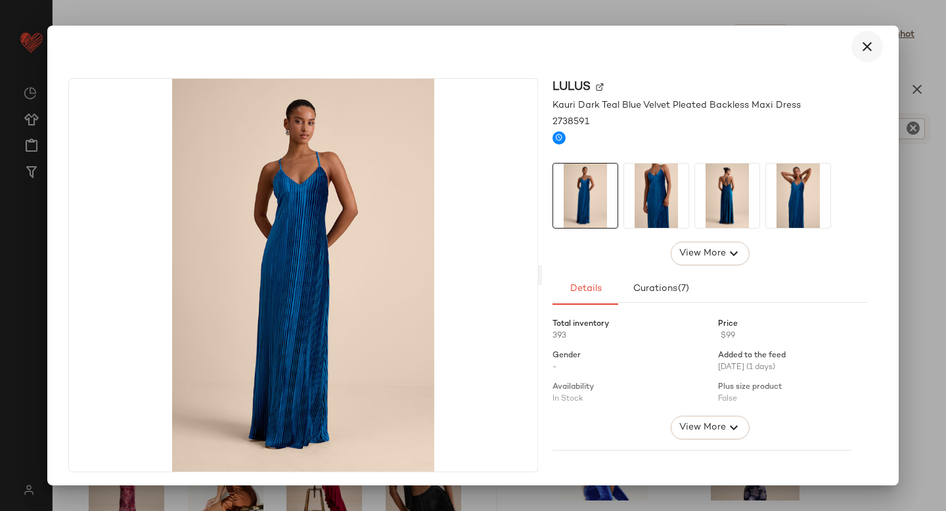
click at [859, 46] on icon "button" at bounding box center [867, 47] width 16 height 16
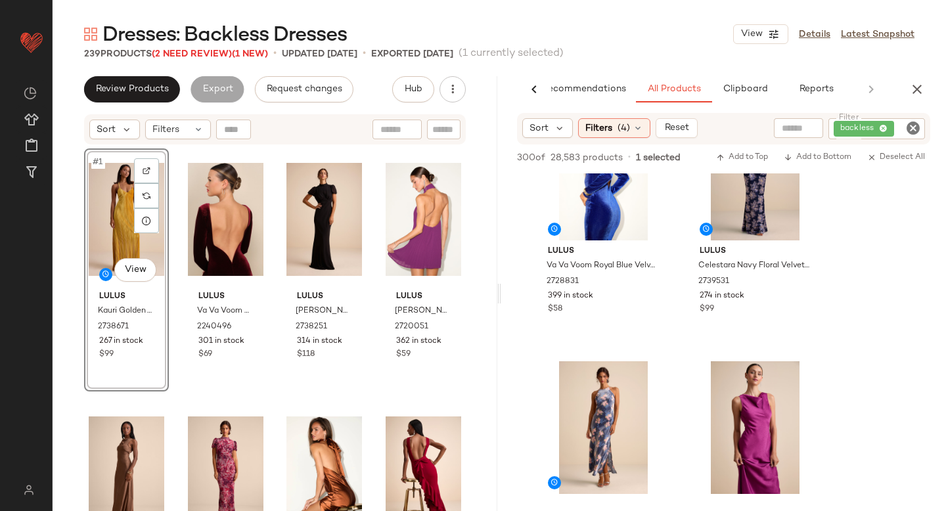
scroll to position [367, 0]
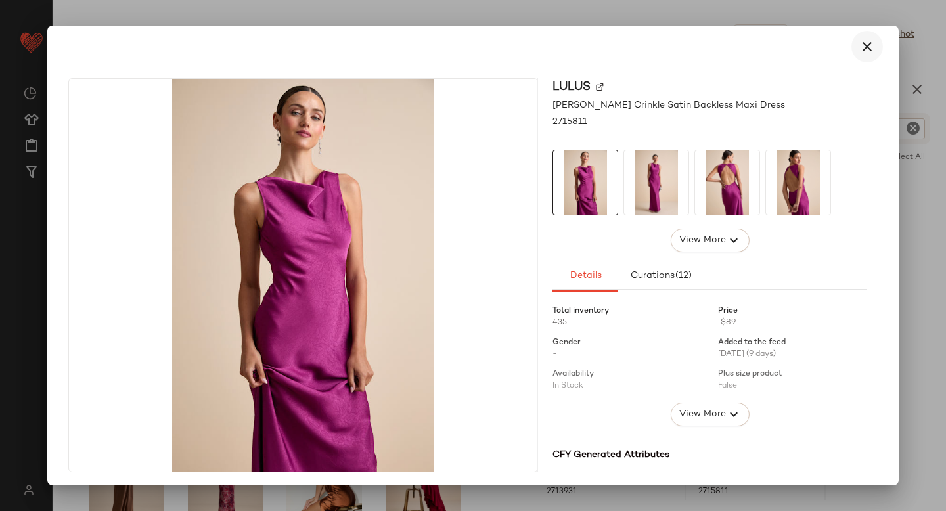
click at [851, 42] on button "button" at bounding box center [867, 47] width 32 height 32
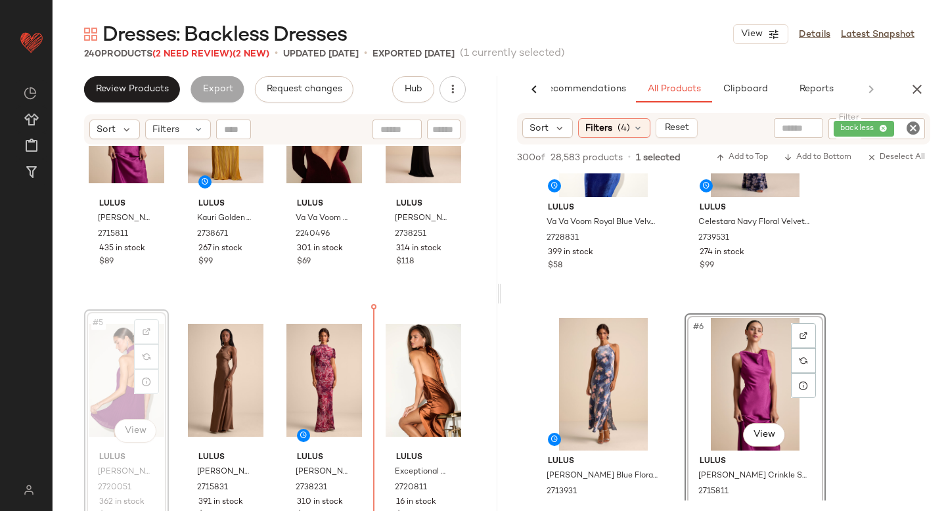
scroll to position [94, 0]
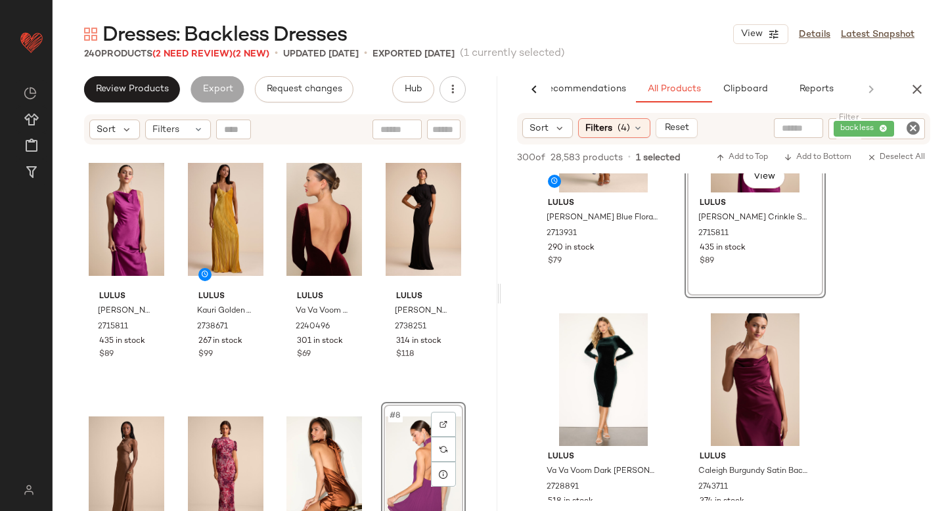
scroll to position [704, 0]
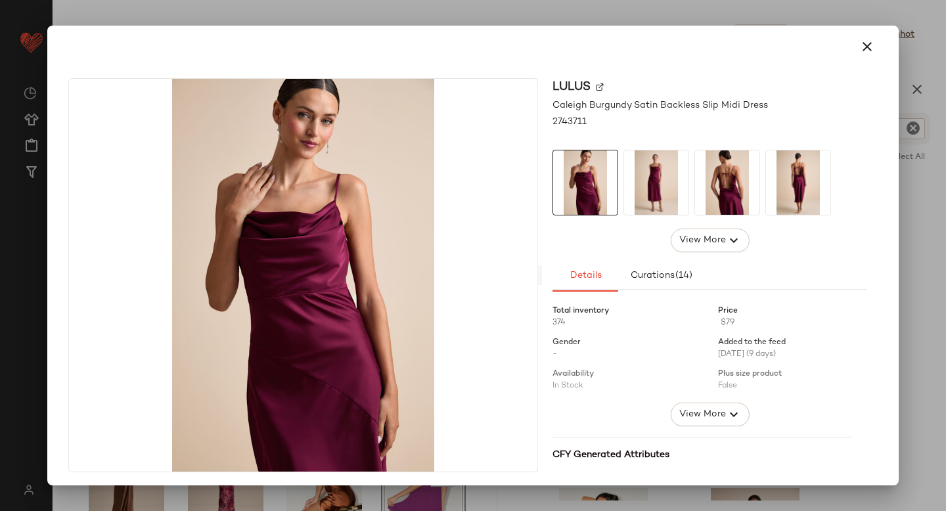
click at [727, 184] on img at bounding box center [727, 182] width 64 height 64
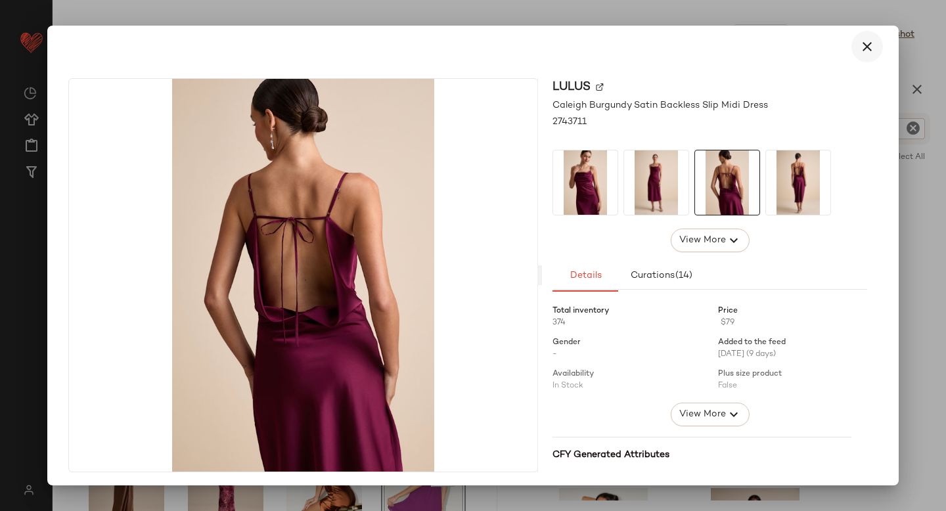
click at [859, 46] on icon "button" at bounding box center [867, 47] width 16 height 16
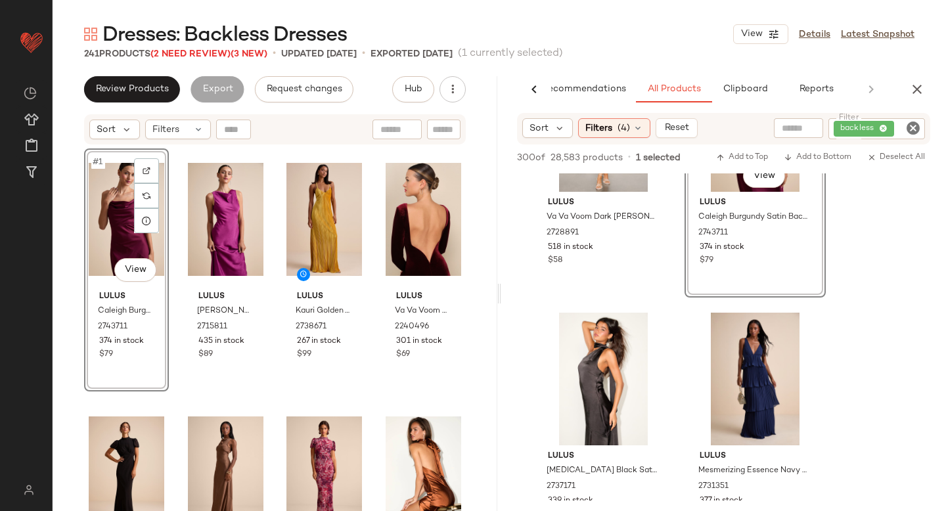
scroll to position [955, 0]
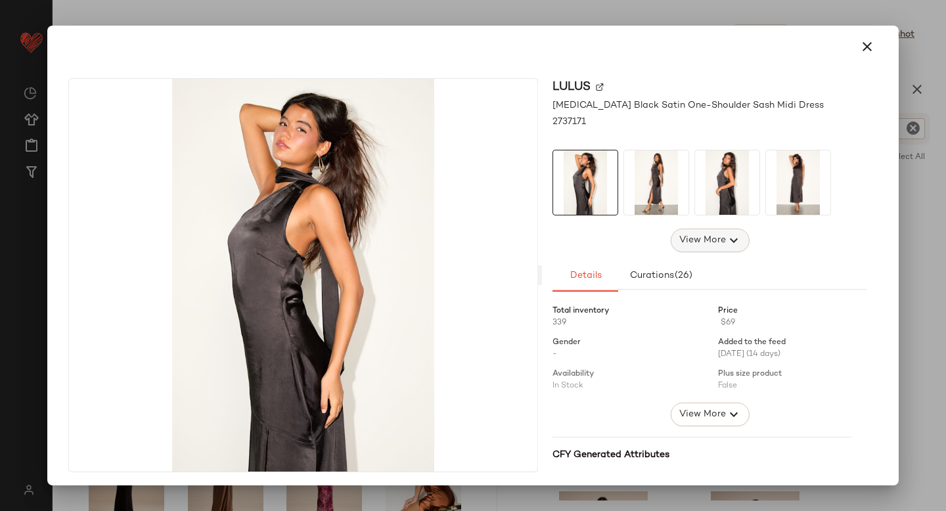
click at [711, 231] on button "View More" at bounding box center [709, 241] width 79 height 24
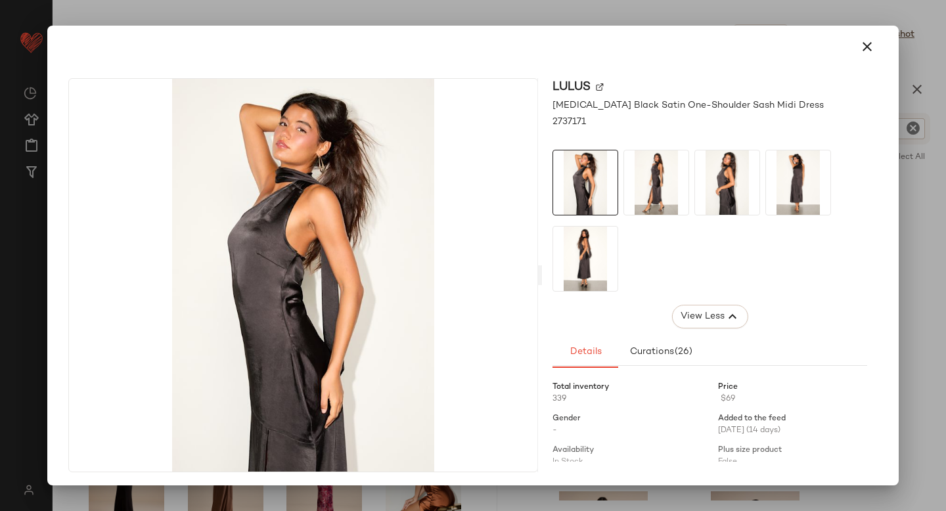
click at [581, 263] on img at bounding box center [585, 259] width 64 height 64
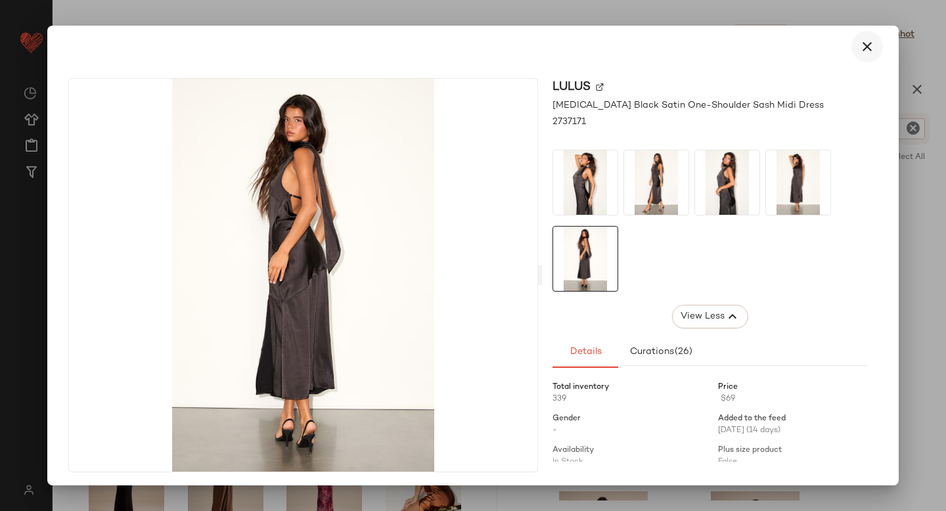
click at [856, 58] on button "button" at bounding box center [867, 47] width 32 height 32
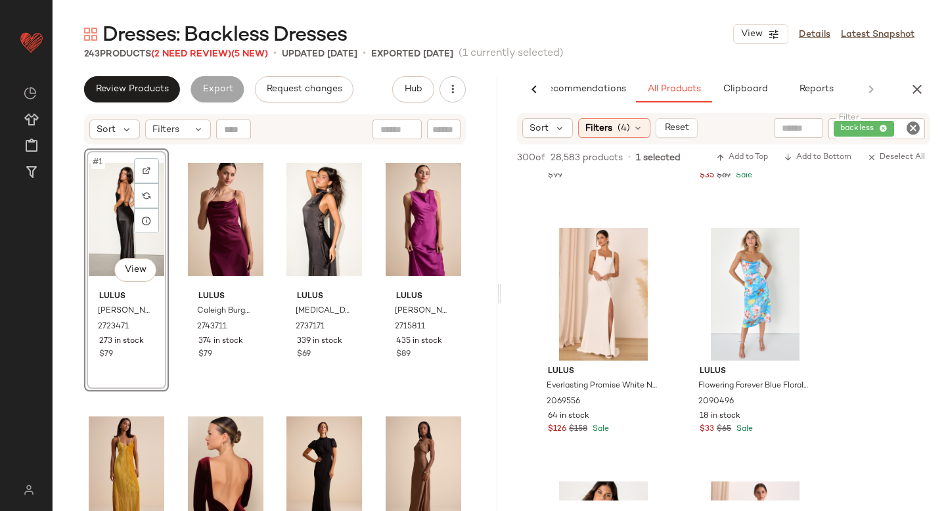
scroll to position [7304, 0]
click at [912, 85] on icon "button" at bounding box center [917, 89] width 16 height 16
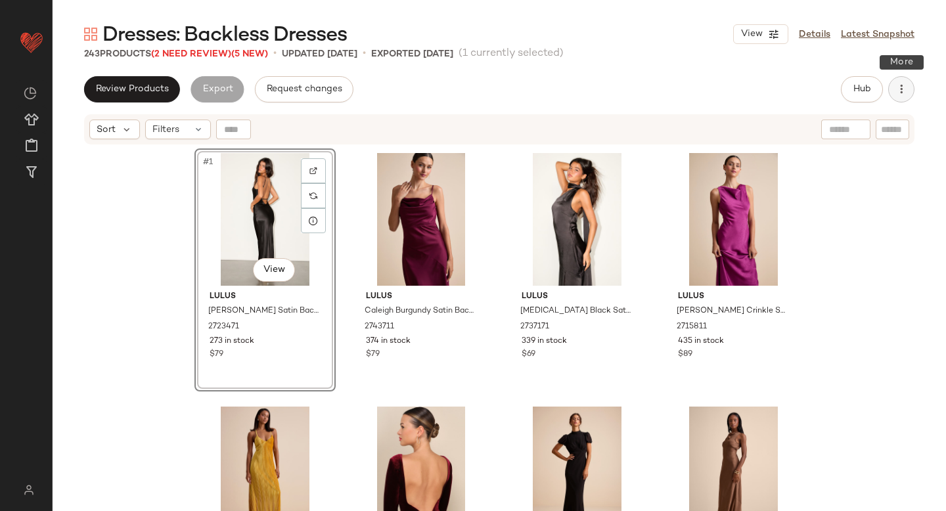
click at [893, 88] on button "button" at bounding box center [901, 89] width 26 height 26
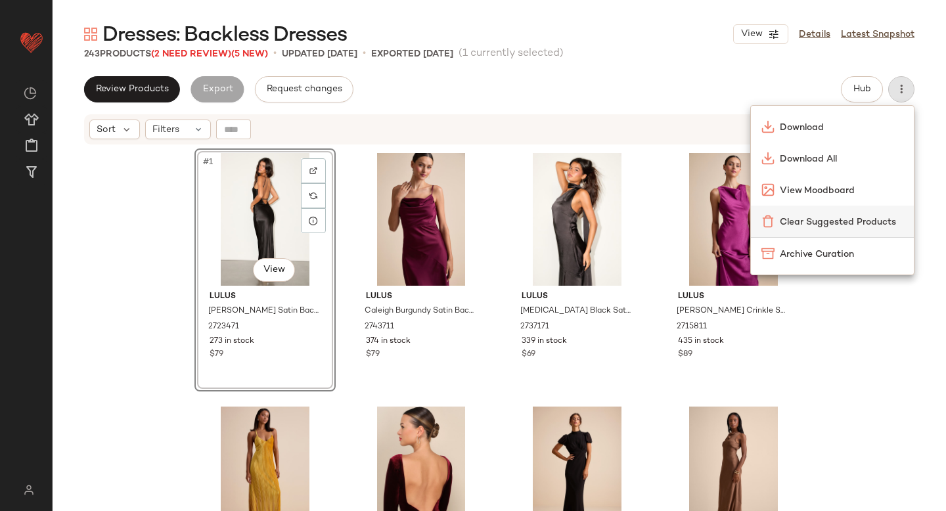
click at [789, 213] on div "Clear Suggested Products" at bounding box center [832, 222] width 163 height 32
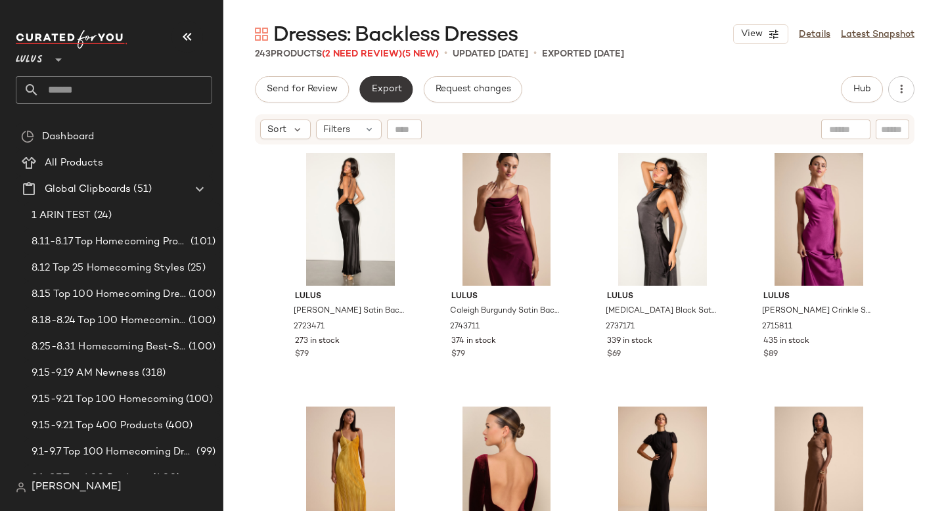
click at [372, 84] on span "Export" at bounding box center [386, 89] width 31 height 11
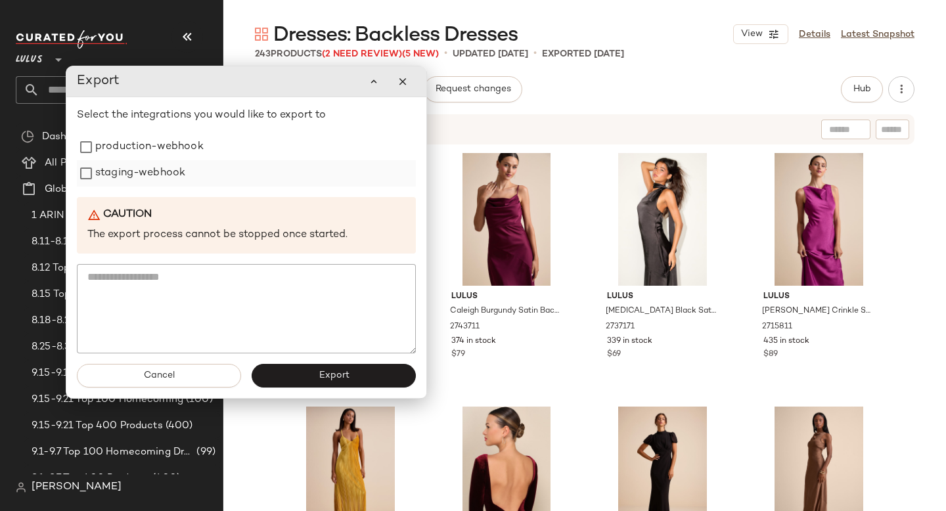
click at [153, 165] on label "staging-webhook" at bounding box center [140, 173] width 90 height 26
click at [148, 152] on label "production-webhook" at bounding box center [149, 147] width 108 height 26
click at [340, 368] on button "Export" at bounding box center [334, 376] width 164 height 24
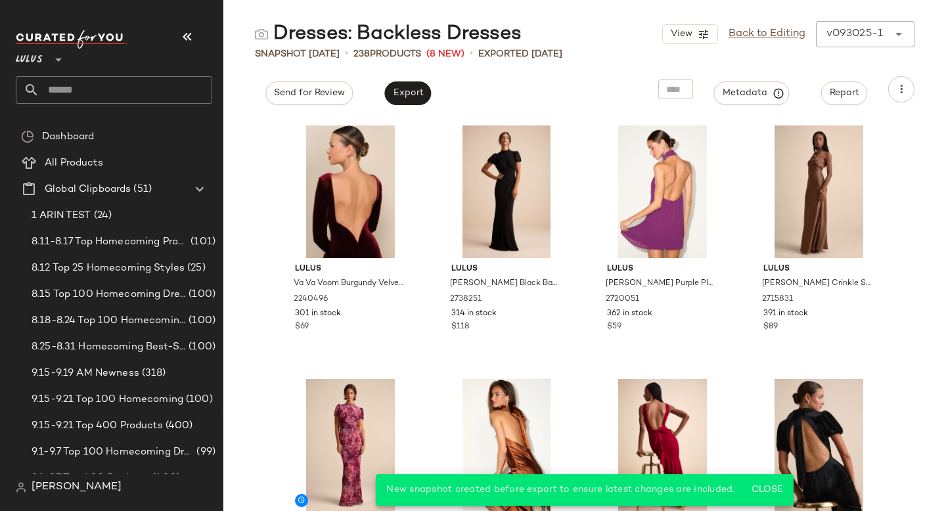
click at [89, 86] on input "text" at bounding box center [125, 90] width 173 height 28
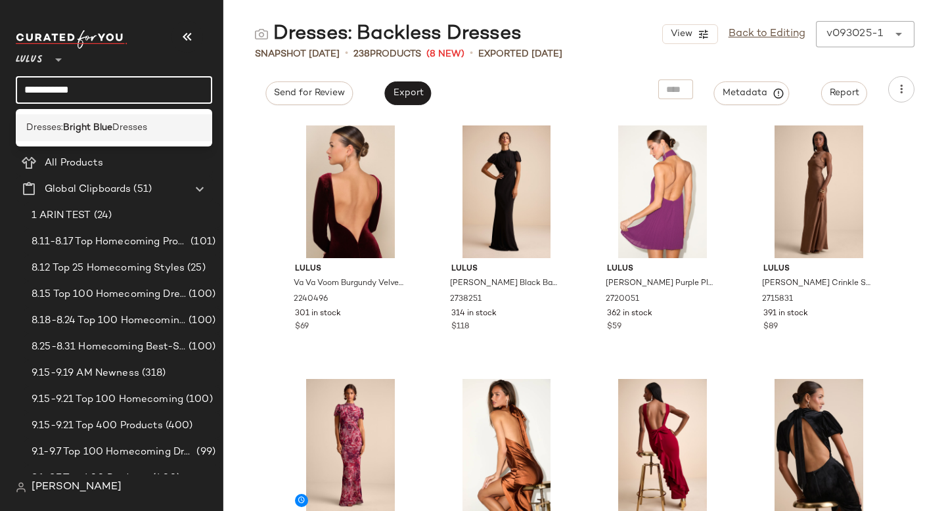
type input "**********"
click at [72, 117] on div "Dresses: Bright Blue Dresses" at bounding box center [114, 127] width 196 height 27
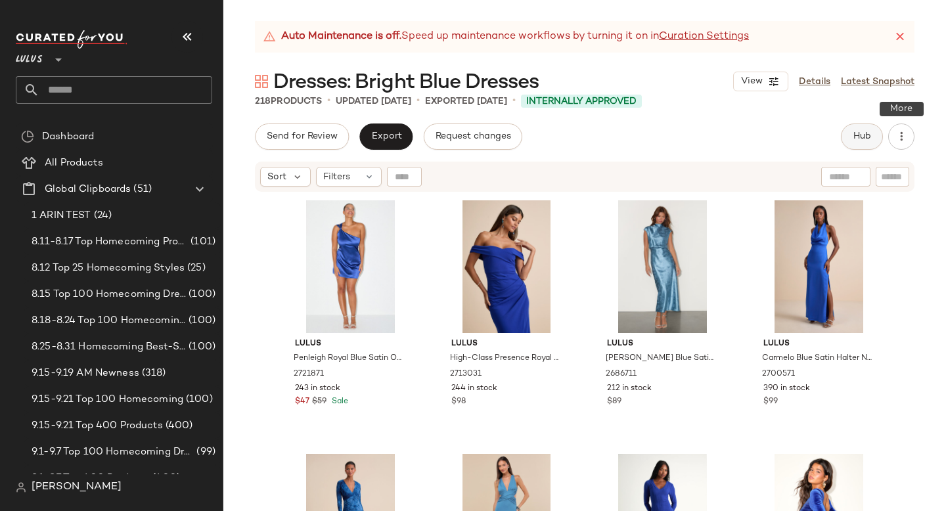
click at [868, 138] on span "Hub" at bounding box center [862, 136] width 18 height 11
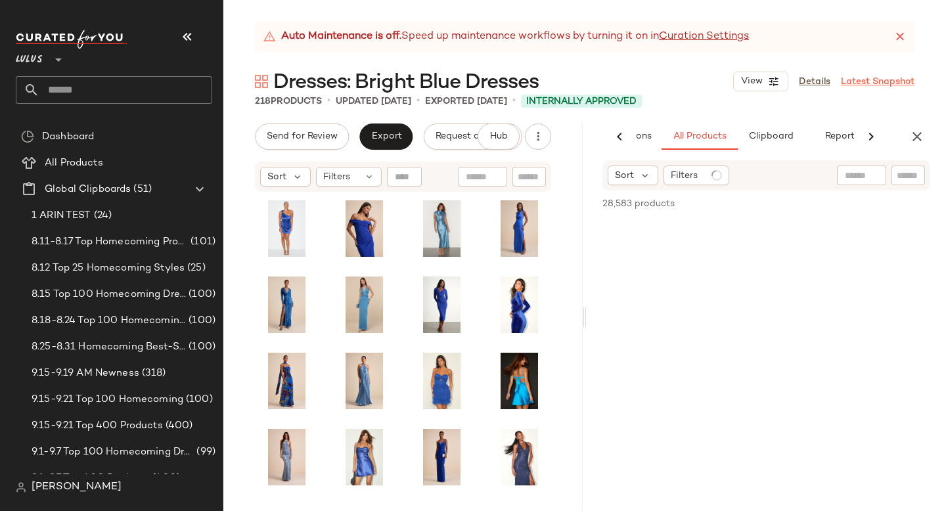
scroll to position [0, 91]
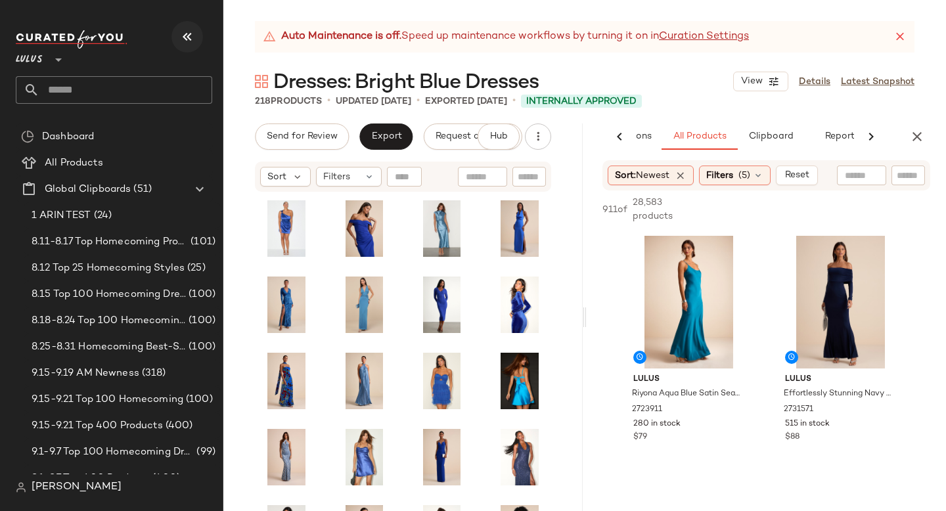
click at [181, 35] on icon "button" at bounding box center [187, 37] width 16 height 16
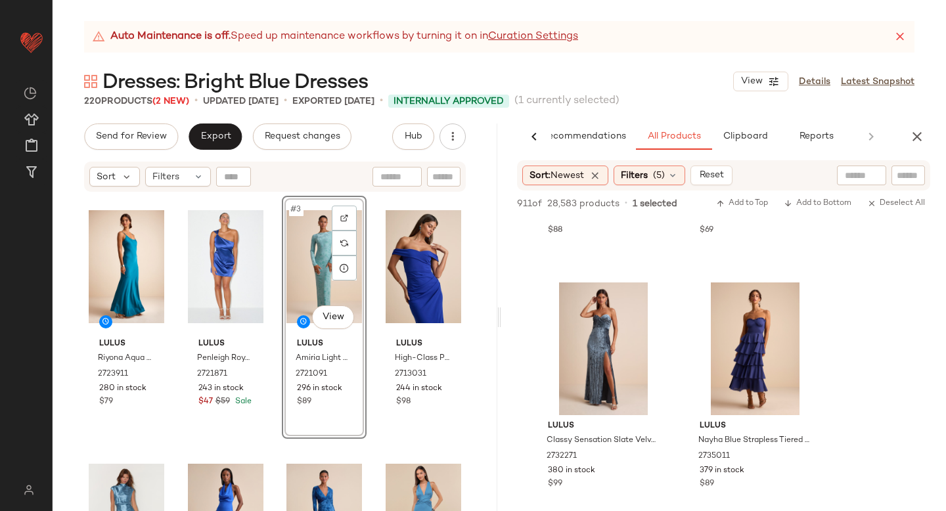
scroll to position [2482, 0]
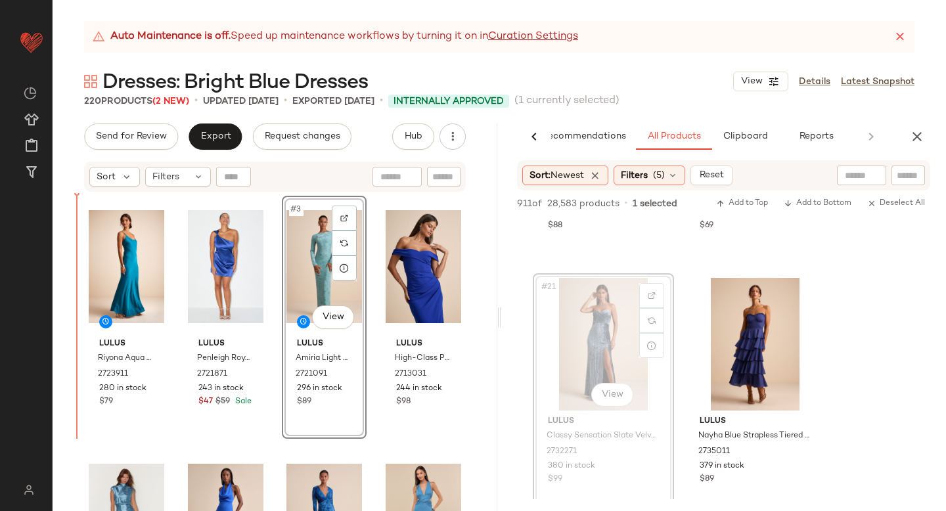
drag, startPoint x: 626, startPoint y: 335, endPoint x: 82, endPoint y: 374, distance: 545.3
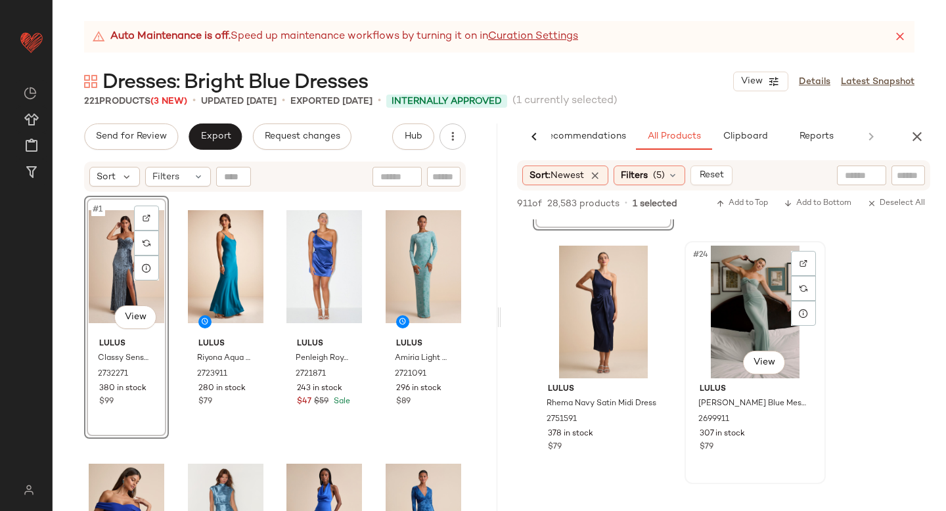
scroll to position [2760, 0]
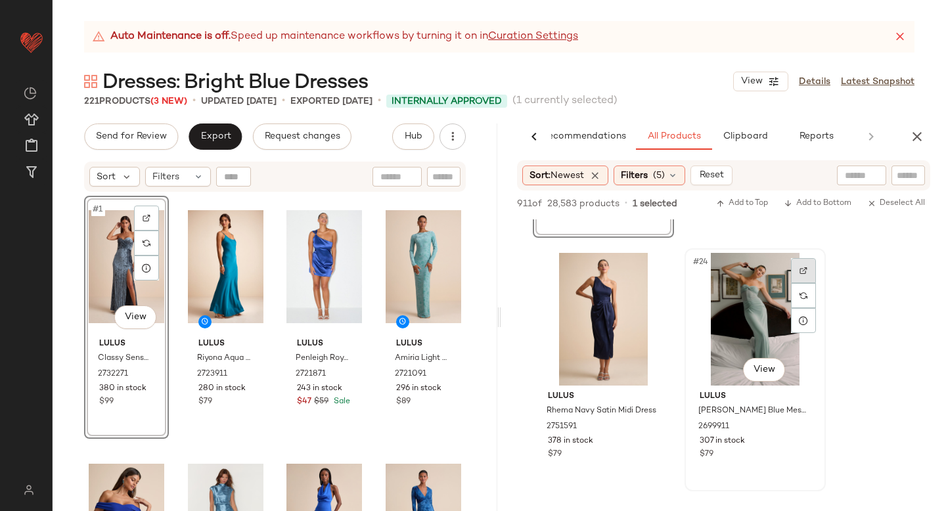
click at [803, 263] on div at bounding box center [803, 270] width 25 height 25
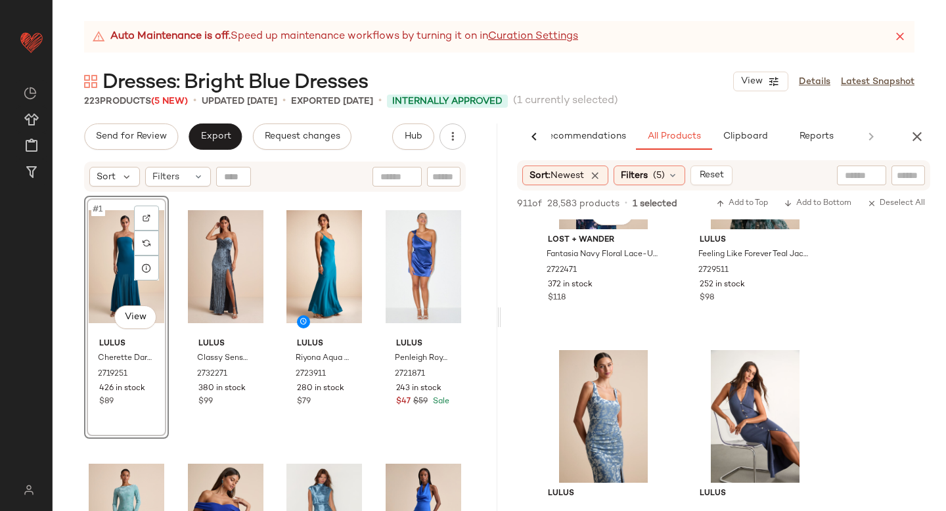
scroll to position [5279, 0]
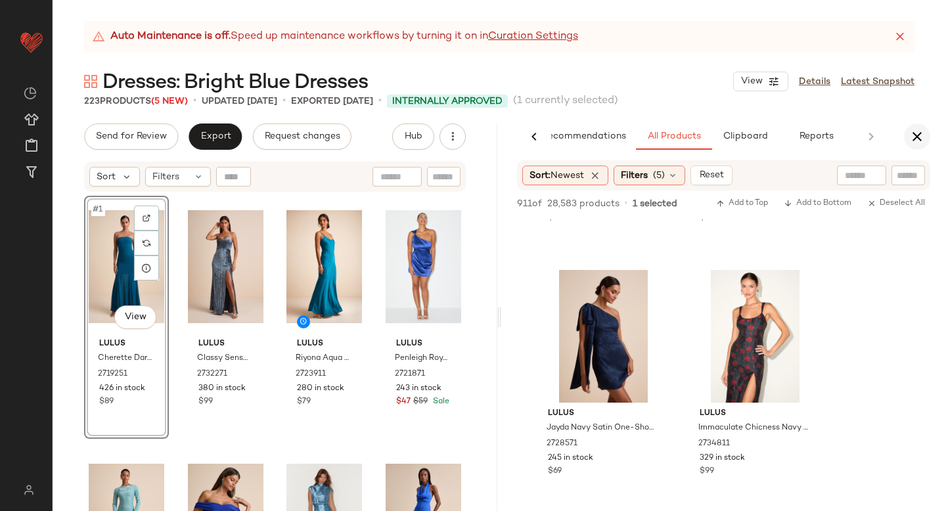
click at [915, 145] on button "button" at bounding box center [917, 137] width 26 height 26
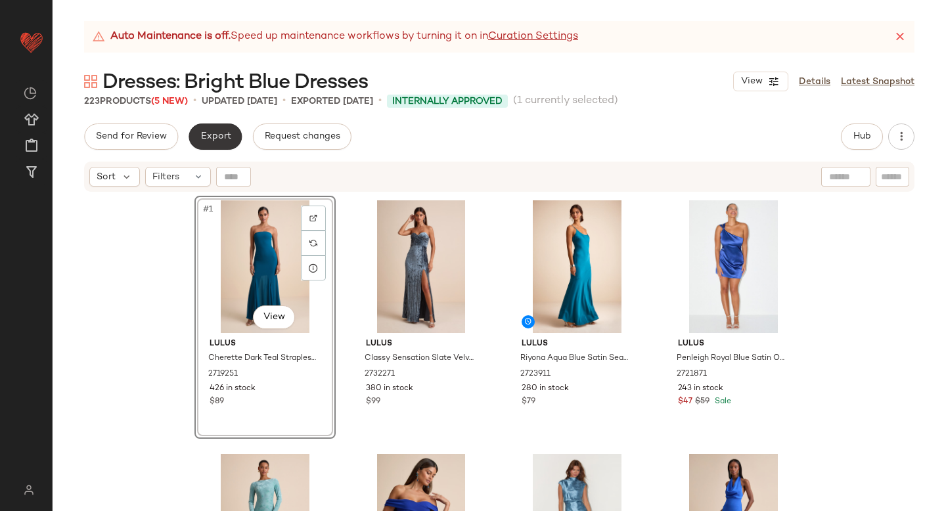
click at [218, 137] on span "Export" at bounding box center [215, 136] width 31 height 11
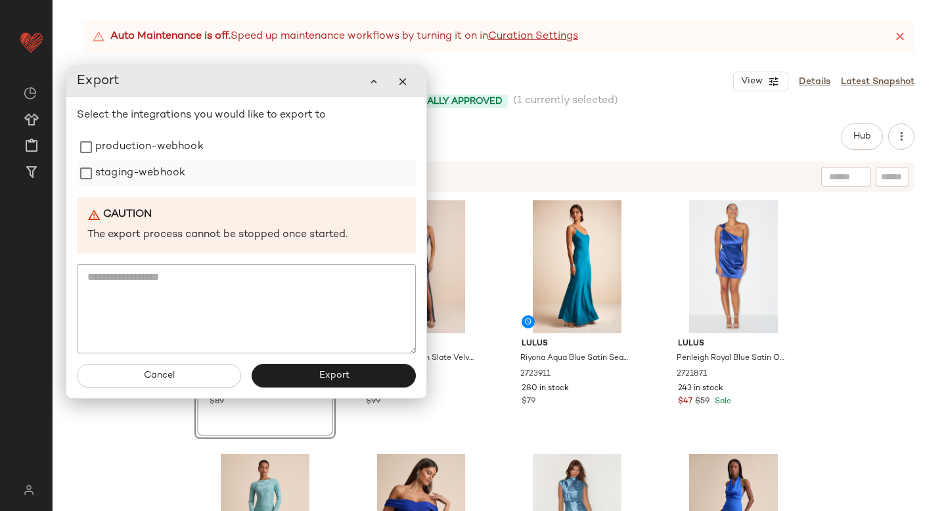
click at [164, 180] on label "staging-webhook" at bounding box center [140, 173] width 90 height 26
click at [156, 145] on label "production-webhook" at bounding box center [149, 147] width 108 height 26
click at [358, 385] on button "Export" at bounding box center [334, 376] width 164 height 24
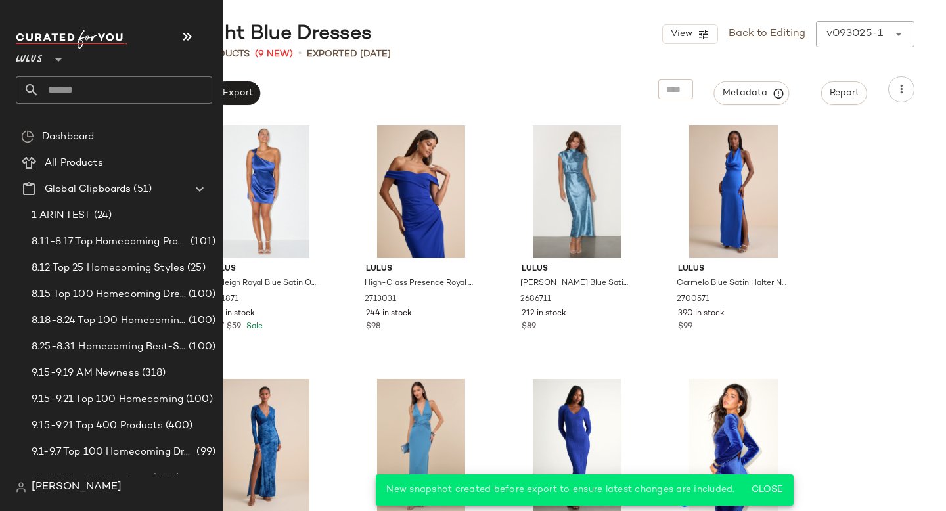
click at [74, 93] on input "text" at bounding box center [125, 90] width 173 height 28
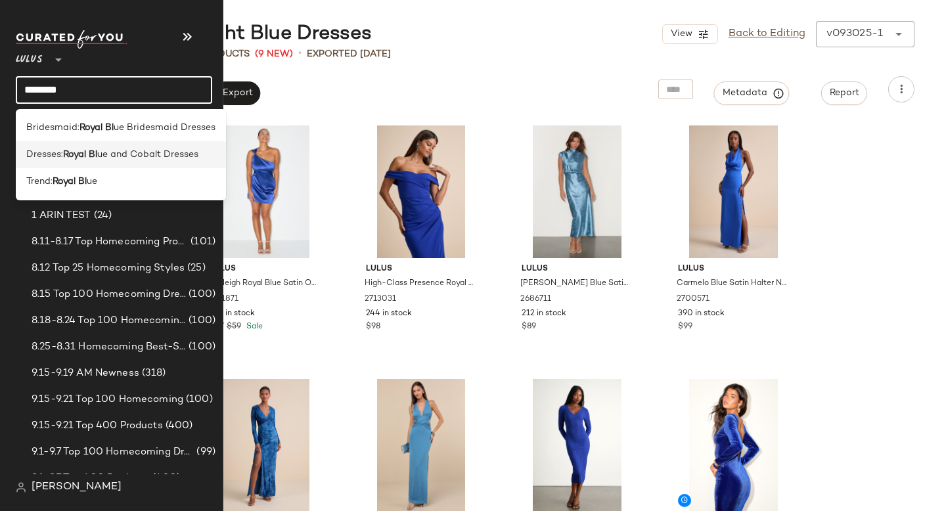
type input "********"
click at [47, 151] on span "Dresses:" at bounding box center [44, 155] width 37 height 14
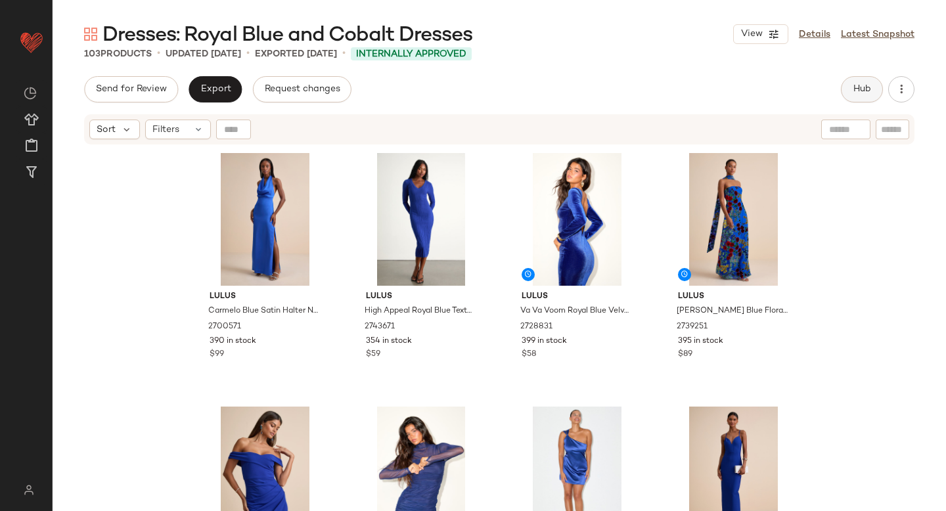
click at [856, 87] on span "Hub" at bounding box center [862, 89] width 18 height 11
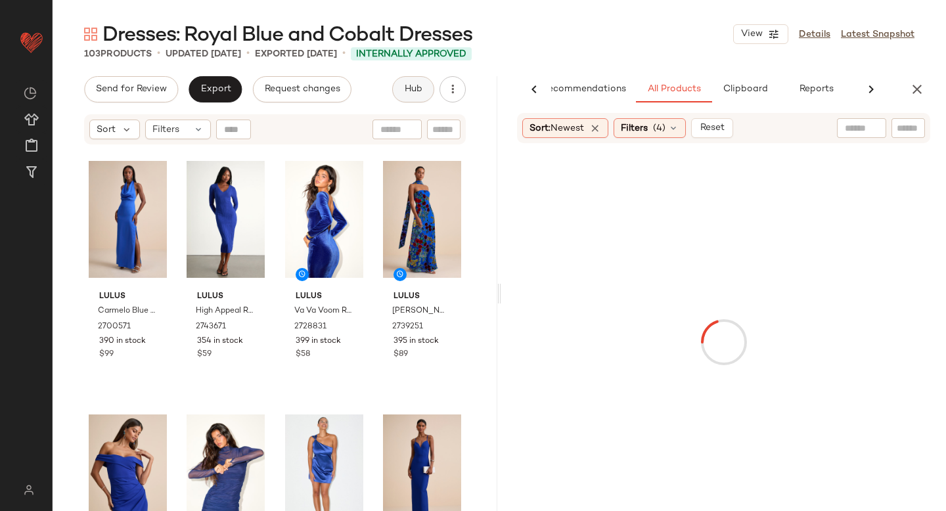
click at [856, 87] on div "AI Recommendations All Products Clipboard Reports" at bounding box center [702, 89] width 403 height 26
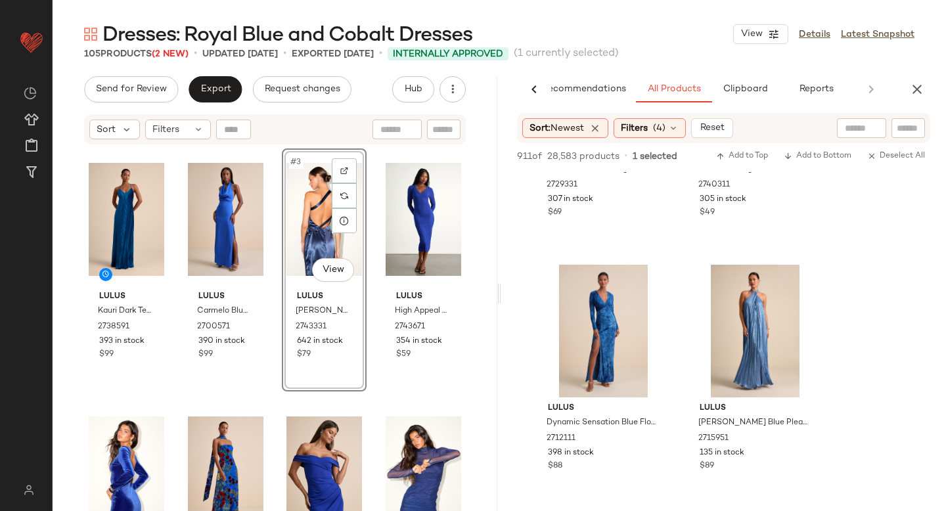
scroll to position [4224, 0]
click at [796, 279] on div at bounding box center [803, 281] width 25 height 25
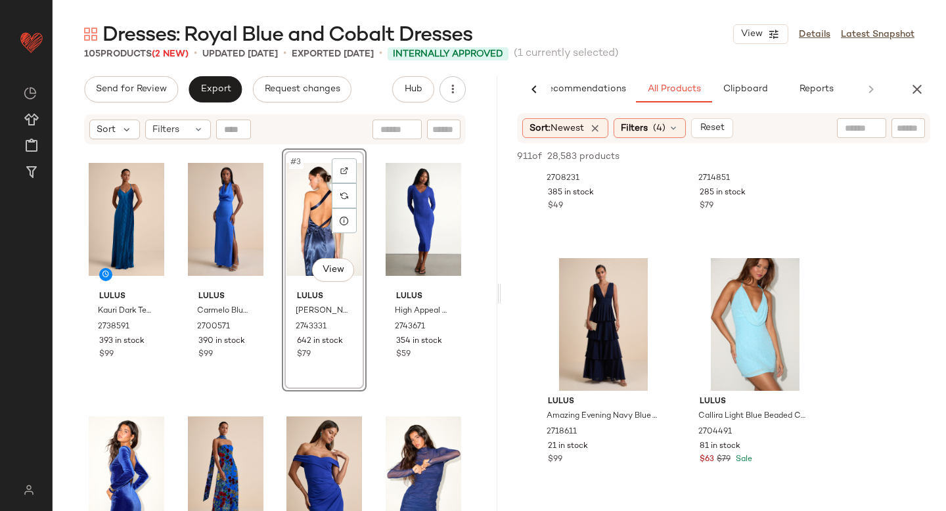
scroll to position [10230, 0]
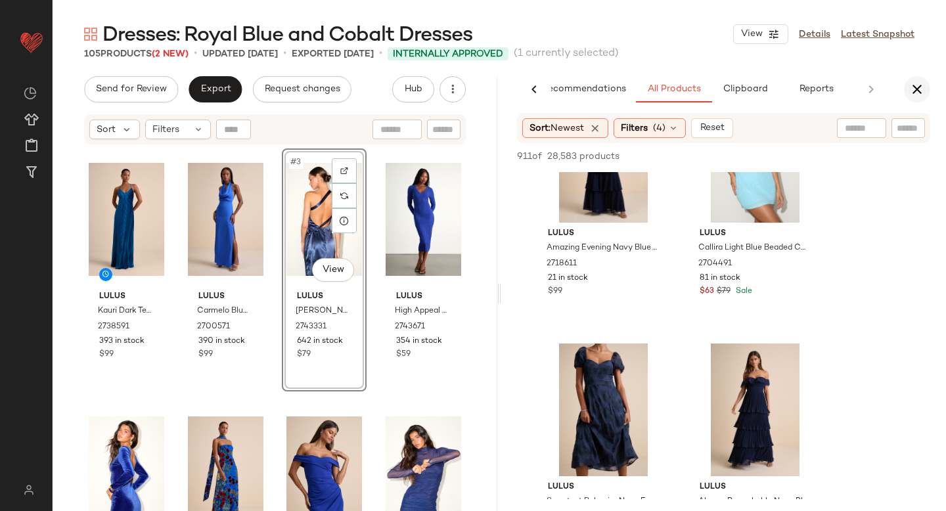
click at [926, 84] on button "button" at bounding box center [917, 89] width 26 height 26
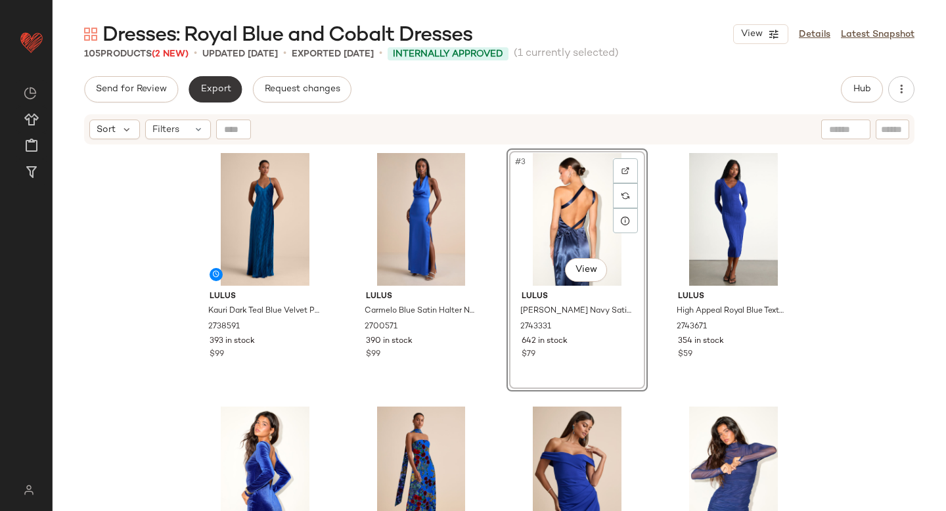
click at [212, 80] on button "Export" at bounding box center [215, 89] width 53 height 26
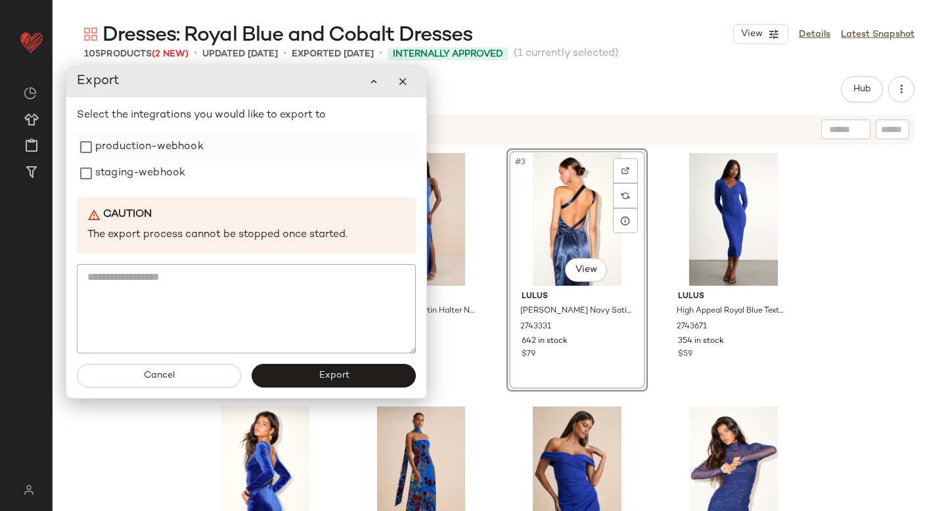
click at [146, 150] on label "production-webhook" at bounding box center [149, 147] width 108 height 26
click at [135, 177] on label "staging-webhook" at bounding box center [140, 173] width 90 height 26
click at [315, 383] on button "Export" at bounding box center [334, 376] width 164 height 24
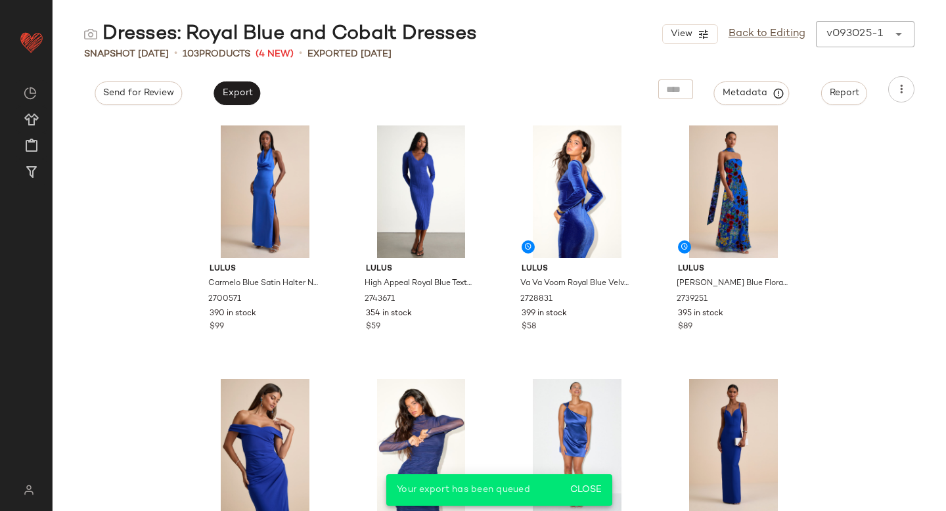
click at [480, 79] on div "Send for Review Export Metadata Report" at bounding box center [499, 89] width 893 height 26
